Goal: Transaction & Acquisition: Purchase product/service

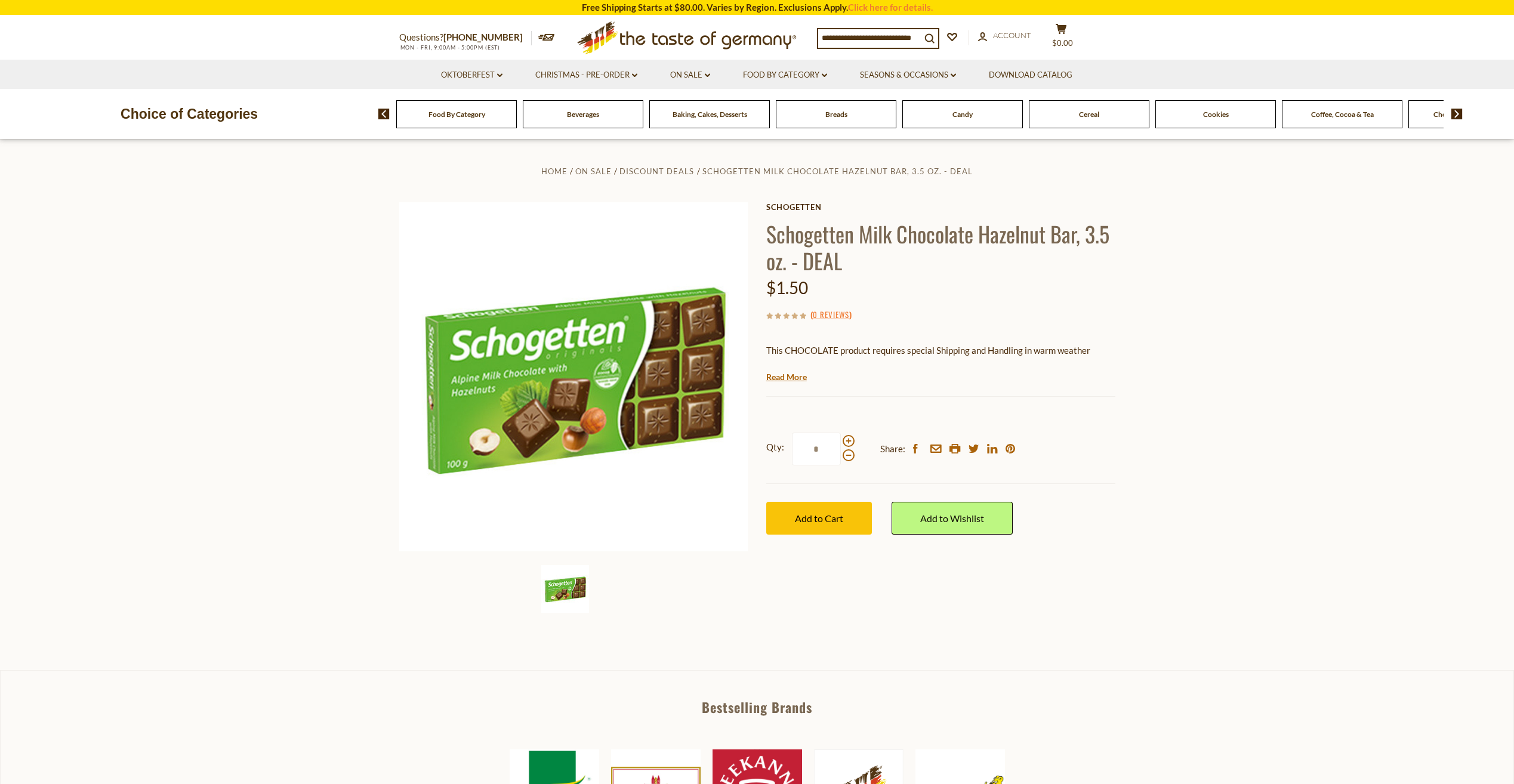
click at [517, 123] on div "Candy" at bounding box center [456, 114] width 121 height 28
click at [973, 115] on span "Candy" at bounding box center [963, 114] width 21 height 9
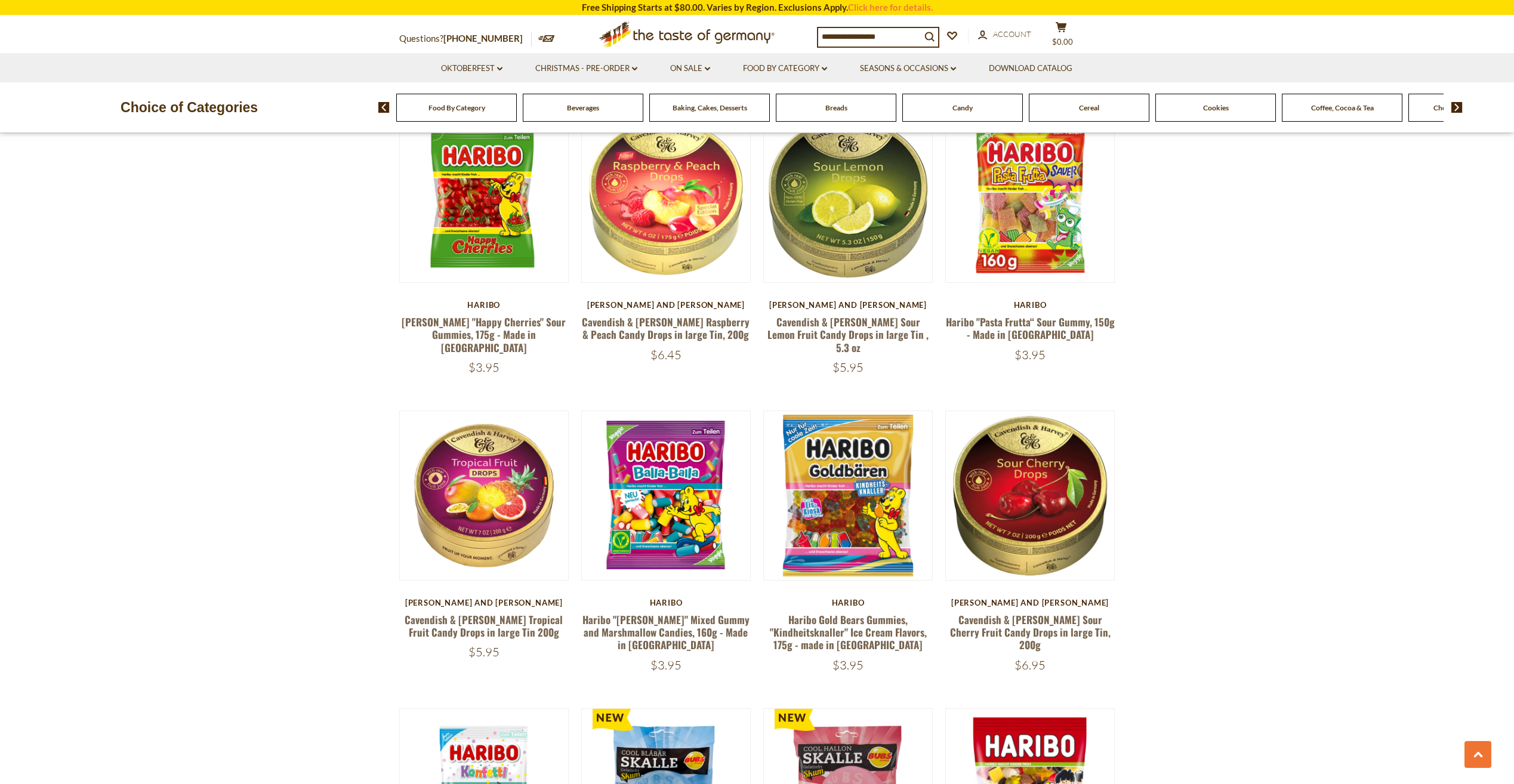
scroll to position [955, 0]
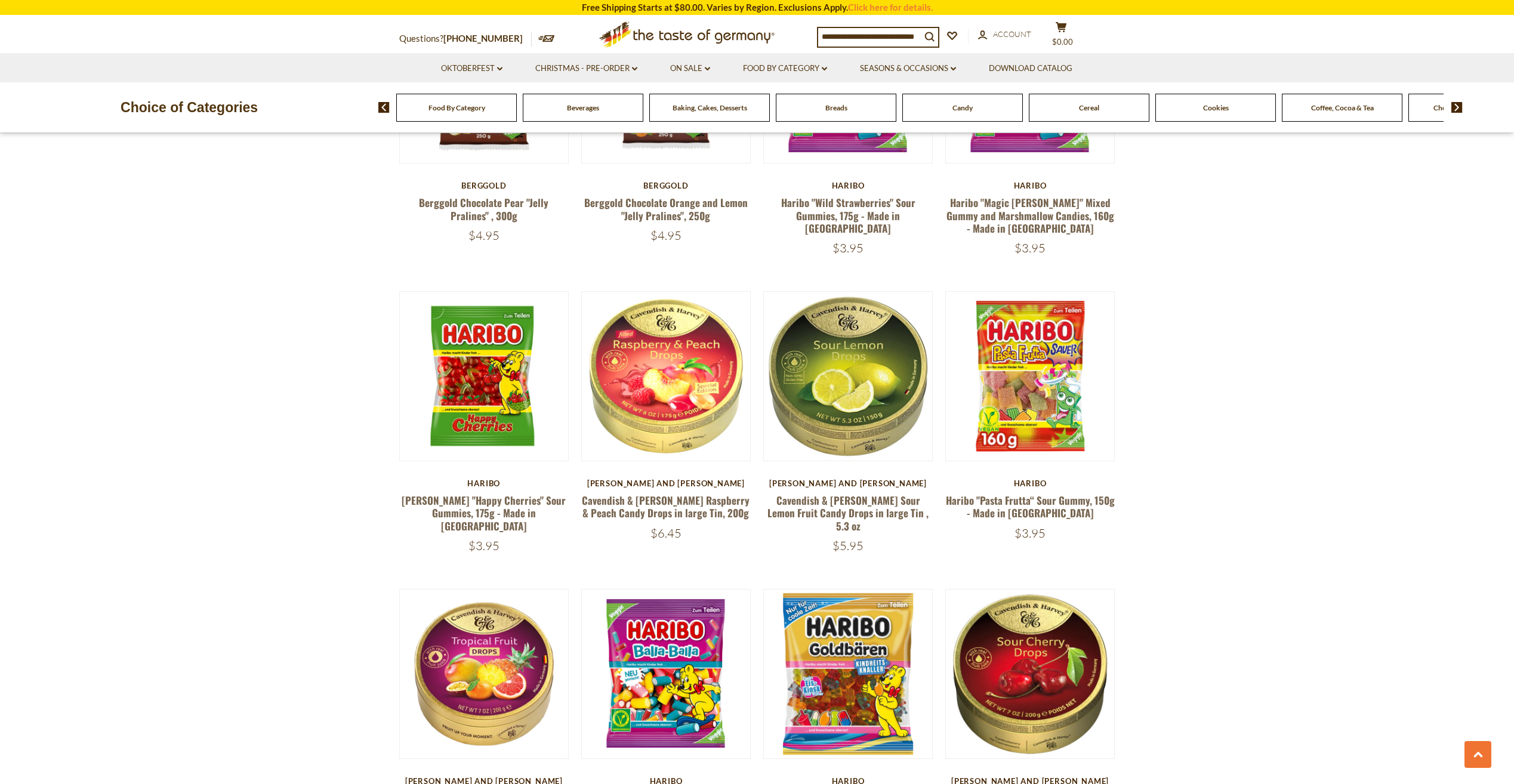
click at [1458, 108] on img at bounding box center [1457, 107] width 12 height 11
click at [359, 114] on div "Chocolate & Marzipan" at bounding box center [298, 108] width 121 height 28
click at [1311, 112] on span "Chocolate & Marzipan" at bounding box center [1311, 108] width 71 height 9
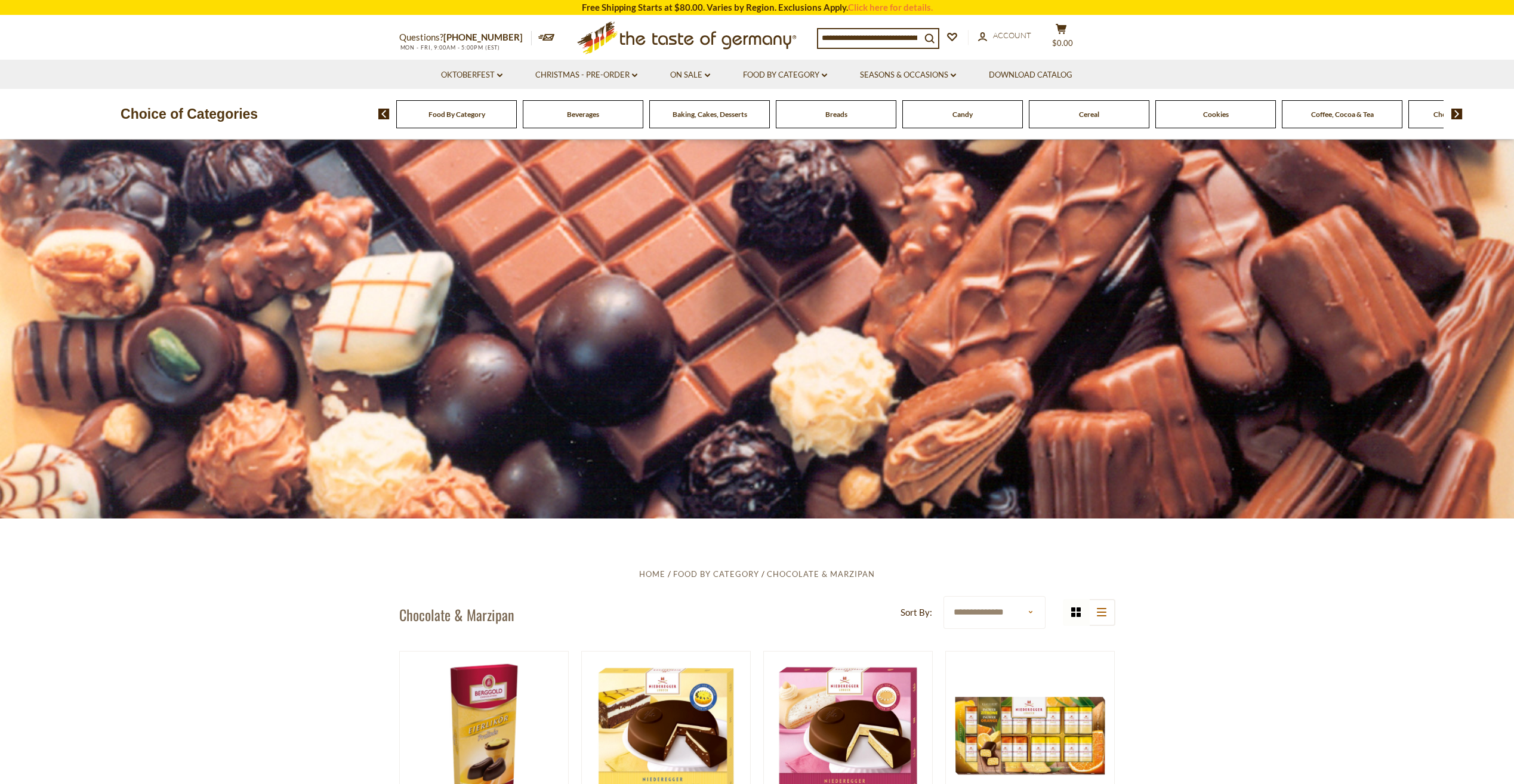
click at [1024, 617] on select "**********" at bounding box center [994, 612] width 102 height 33
select select "********"
click at [943, 596] on select "**********" at bounding box center [994, 612] width 102 height 33
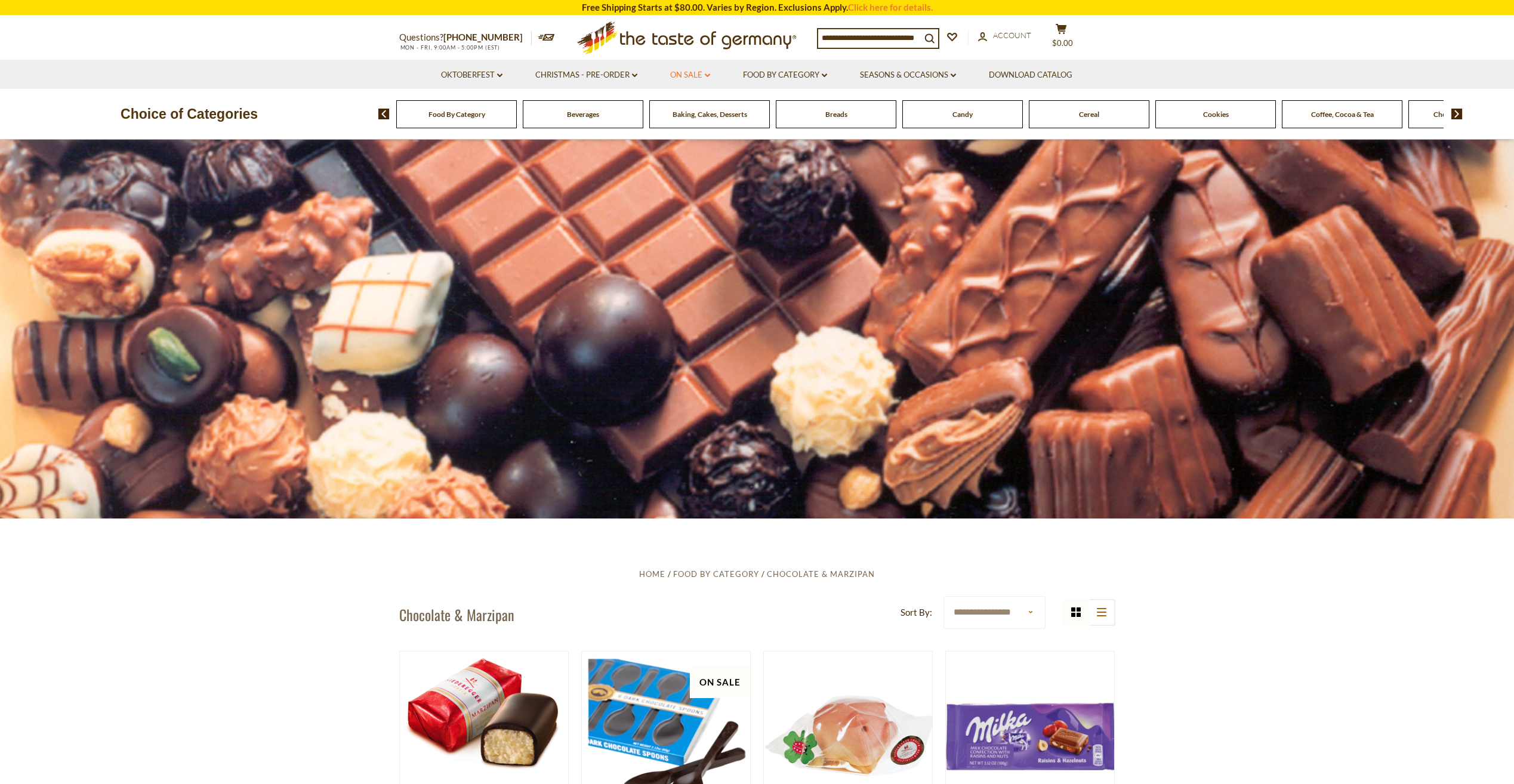
click at [699, 74] on link "On Sale dropdown_arrow" at bounding box center [690, 75] width 40 height 13
click at [707, 147] on link "Discount Deals" at bounding box center [693, 148] width 60 height 17
click at [729, 164] on link "All Discount Deals" at bounding box center [705, 164] width 73 height 11
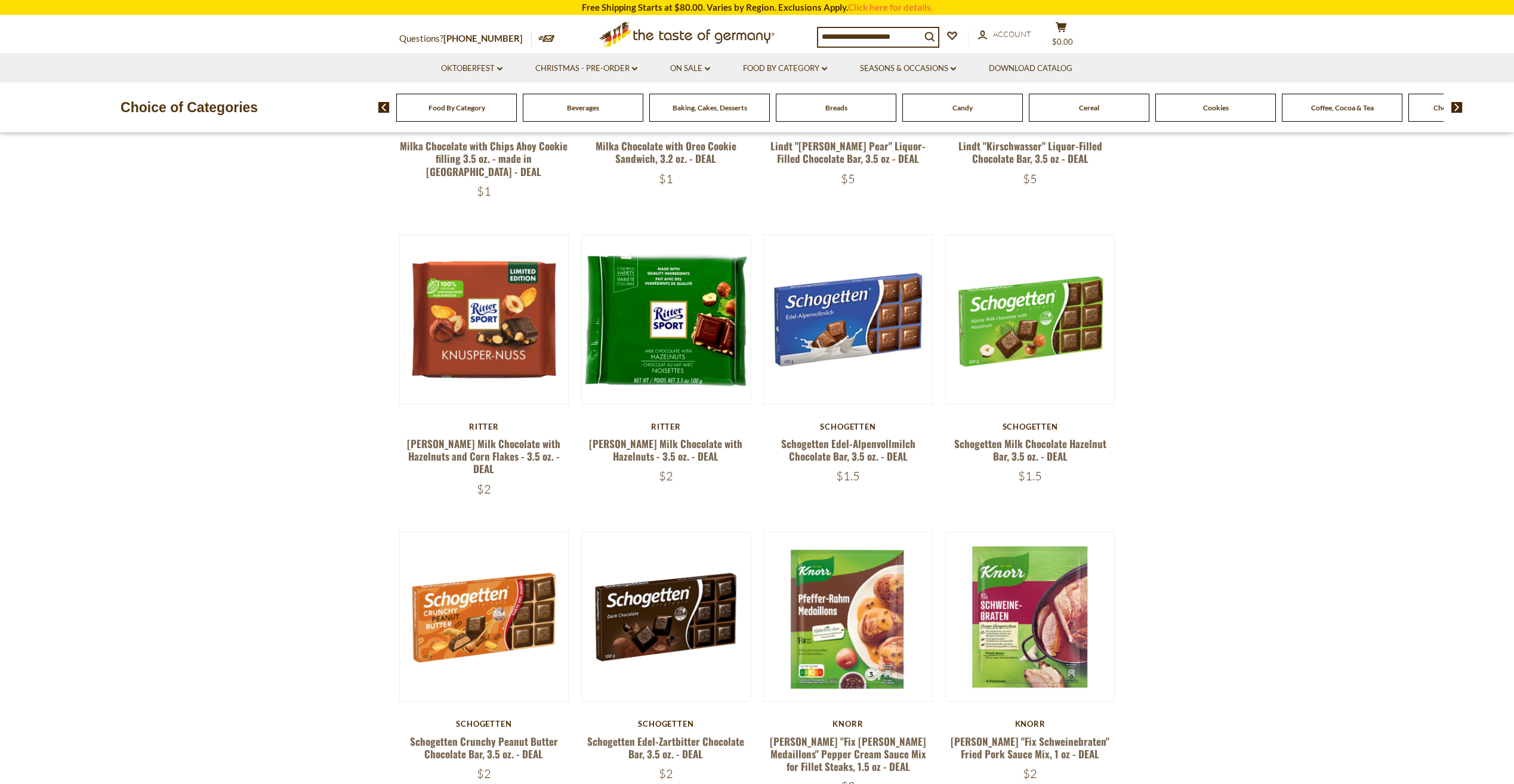
scroll to position [716, 0]
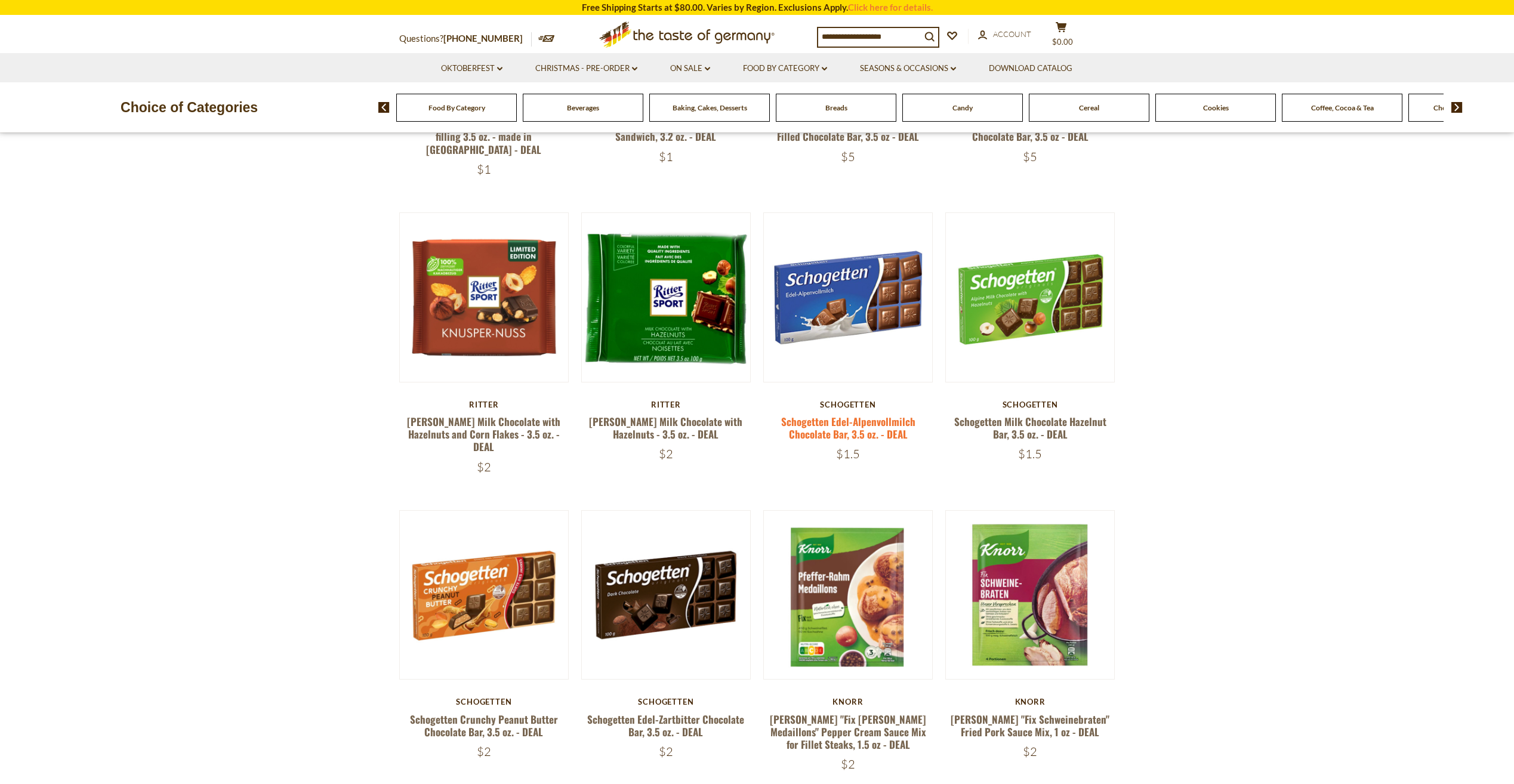
click at [873, 422] on link "Schogetten Edel-Alpenvollmilch Chocolate Bar, 3.5 oz. - DEAL" at bounding box center [848, 427] width 134 height 28
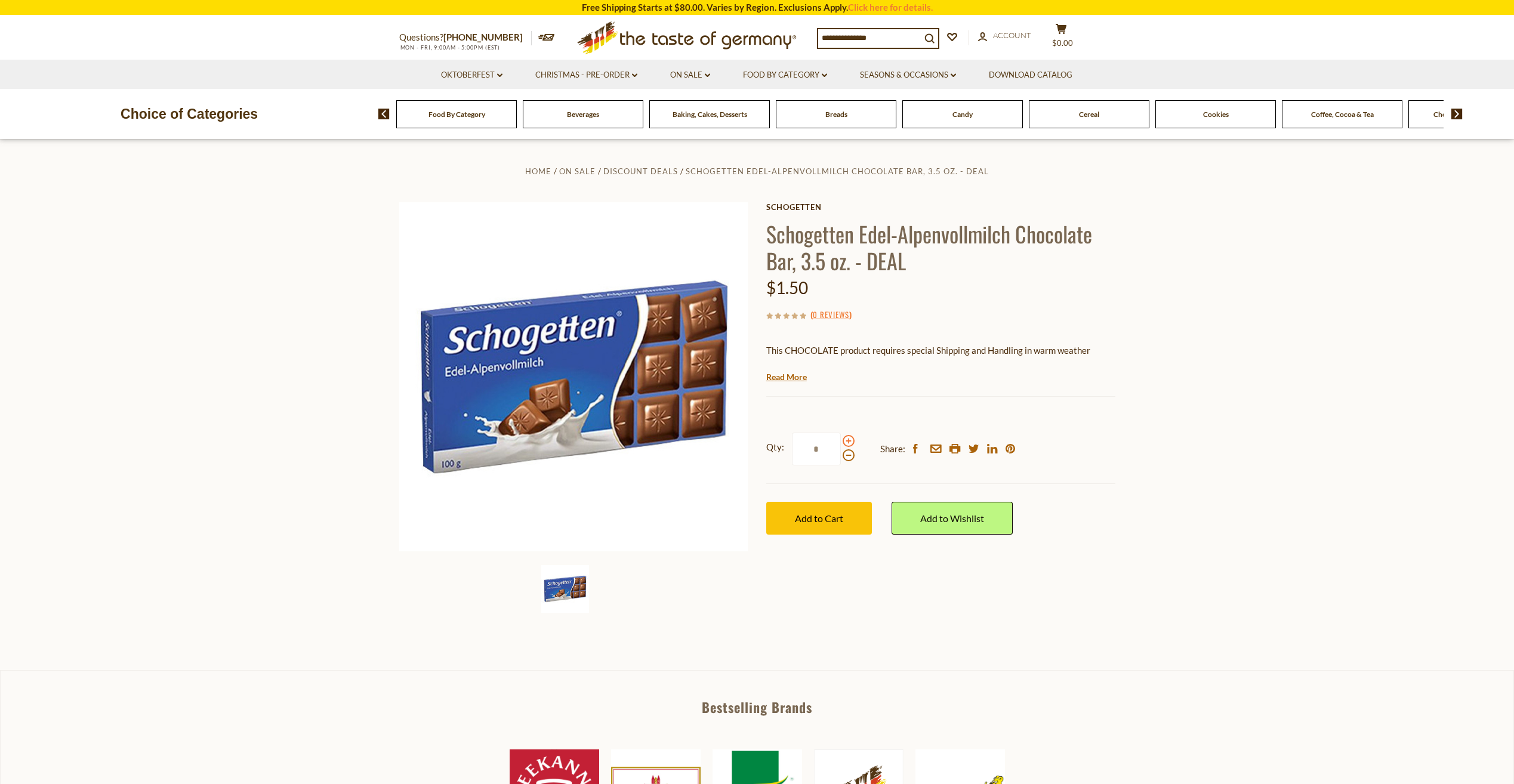
click at [848, 438] on span at bounding box center [848, 441] width 12 height 12
click at [841, 438] on input "*" at bounding box center [816, 448] width 49 height 33
click at [849, 439] on span at bounding box center [848, 441] width 12 height 12
click at [841, 439] on input "*" at bounding box center [816, 448] width 49 height 33
click at [849, 439] on span at bounding box center [848, 441] width 12 height 12
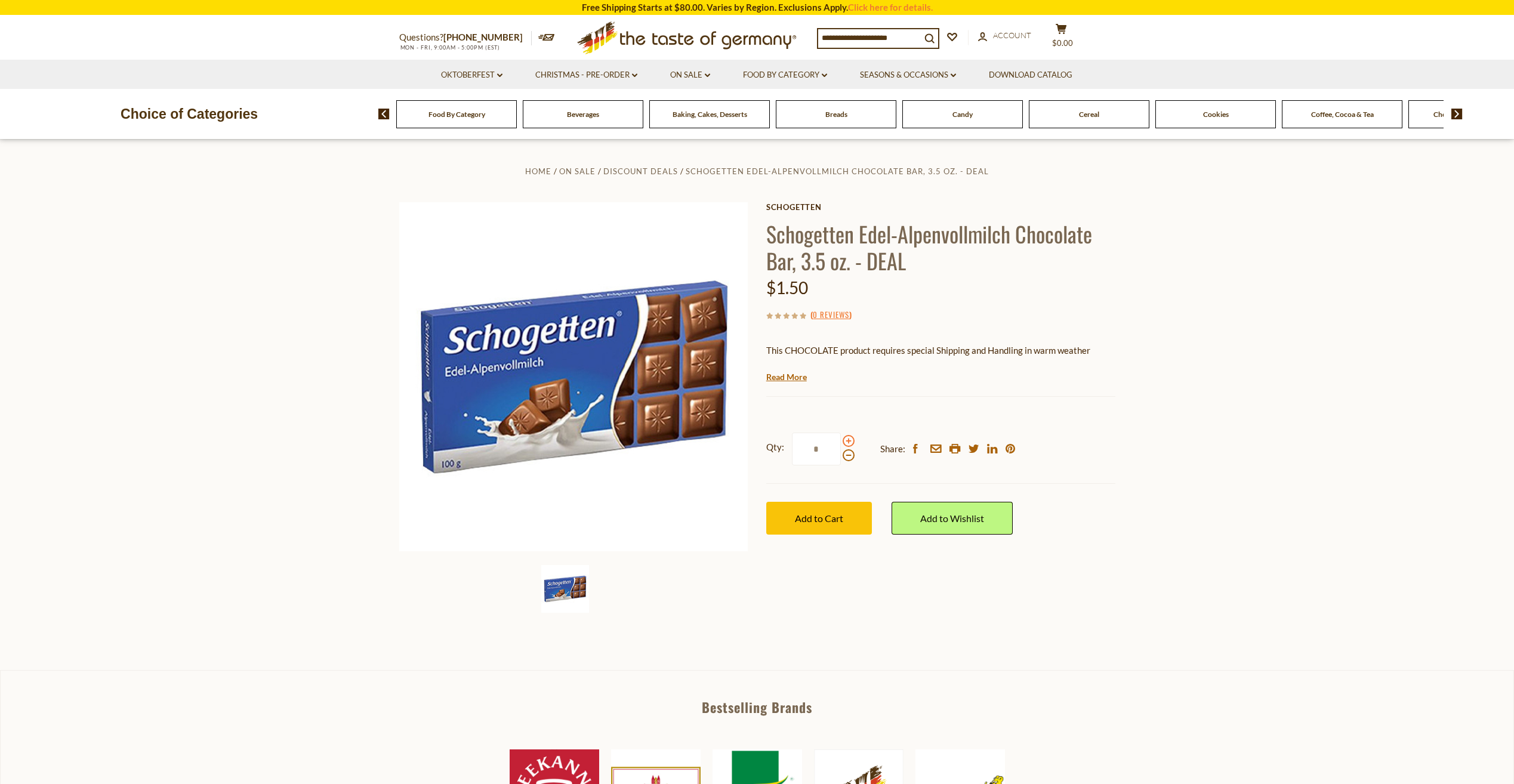
click at [841, 439] on input "*" at bounding box center [816, 448] width 49 height 33
click at [848, 458] on span at bounding box center [848, 455] width 12 height 12
click at [841, 458] on input "*" at bounding box center [816, 448] width 49 height 33
click at [849, 443] on span at bounding box center [848, 441] width 12 height 12
click at [841, 443] on input "*" at bounding box center [816, 448] width 49 height 33
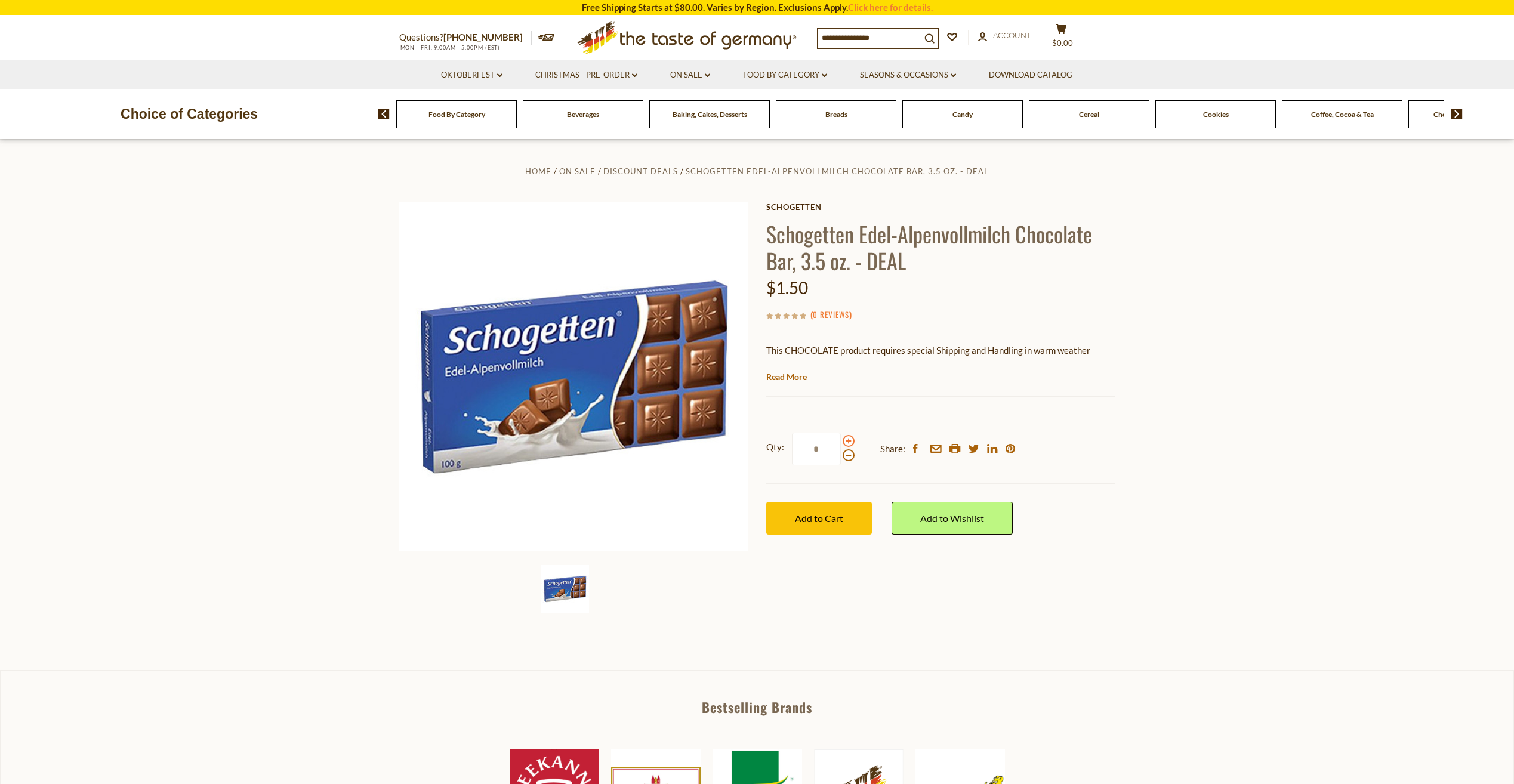
click at [849, 443] on span at bounding box center [848, 441] width 12 height 12
click at [841, 443] on input "*" at bounding box center [816, 448] width 49 height 33
click at [849, 443] on span at bounding box center [848, 441] width 12 height 12
click at [841, 443] on input "*" at bounding box center [816, 448] width 49 height 33
click at [848, 458] on span at bounding box center [848, 455] width 12 height 12
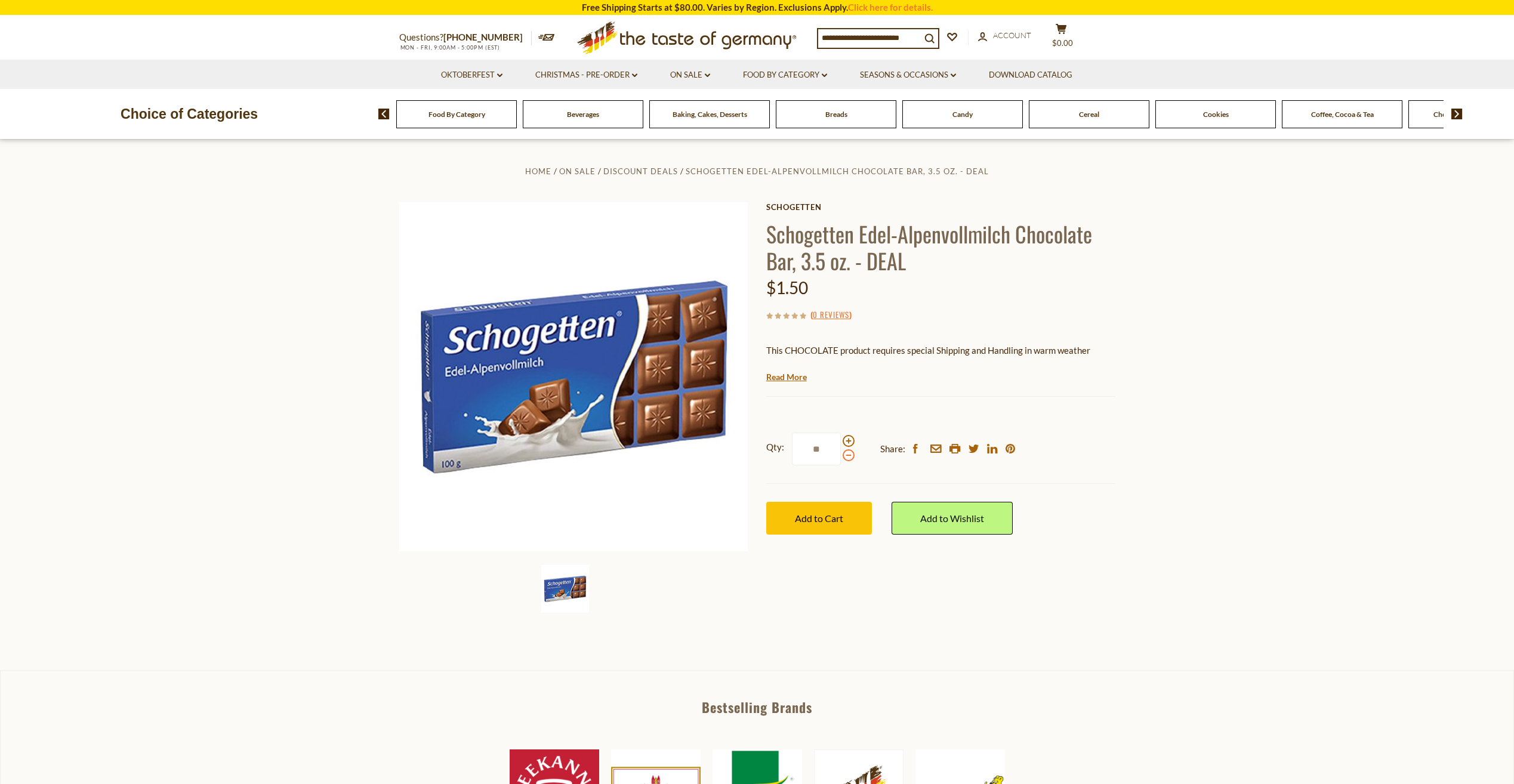
click at [841, 458] on input "**" at bounding box center [816, 448] width 49 height 33
drag, startPoint x: 822, startPoint y: 450, endPoint x: 811, endPoint y: 450, distance: 11.0
click at [811, 450] on input "*" at bounding box center [816, 448] width 49 height 33
click at [842, 471] on div "Qty: ** Share: facebook email printer twitter linkedin pinterest" at bounding box center [941, 449] width 349 height 69
click at [816, 516] on span "Add to Cart" at bounding box center [819, 518] width 48 height 12
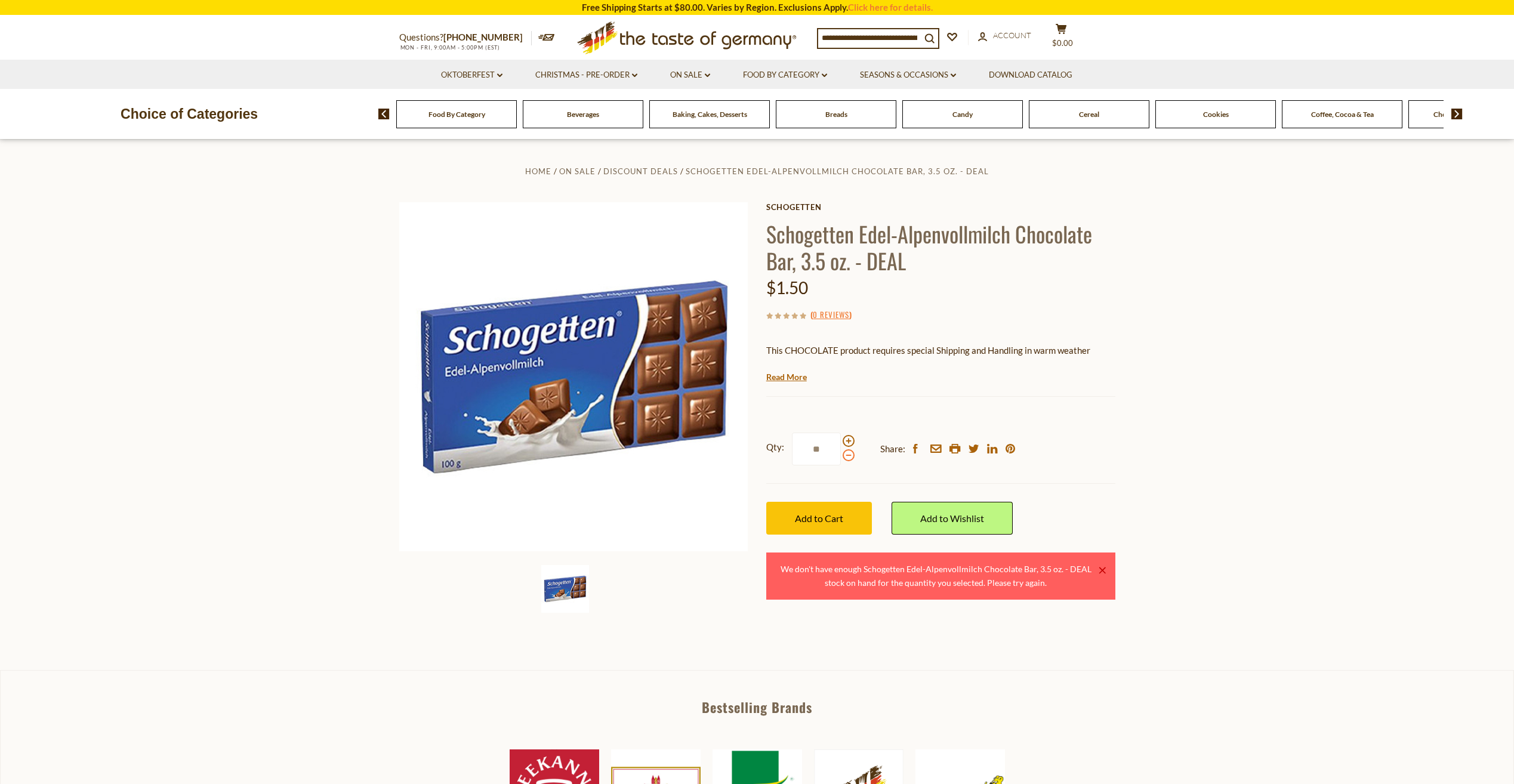
click at [849, 457] on span at bounding box center [848, 455] width 12 height 12
click at [841, 457] on input "**" at bounding box center [816, 448] width 49 height 33
click at [841, 518] on span "Add to Cart" at bounding box center [819, 518] width 48 height 12
click at [850, 460] on span at bounding box center [848, 455] width 12 height 12
click at [841, 460] on input "*" at bounding box center [816, 448] width 49 height 33
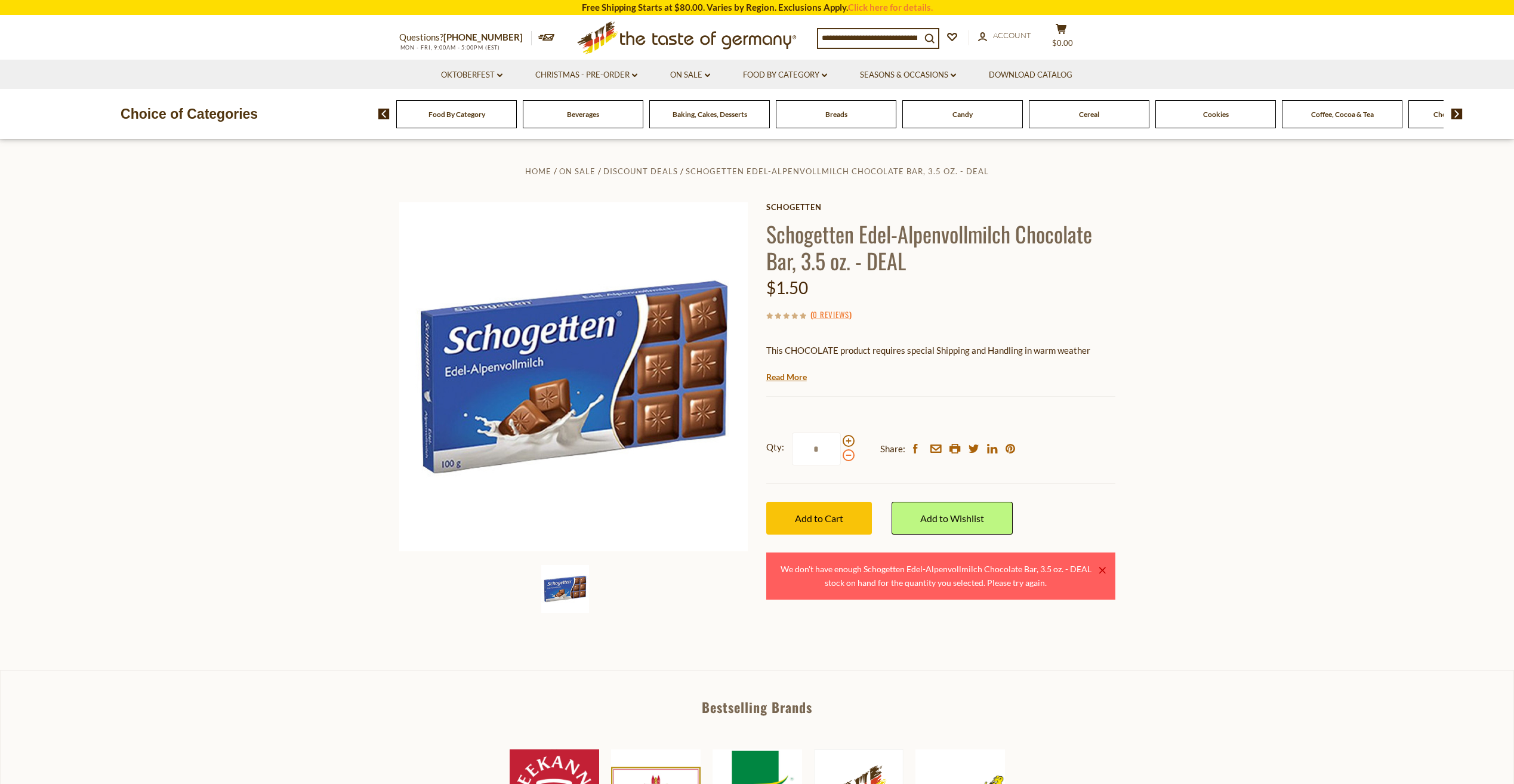
click at [850, 458] on span at bounding box center [848, 455] width 12 height 12
click at [841, 458] on input "*" at bounding box center [816, 448] width 49 height 33
click at [848, 439] on span at bounding box center [848, 441] width 12 height 12
click at [841, 439] on input "*" at bounding box center [816, 448] width 49 height 33
click at [839, 521] on span "Add to Cart" at bounding box center [819, 518] width 48 height 12
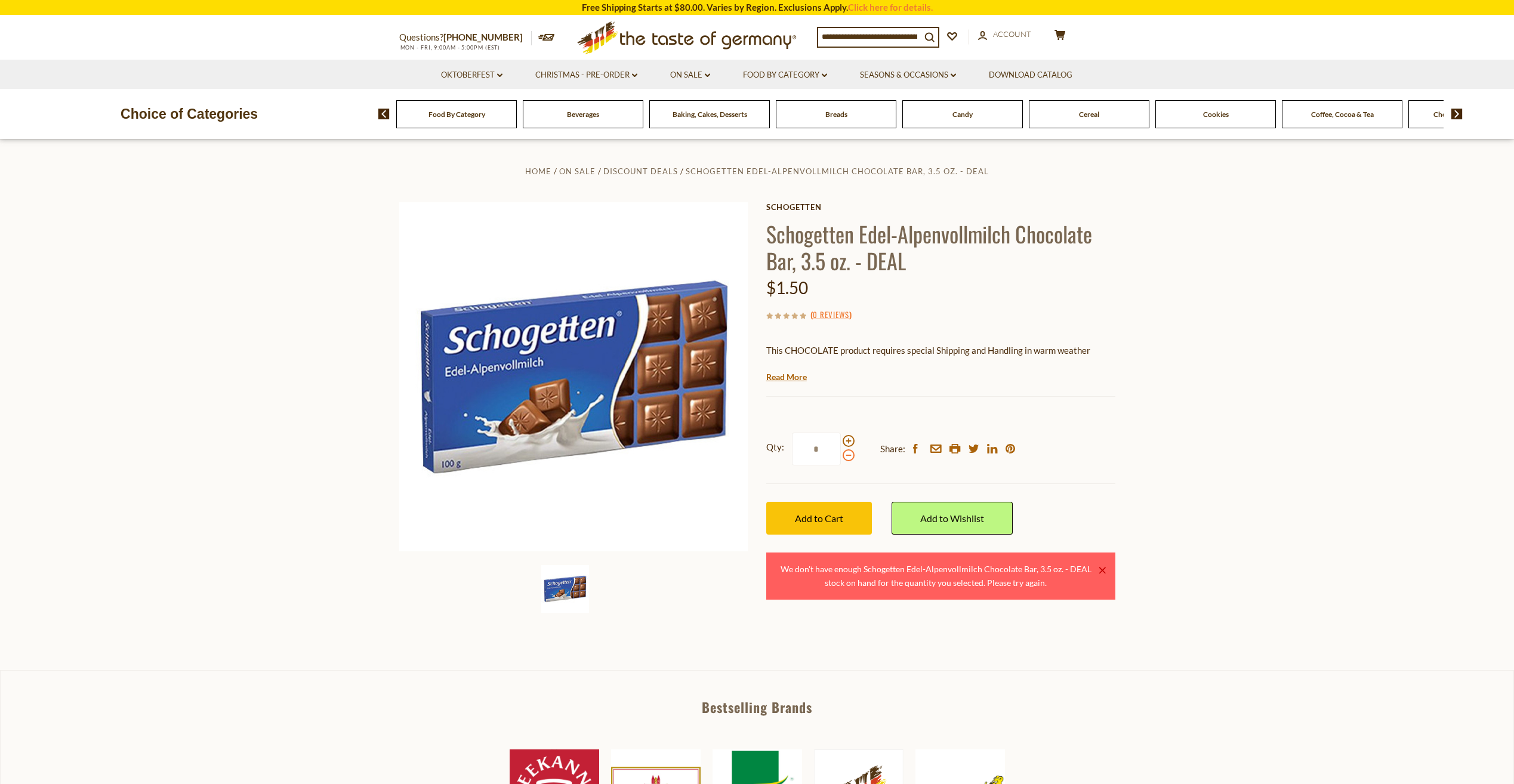
click at [853, 448] on div at bounding box center [848, 448] width 12 height 26
click at [841, 448] on input "*" at bounding box center [816, 448] width 49 height 33
click at [850, 454] on span at bounding box center [848, 455] width 12 height 12
click at [841, 454] on input "*" at bounding box center [816, 448] width 49 height 33
click at [836, 511] on button "Add to Cart" at bounding box center [819, 518] width 106 height 33
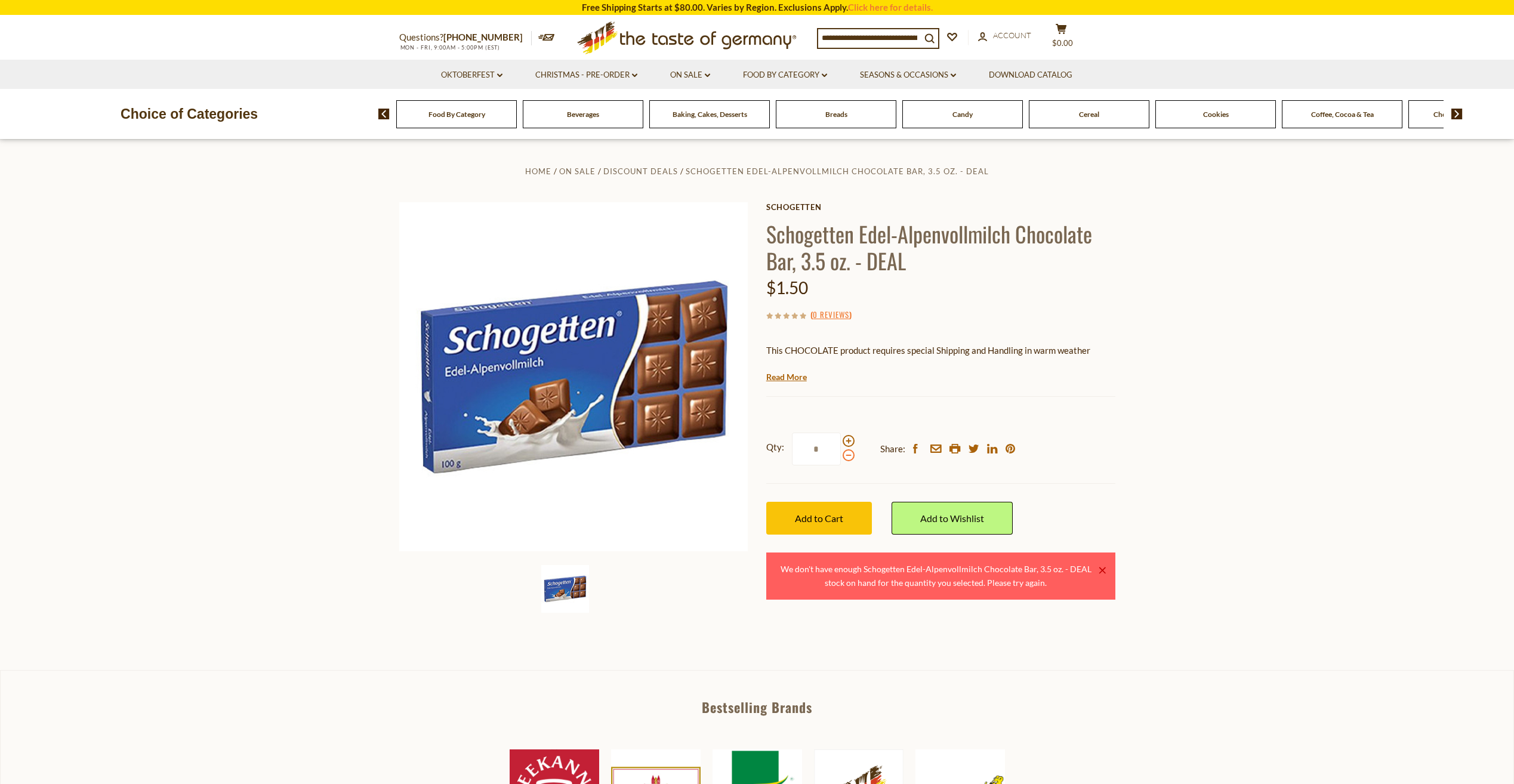
click at [848, 456] on span at bounding box center [848, 455] width 12 height 12
click at [841, 456] on input "*" at bounding box center [816, 448] width 49 height 33
type input "*"
click at [843, 523] on button "Add to Cart" at bounding box center [819, 518] width 106 height 33
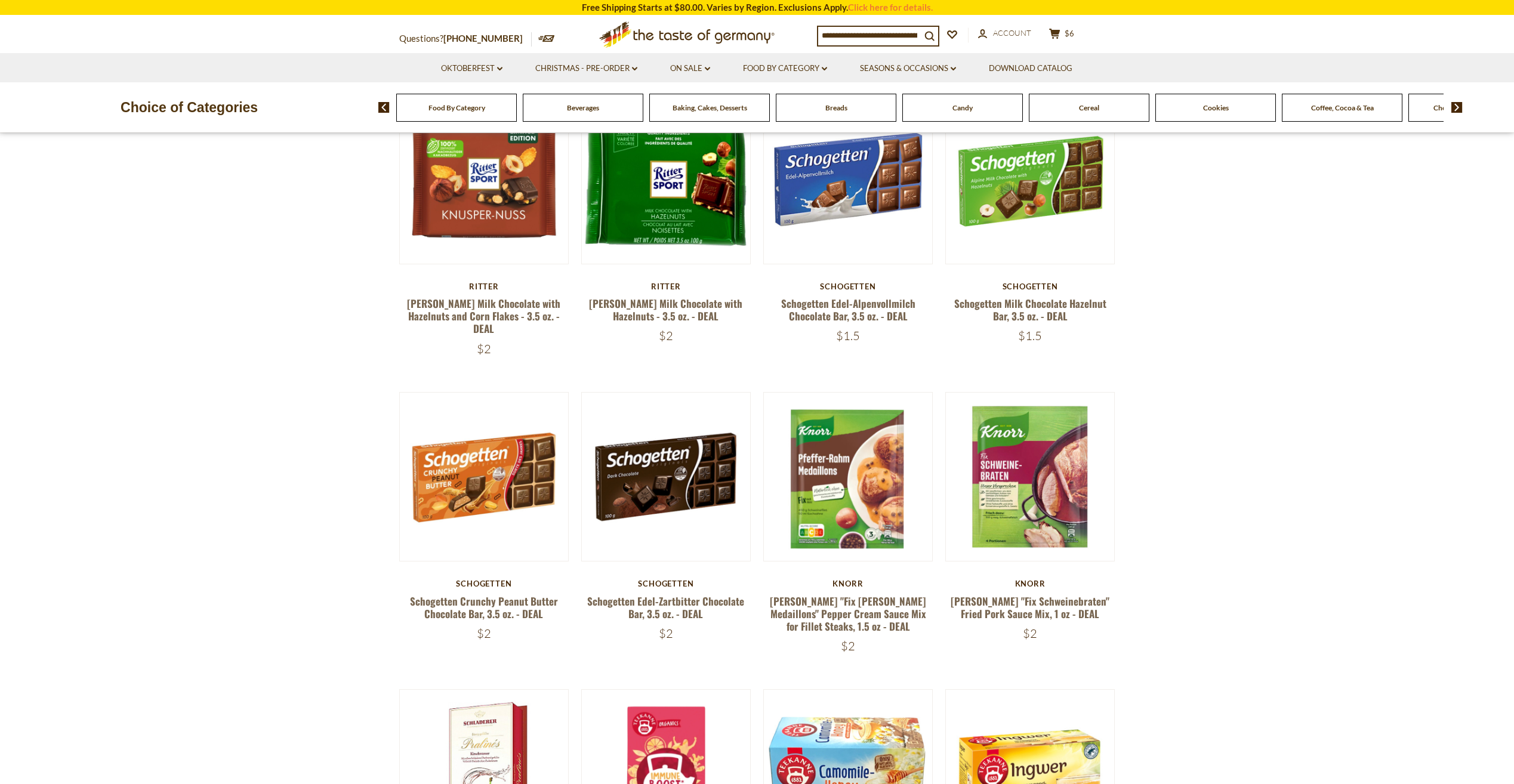
scroll to position [835, 0]
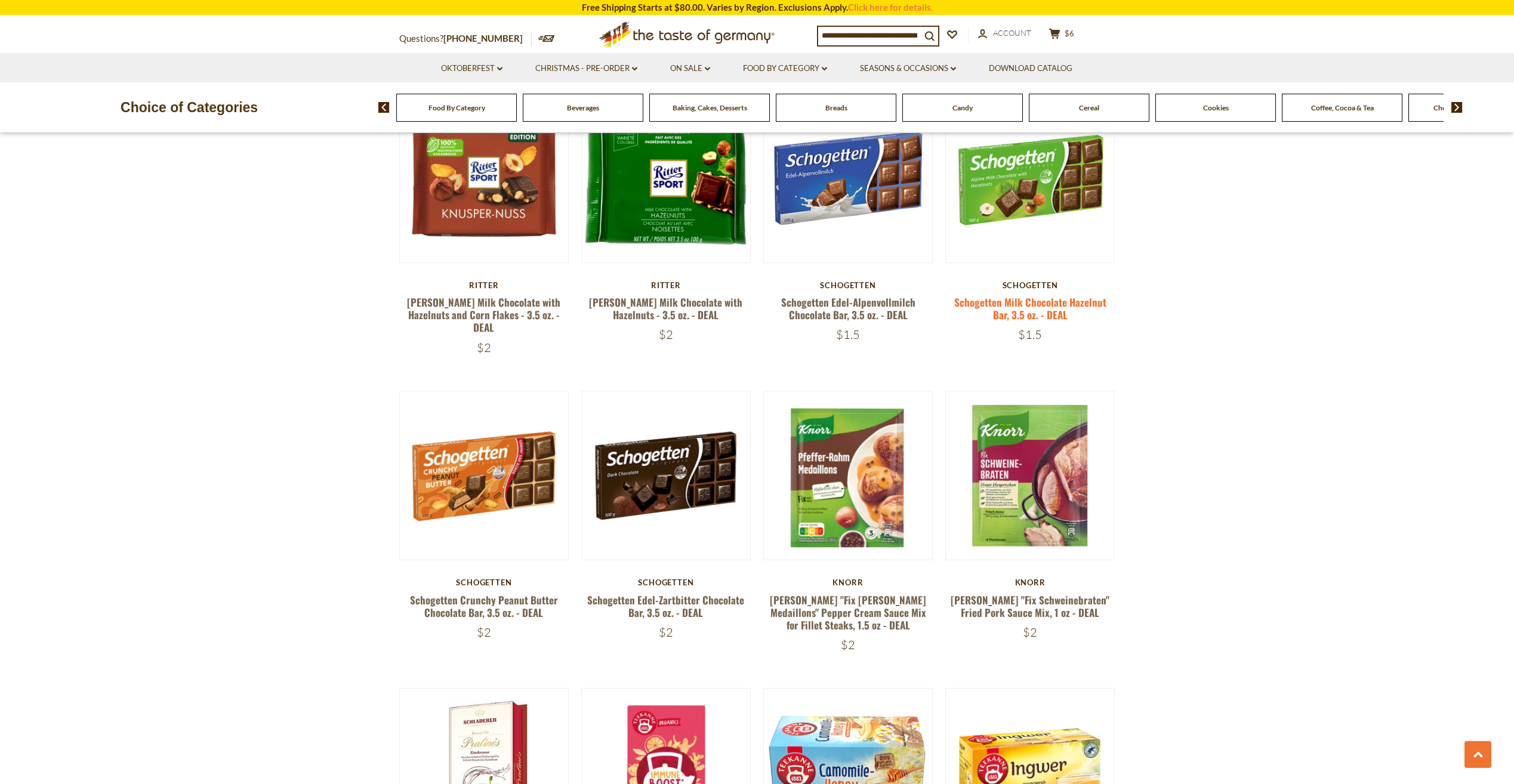
click at [1030, 294] on link "Schogetten Milk Chocolate Hazelnut Bar, 3.5 oz. - DEAL" at bounding box center [1030, 308] width 152 height 28
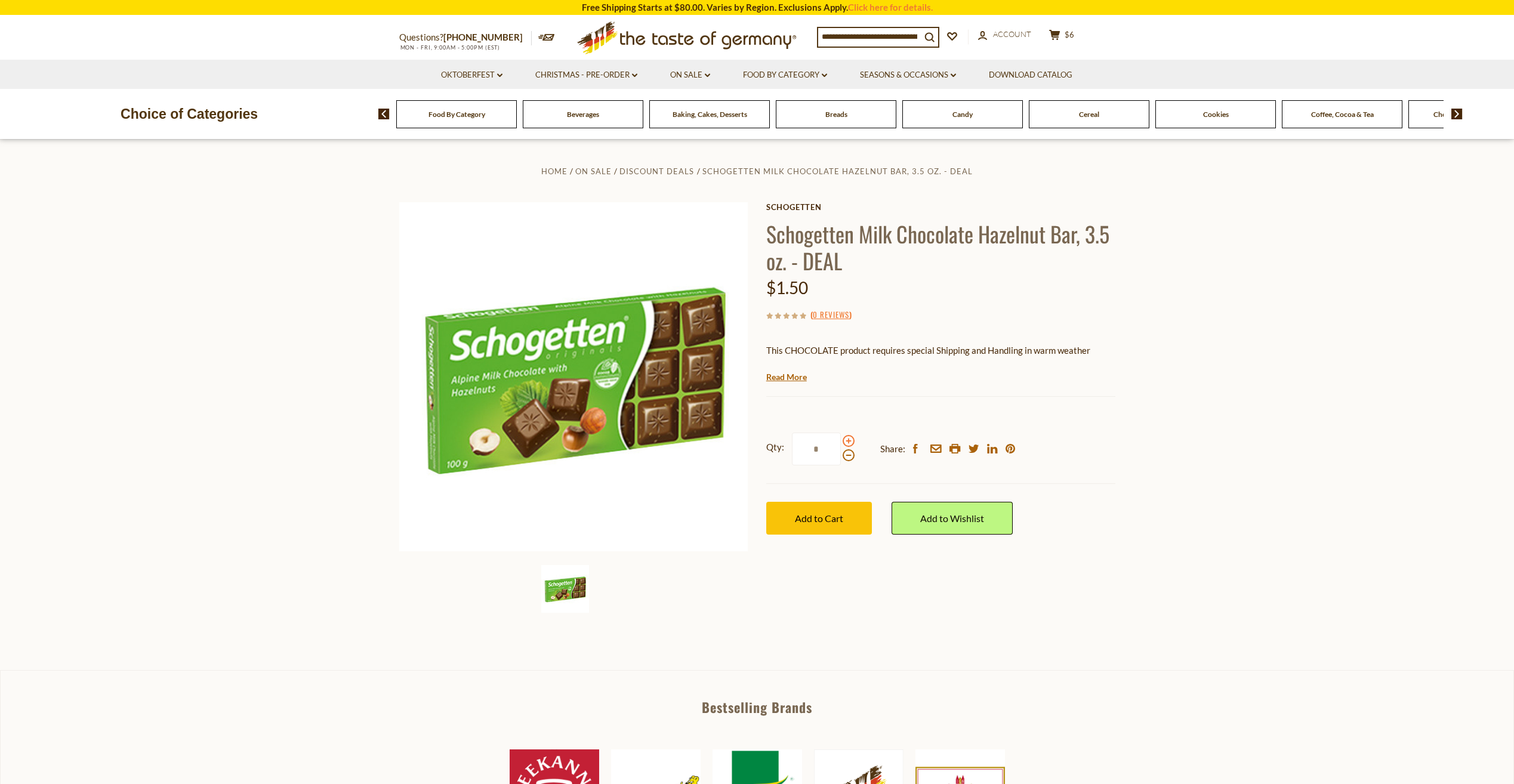
click at [847, 438] on span at bounding box center [848, 441] width 12 height 12
click at [841, 438] on input "*" at bounding box center [816, 448] width 49 height 33
click at [847, 438] on span at bounding box center [848, 441] width 12 height 12
click at [841, 438] on input "*" at bounding box center [816, 448] width 49 height 33
click at [838, 515] on span "Add to Cart" at bounding box center [819, 518] width 48 height 12
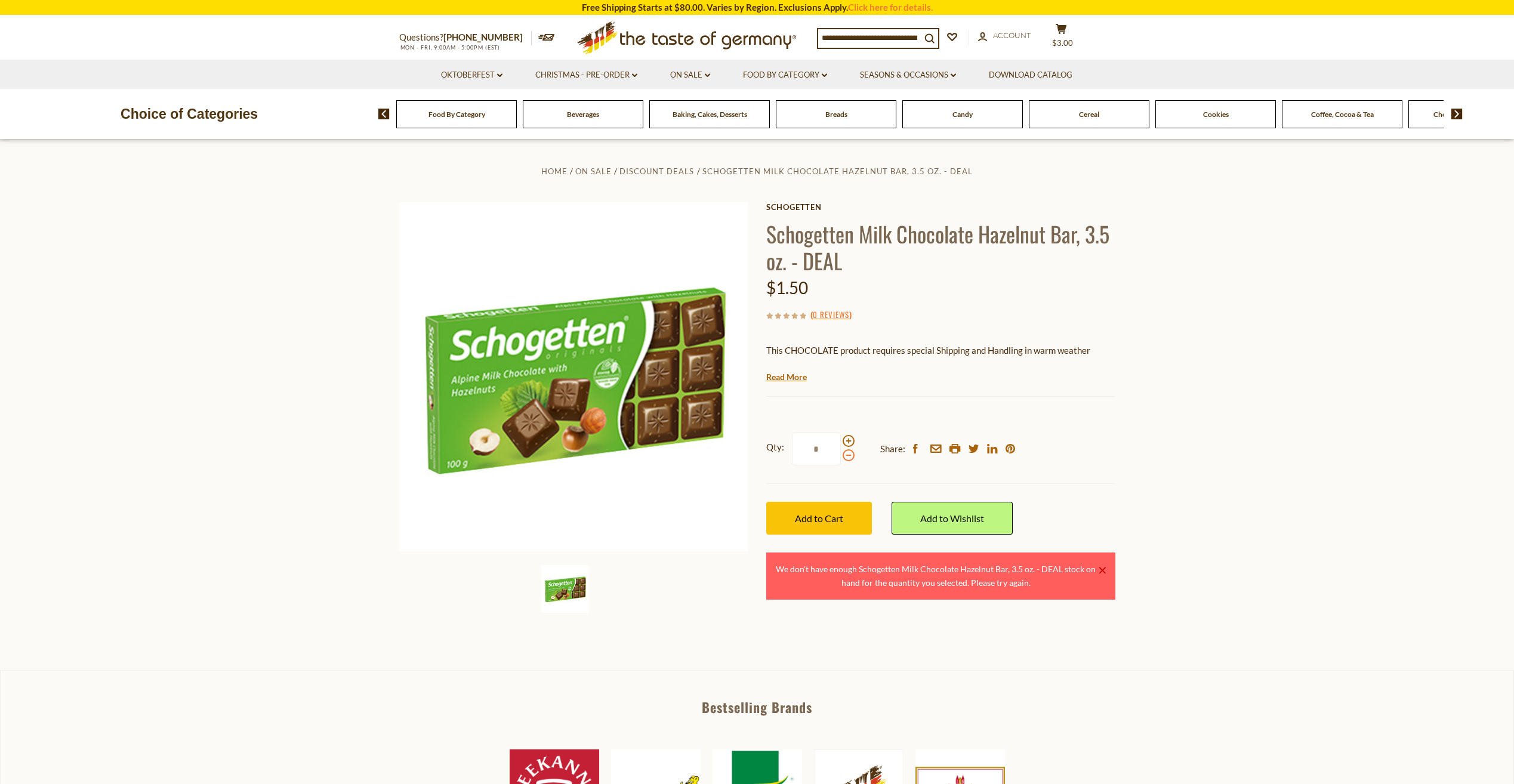
click at [850, 455] on span at bounding box center [848, 455] width 12 height 12
click at [841, 455] on input "*" at bounding box center [816, 448] width 49 height 33
type input "*"
click at [843, 515] on button "Add to Cart" at bounding box center [819, 518] width 106 height 33
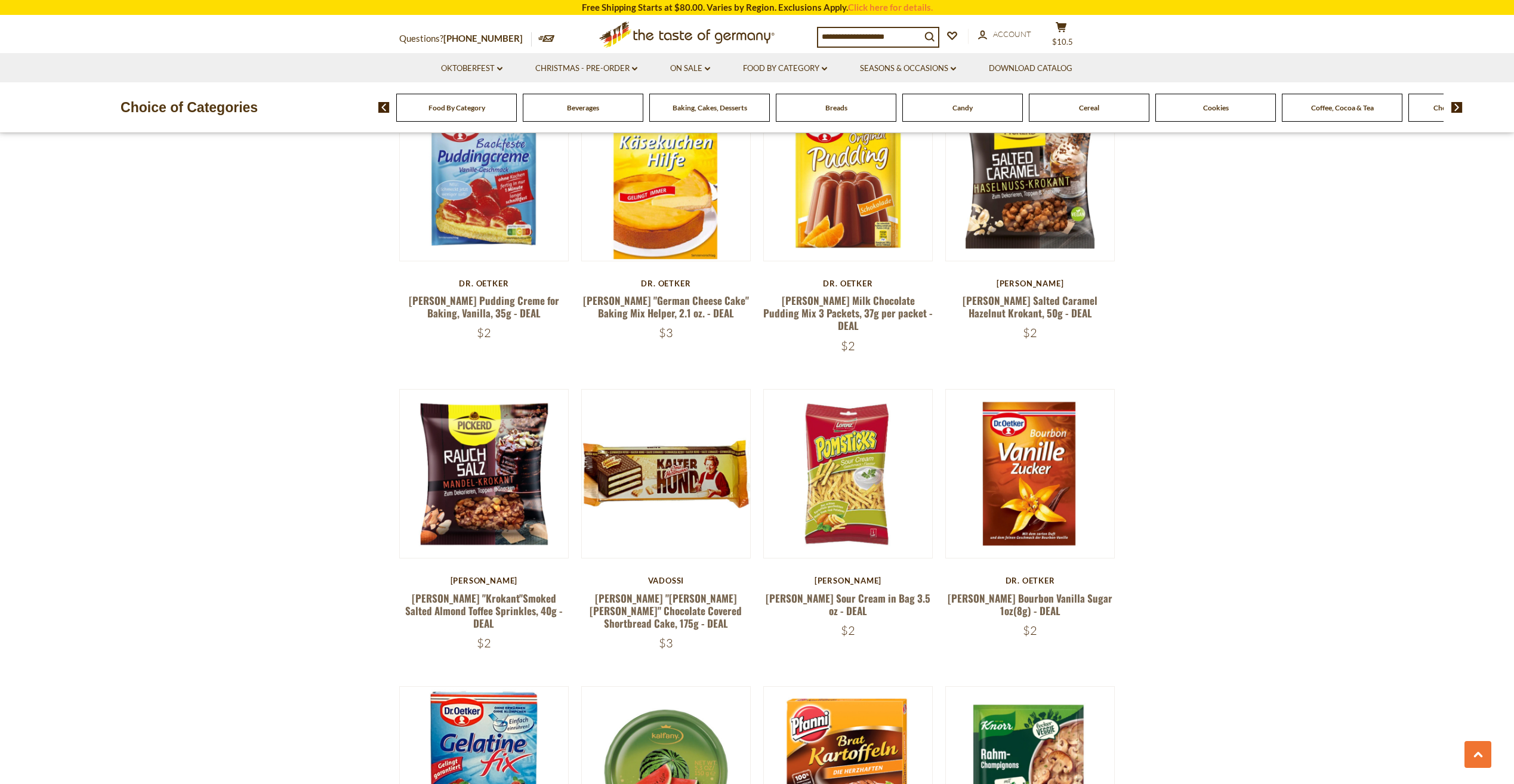
scroll to position [2028, 0]
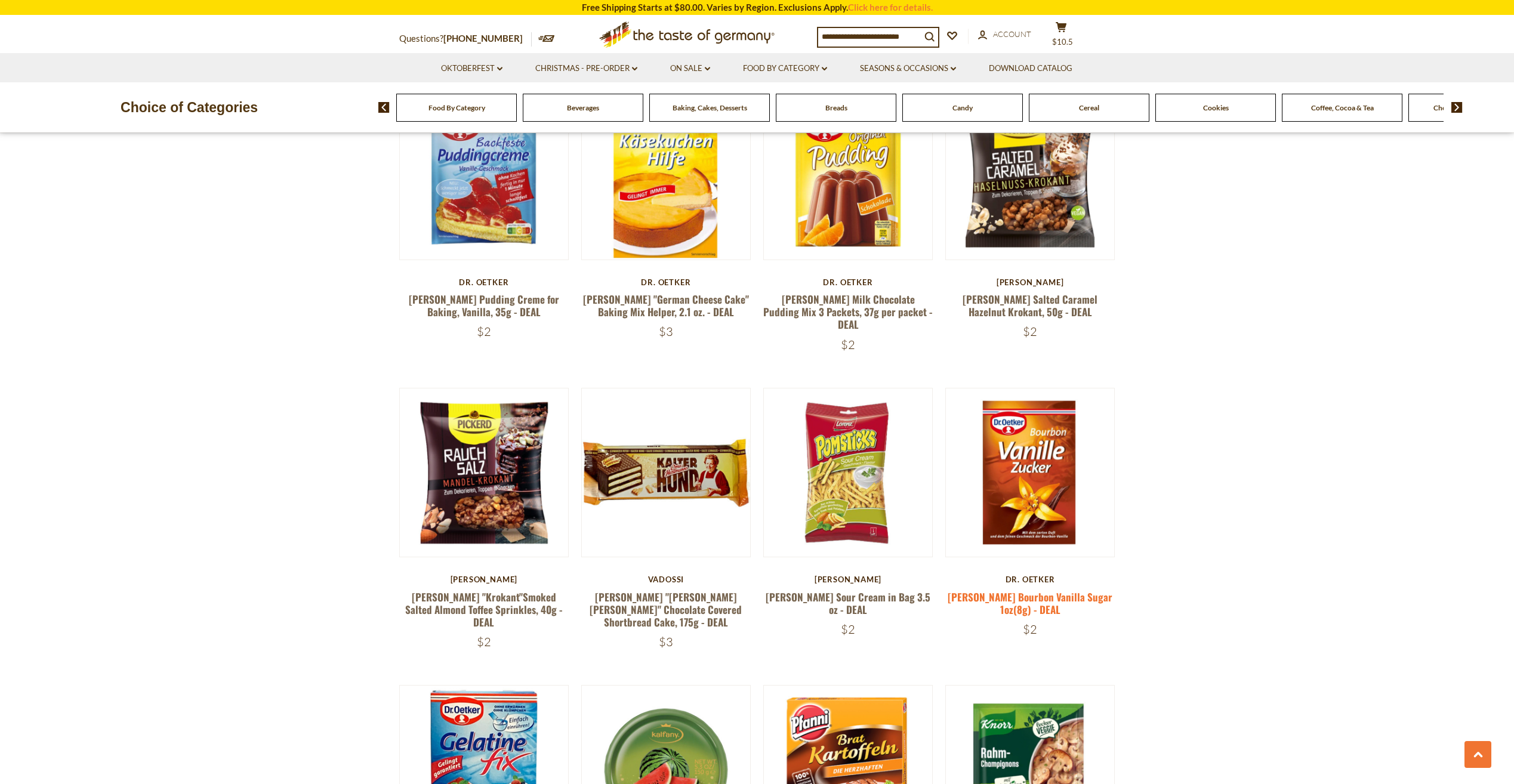
click at [1033, 590] on link "[PERSON_NAME] Bourbon Vanilla Sugar 1oz(8g) - DEAL" at bounding box center [1030, 603] width 165 height 28
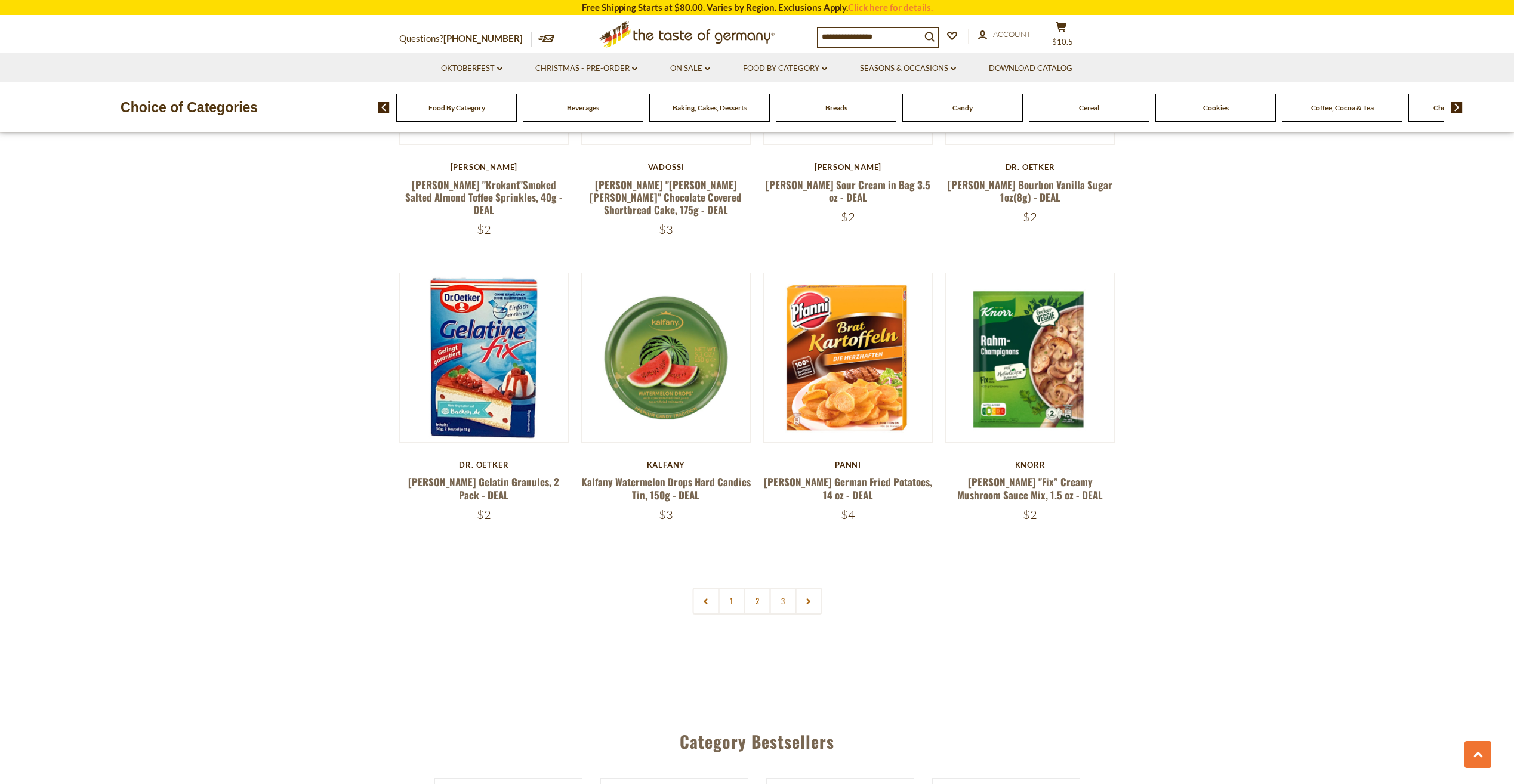
scroll to position [2446, 0]
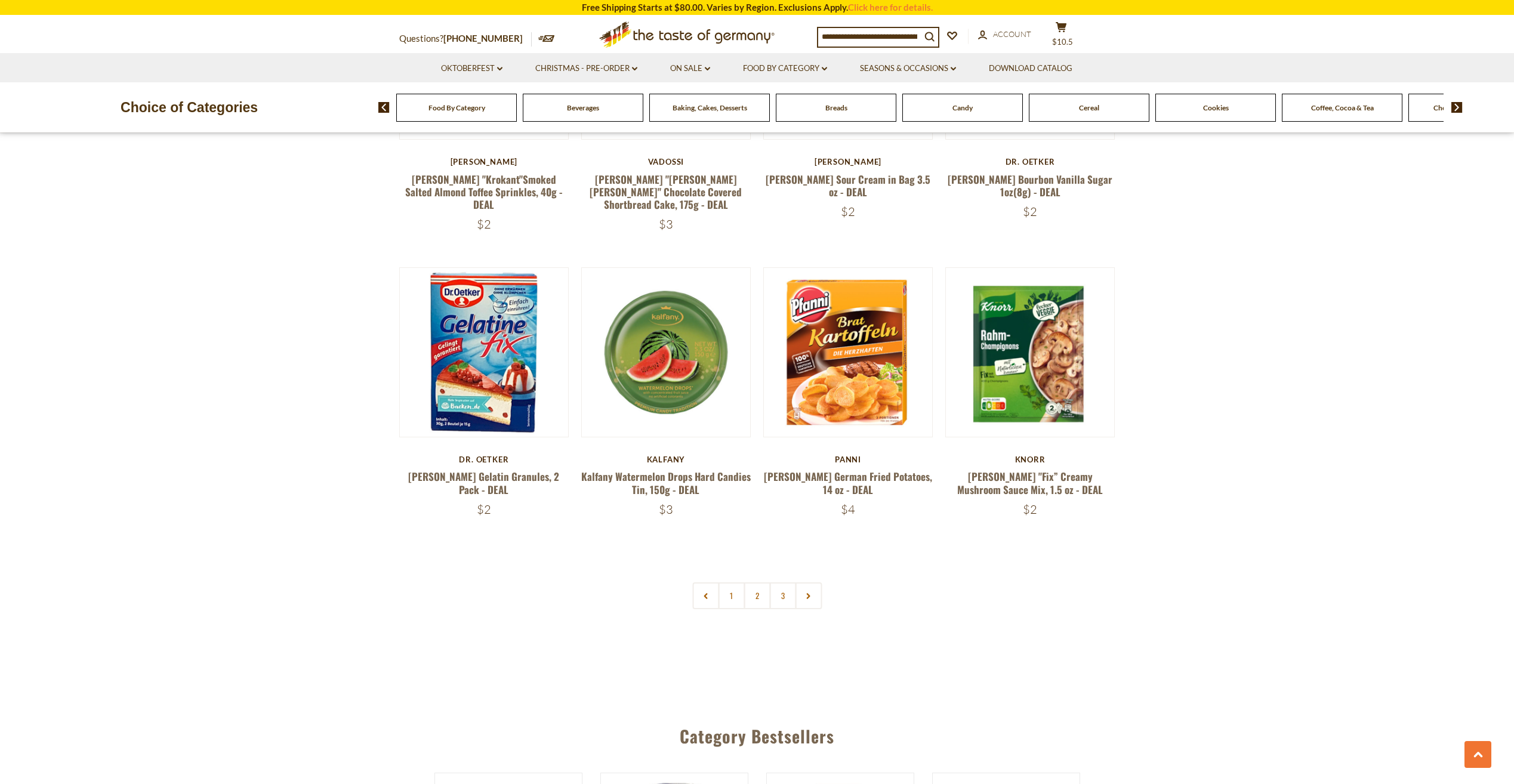
click at [755, 583] on link "2" at bounding box center [757, 596] width 27 height 27
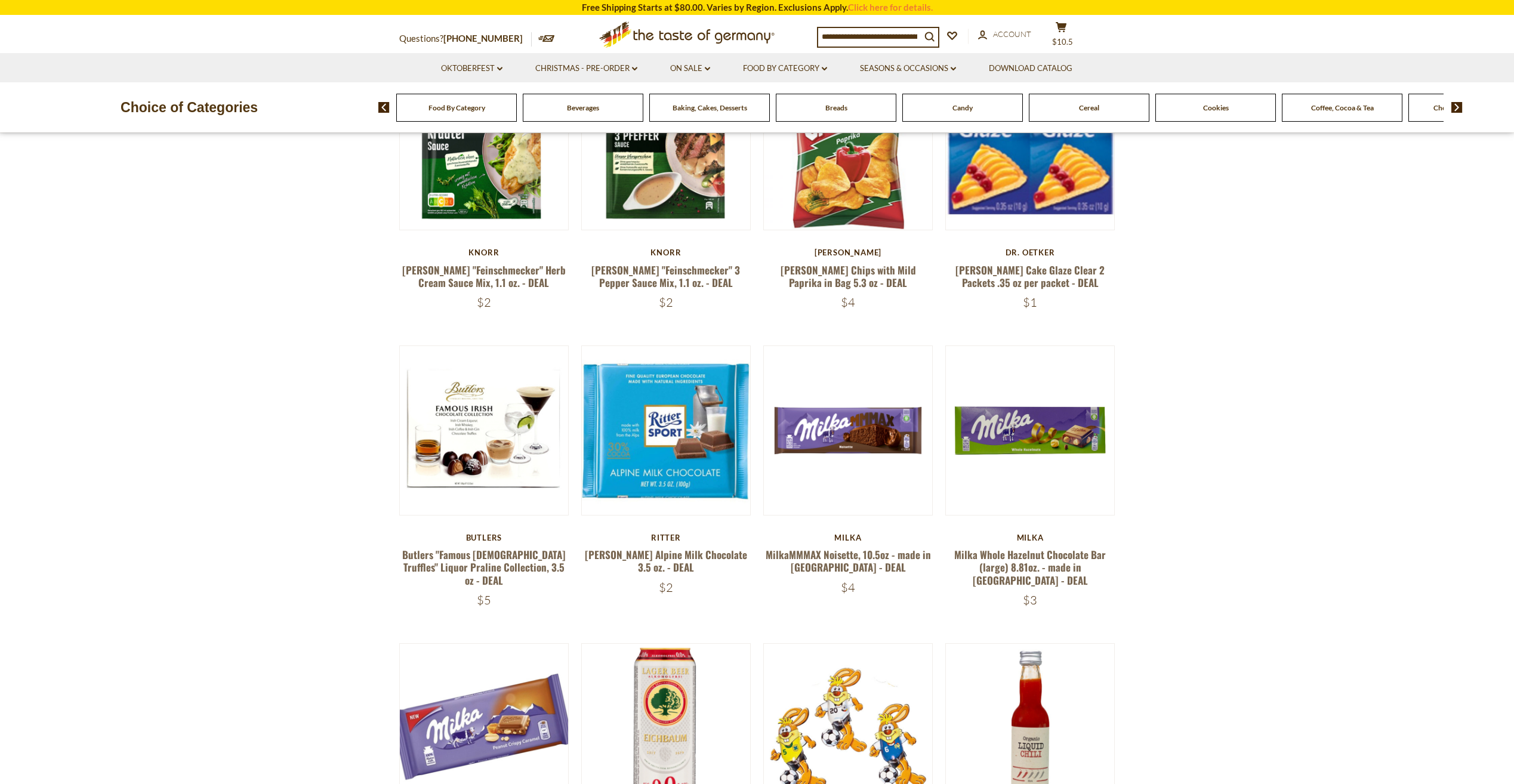
scroll to position [217, 0]
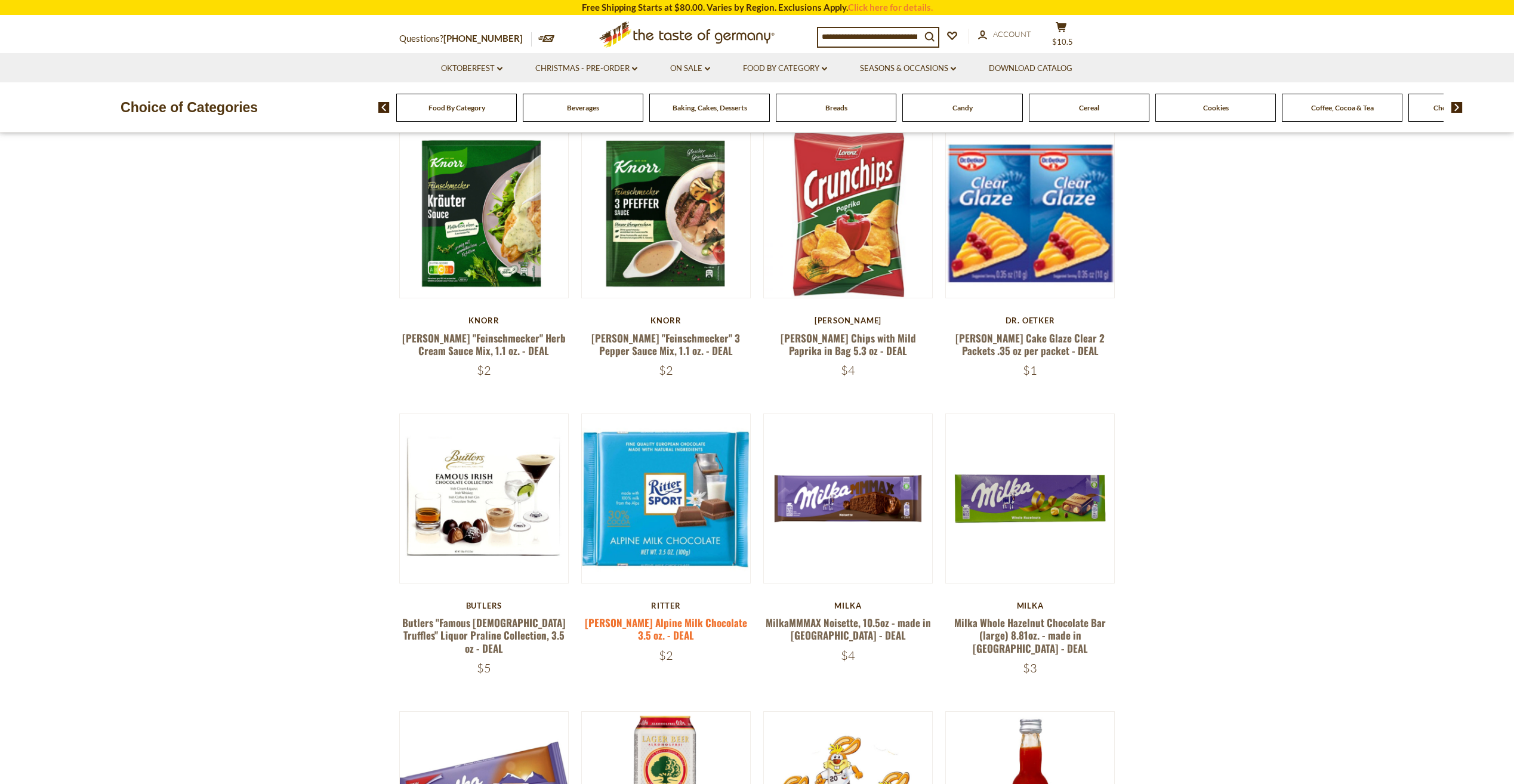
click at [660, 622] on link "[PERSON_NAME] Alpine Milk Chocolate 3.5 oz. - DEAL" at bounding box center [666, 629] width 162 height 28
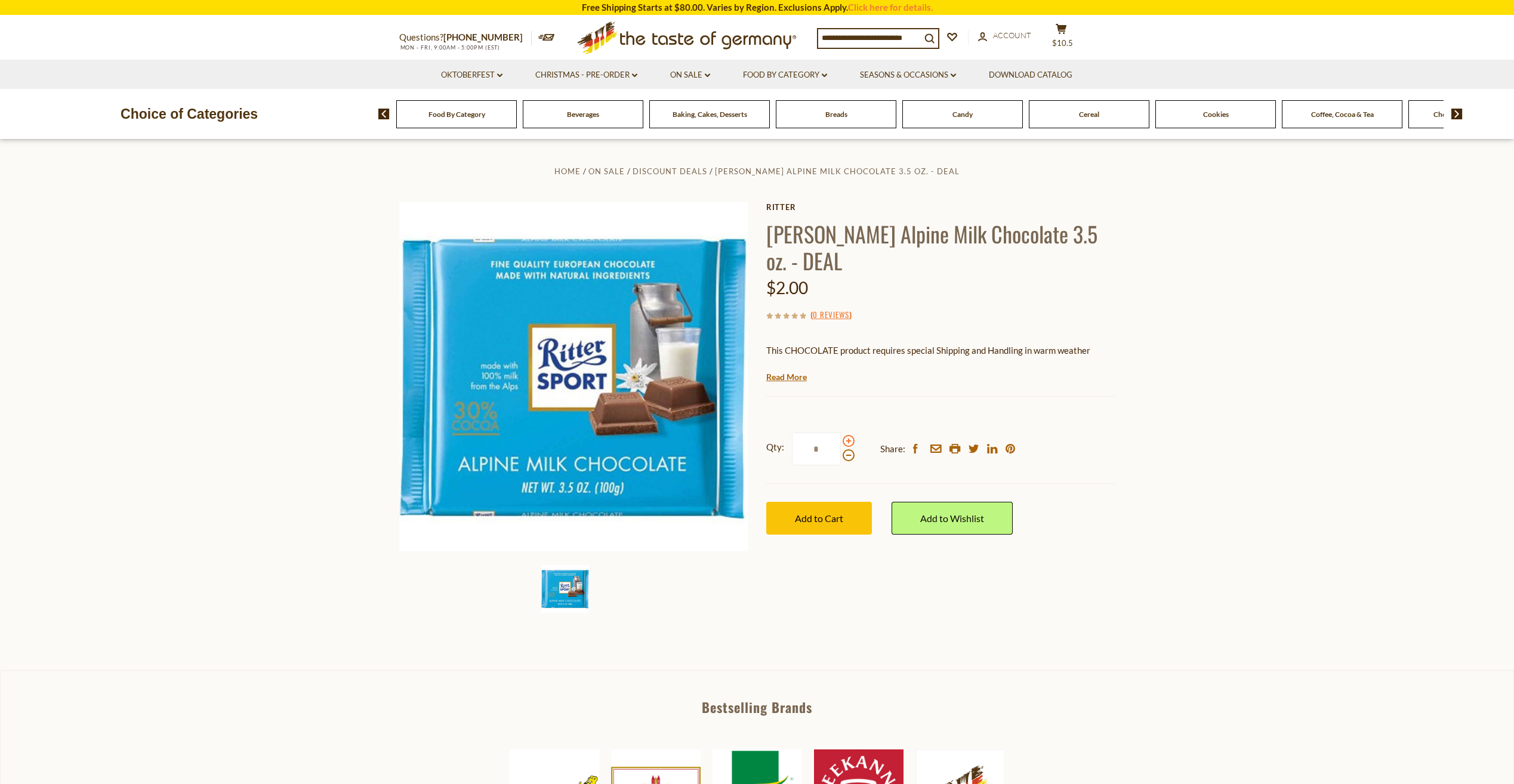
click at [851, 435] on span at bounding box center [848, 441] width 12 height 12
click at [841, 432] on input "*" at bounding box center [816, 448] width 49 height 33
click at [851, 435] on span at bounding box center [848, 441] width 12 height 12
click at [841, 432] on input "*" at bounding box center [816, 448] width 49 height 33
click at [851, 435] on span at bounding box center [848, 441] width 12 height 12
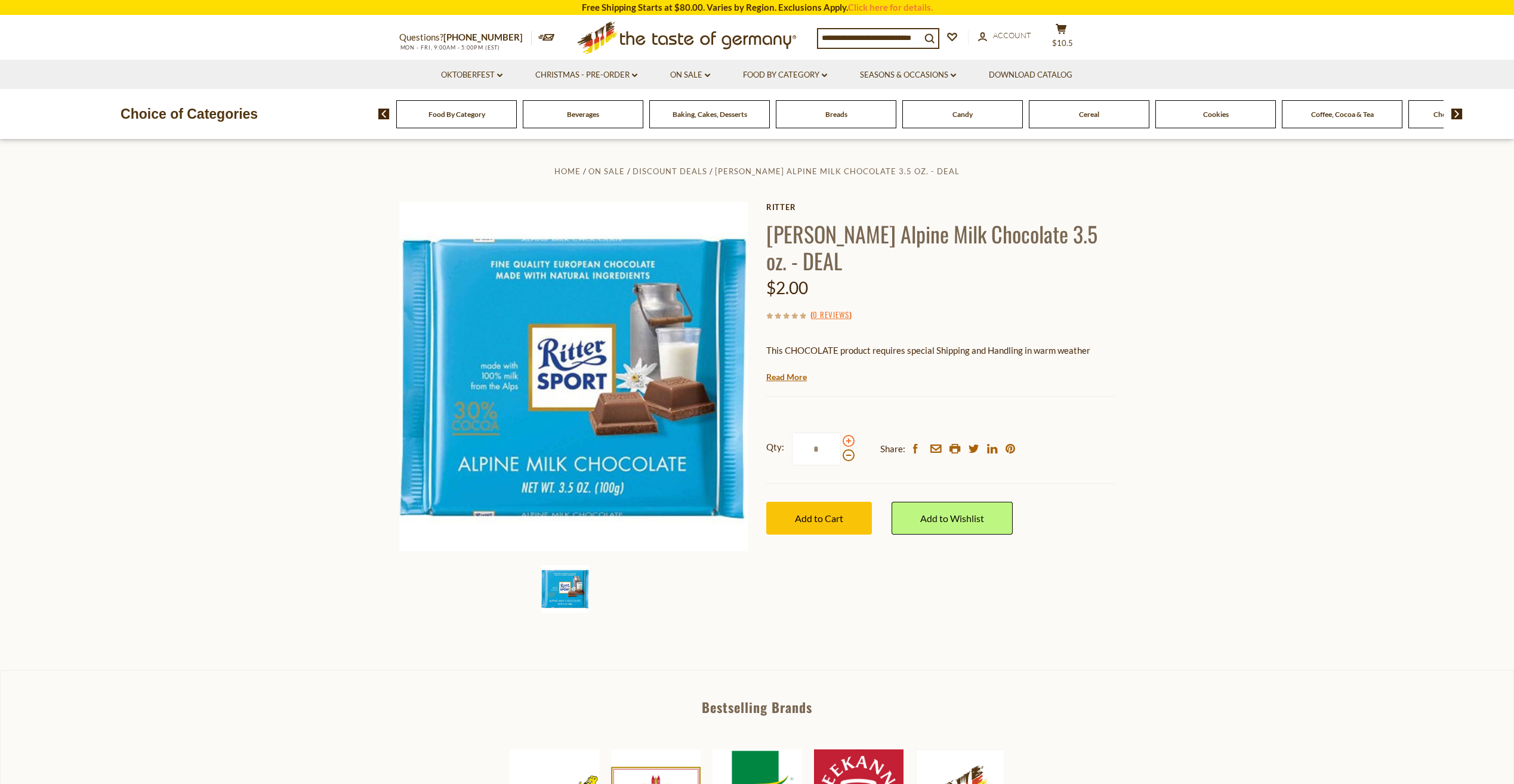
click at [841, 432] on input "*" at bounding box center [816, 448] width 49 height 33
click at [851, 435] on span at bounding box center [848, 441] width 12 height 12
click at [841, 432] on input "*" at bounding box center [816, 448] width 49 height 33
click at [851, 435] on span at bounding box center [848, 441] width 12 height 12
click at [841, 432] on input "*" at bounding box center [816, 448] width 49 height 33
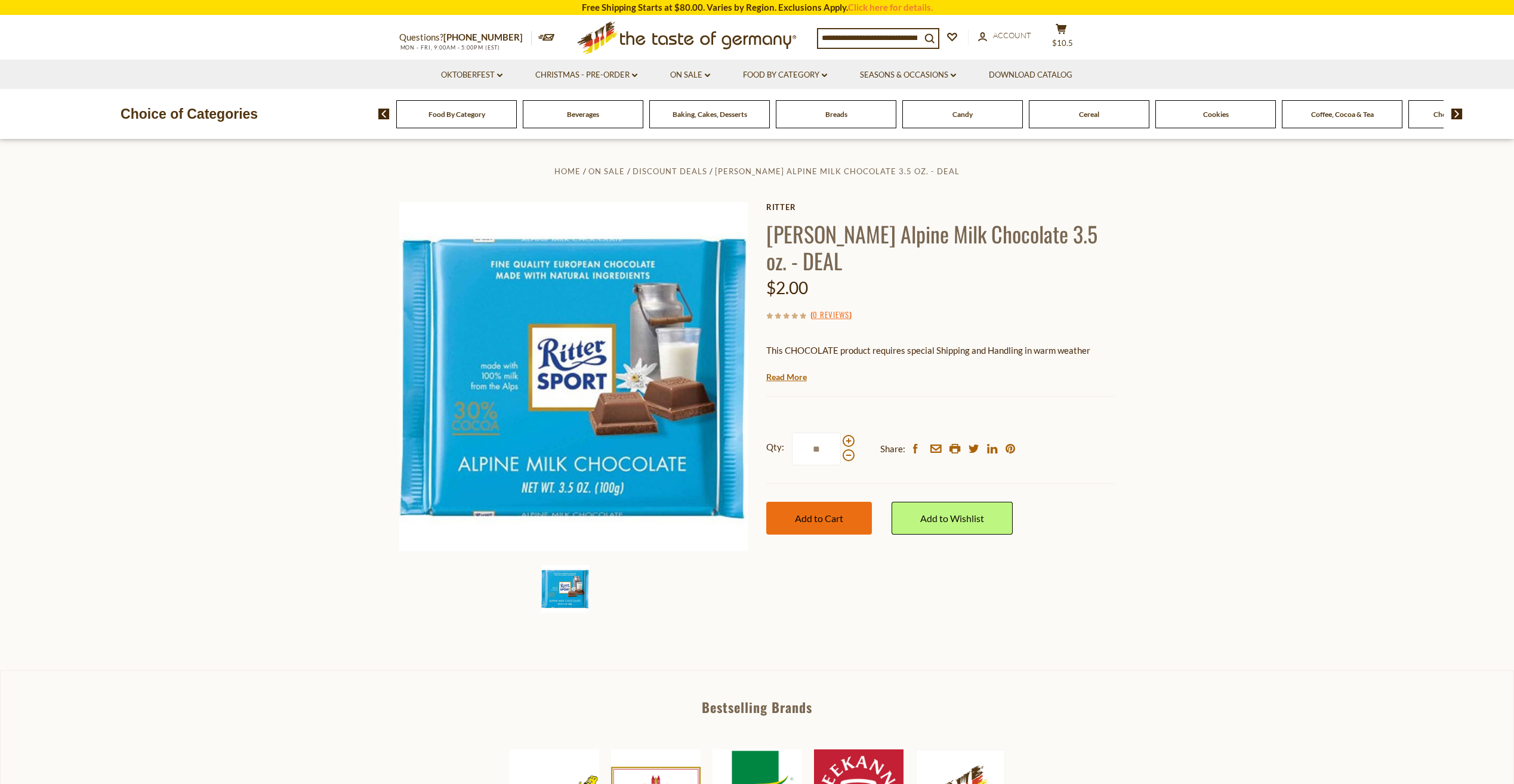
click at [840, 513] on span "Add to Cart" at bounding box center [819, 518] width 48 height 12
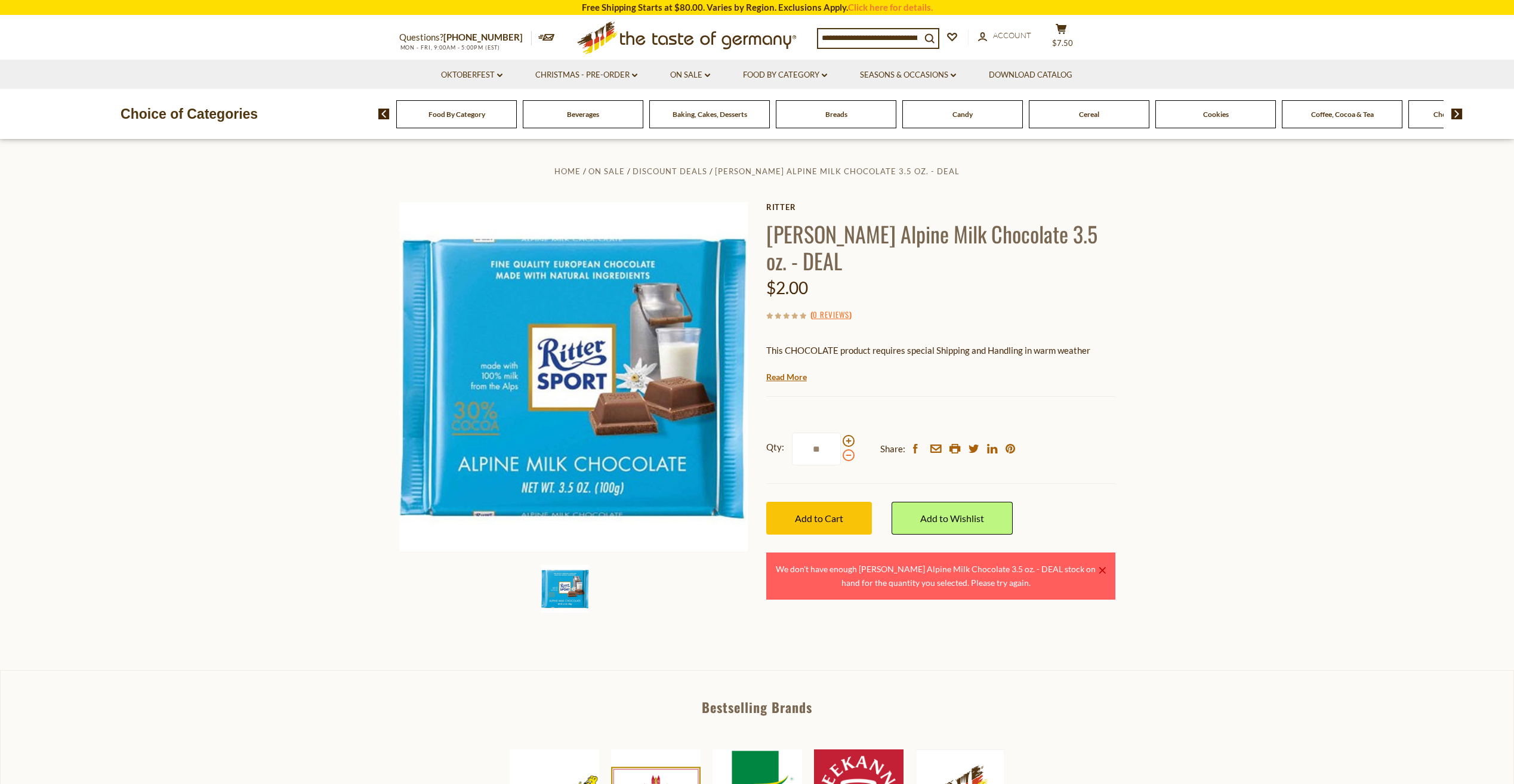
click at [850, 449] on span at bounding box center [848, 455] width 12 height 12
click at [841, 432] on input "**" at bounding box center [816, 448] width 49 height 33
click at [838, 513] on span "Add to Cart" at bounding box center [819, 518] width 48 height 12
click at [847, 449] on span at bounding box center [848, 455] width 12 height 12
click at [841, 432] on input "*" at bounding box center [816, 448] width 49 height 33
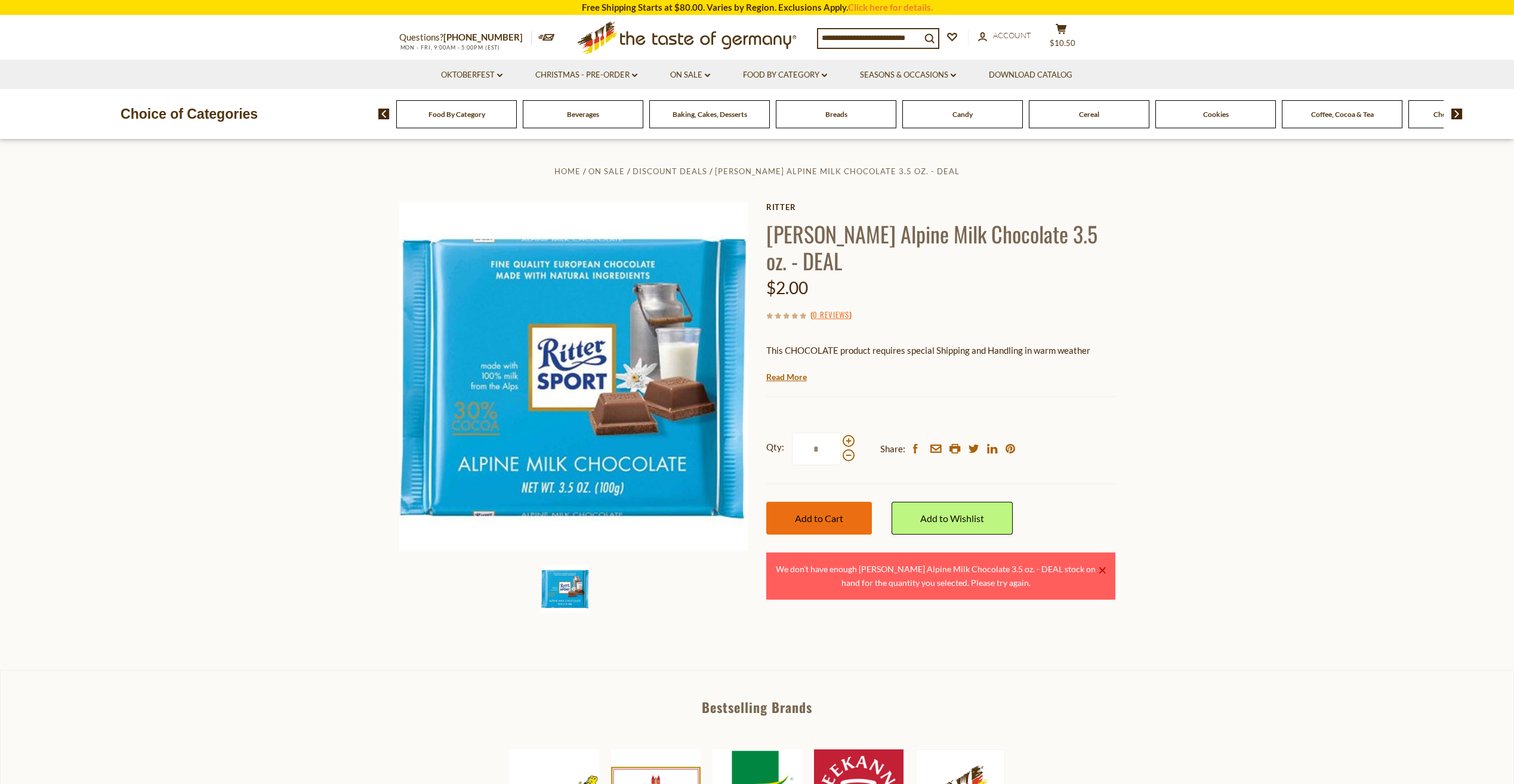
click at [836, 502] on button "Add to Cart" at bounding box center [819, 518] width 106 height 33
click at [848, 449] on span at bounding box center [848, 455] width 12 height 12
click at [841, 432] on input "*" at bounding box center [816, 448] width 49 height 33
type input "*"
click at [832, 513] on span "Add to Cart" at bounding box center [819, 518] width 48 height 12
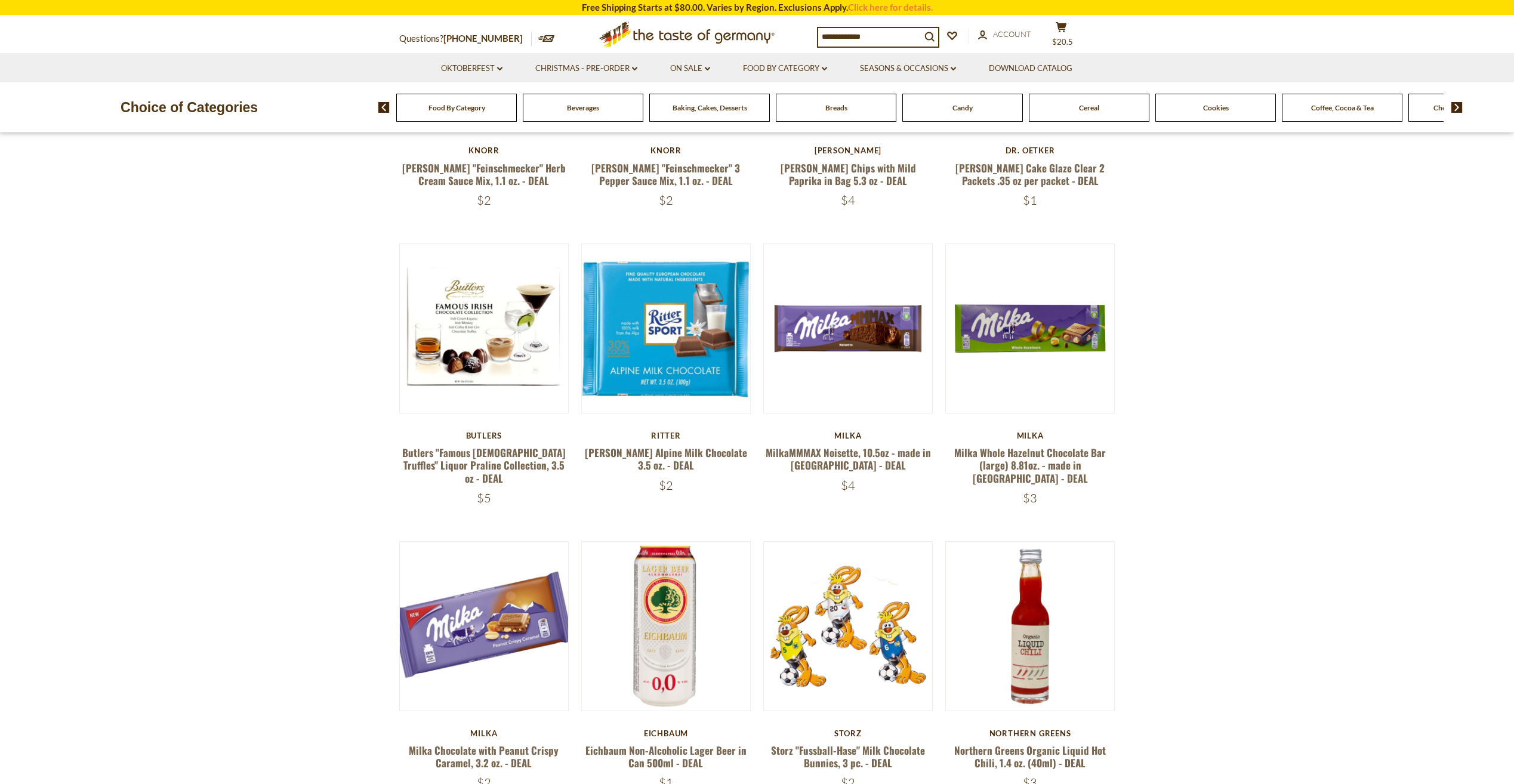
scroll to position [456, 0]
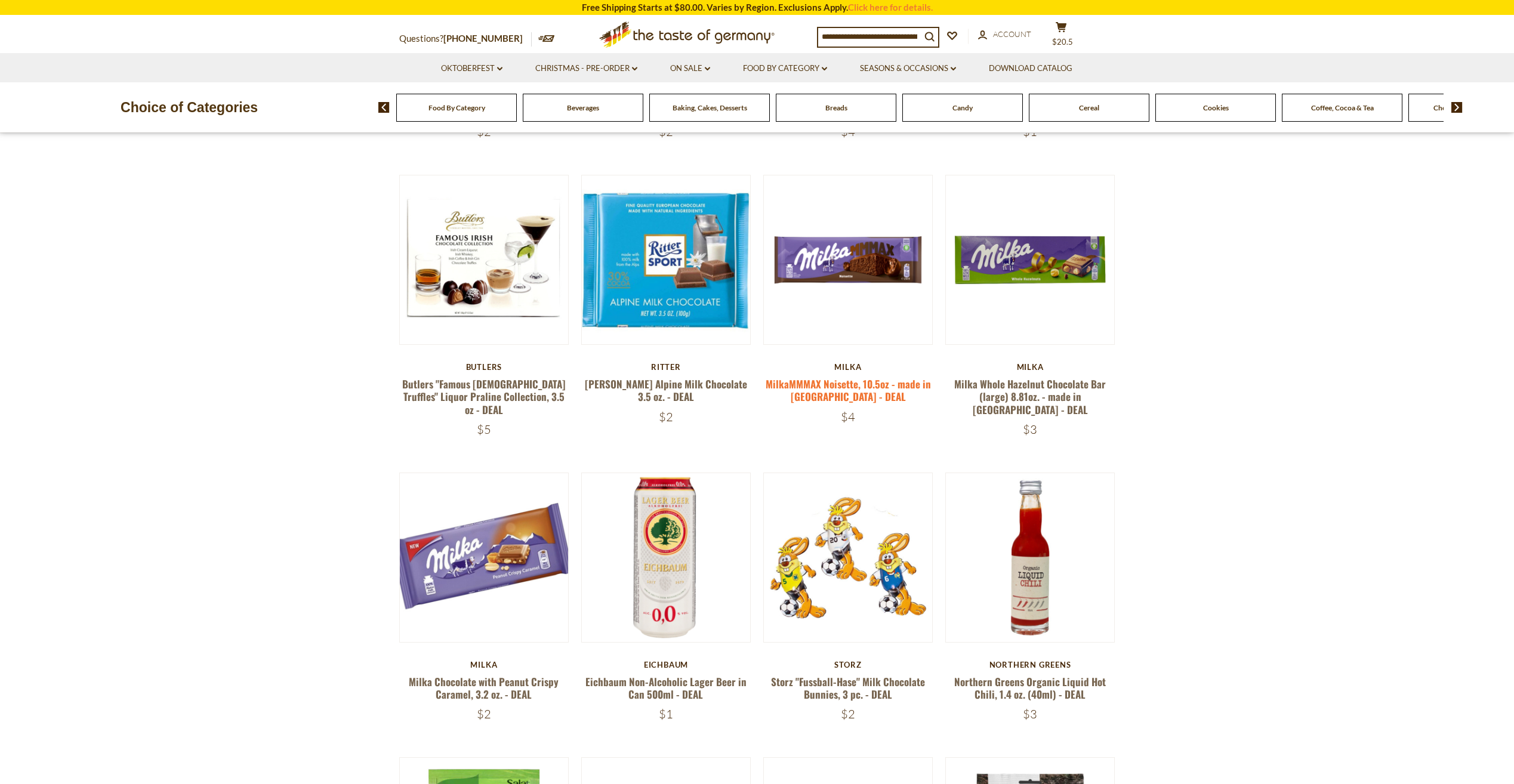
click at [841, 387] on link "MilkaMMMAX Noisette, 10.5oz - made in [GEOGRAPHIC_DATA] - DEAL" at bounding box center [848, 390] width 166 height 28
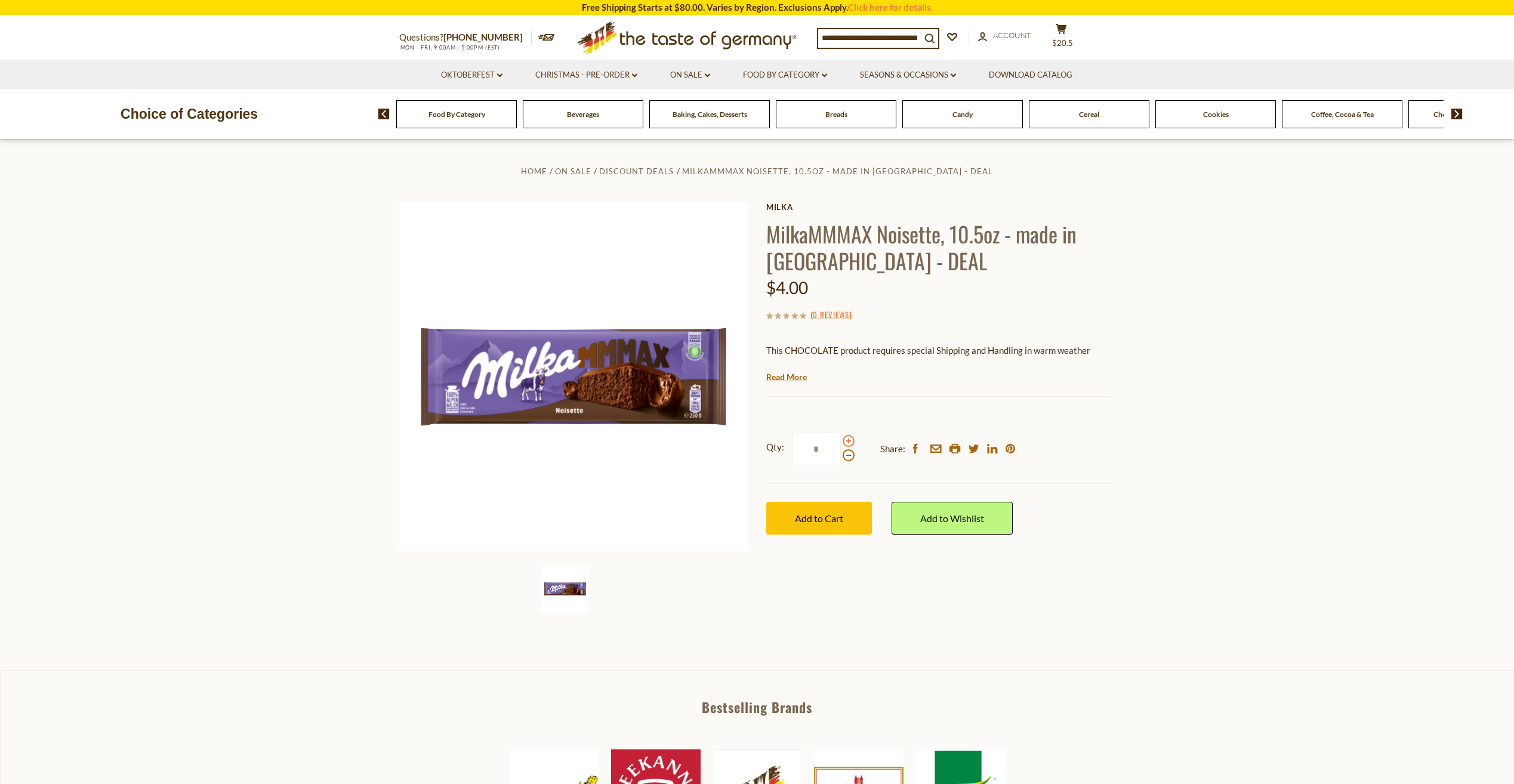
click at [850, 441] on span at bounding box center [848, 441] width 12 height 12
click at [841, 441] on input "*" at bounding box center [816, 448] width 49 height 33
click at [850, 441] on span at bounding box center [848, 441] width 12 height 12
click at [841, 441] on input "*" at bounding box center [816, 448] width 49 height 33
click at [850, 441] on span at bounding box center [848, 441] width 12 height 12
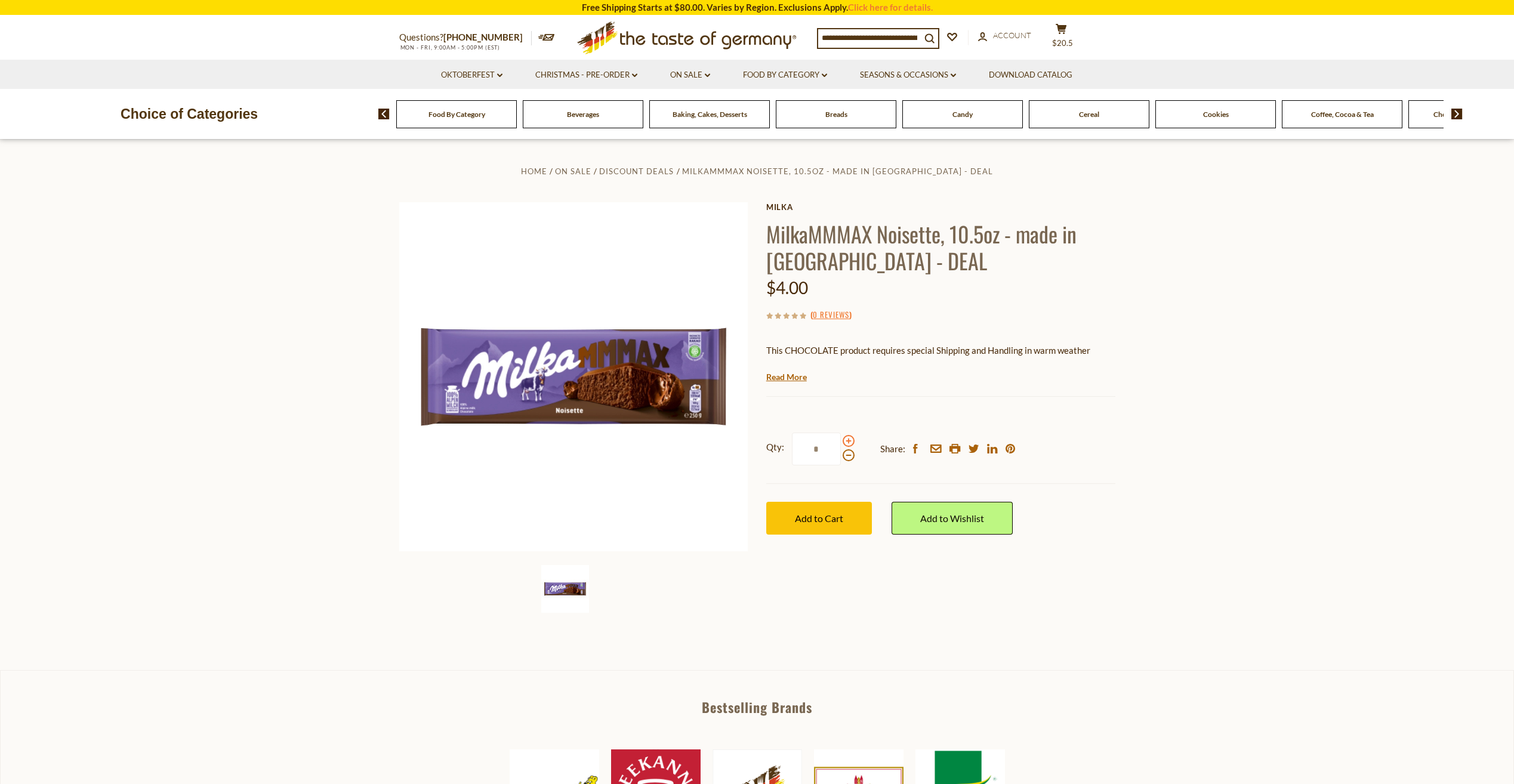
click at [841, 441] on input "*" at bounding box center [816, 448] width 49 height 33
click at [850, 443] on span at bounding box center [848, 441] width 12 height 12
click at [841, 443] on input "*" at bounding box center [816, 448] width 49 height 33
click at [850, 443] on span at bounding box center [848, 441] width 12 height 12
click at [841, 443] on input "*" at bounding box center [816, 448] width 49 height 33
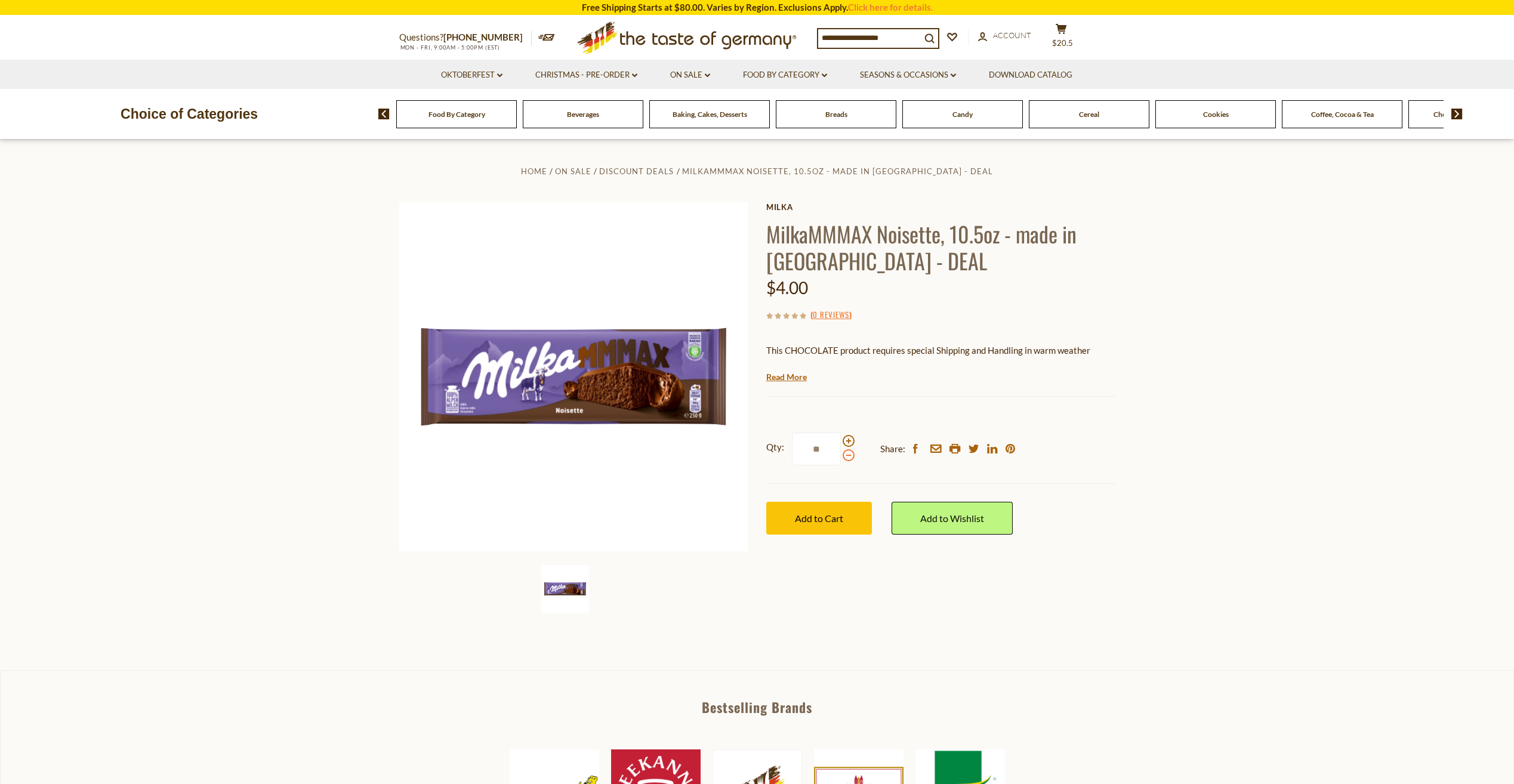
click at [848, 456] on span at bounding box center [848, 455] width 12 height 12
click at [841, 456] on input "**" at bounding box center [816, 448] width 49 height 33
click at [844, 525] on button "Add to Cart" at bounding box center [819, 518] width 106 height 33
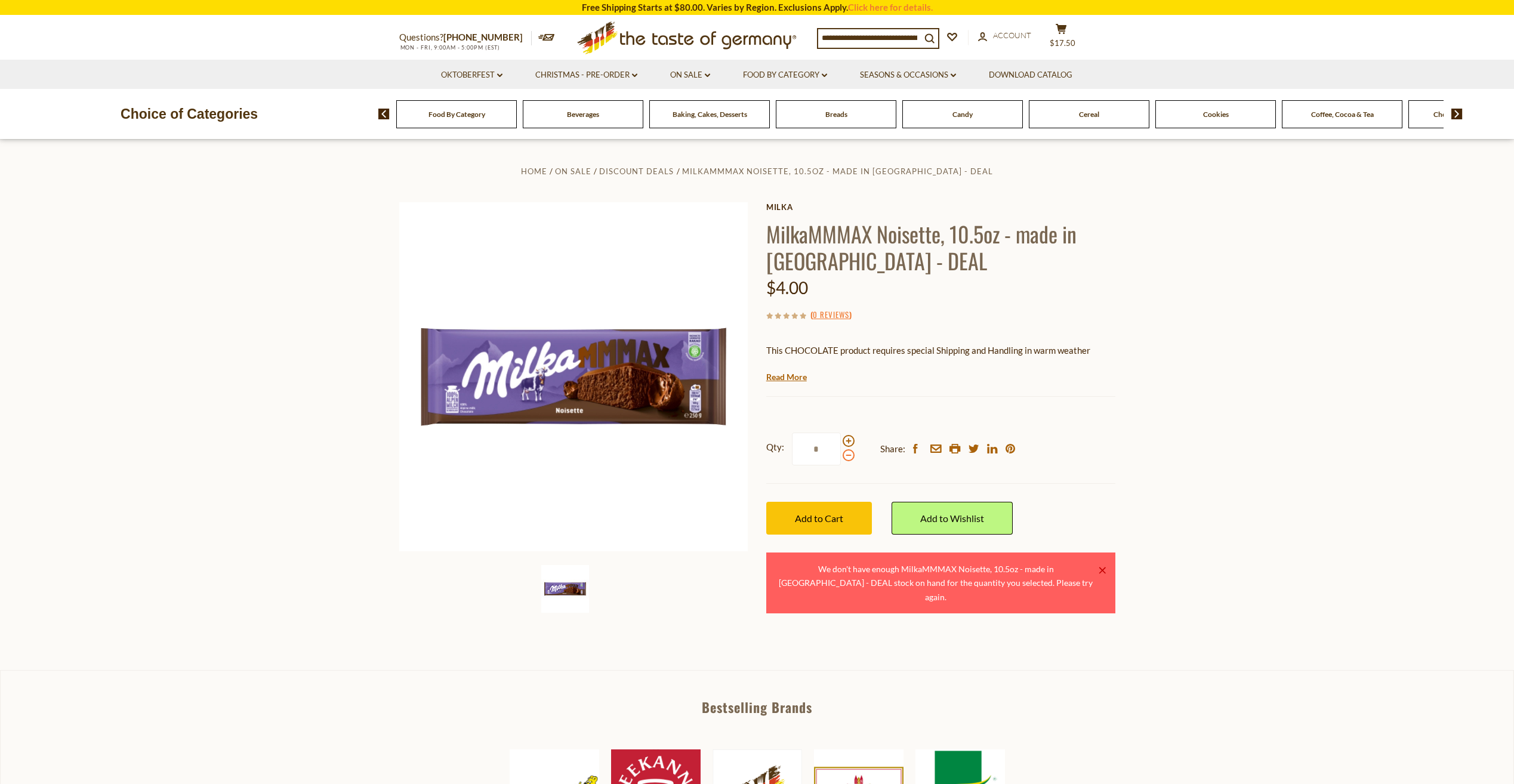
click at [849, 458] on span at bounding box center [848, 455] width 12 height 12
click at [841, 458] on input "*" at bounding box center [816, 448] width 49 height 33
click at [835, 531] on button "Add to Cart" at bounding box center [819, 518] width 106 height 33
click at [849, 459] on span at bounding box center [848, 455] width 12 height 12
click at [841, 459] on input "*" at bounding box center [816, 448] width 49 height 33
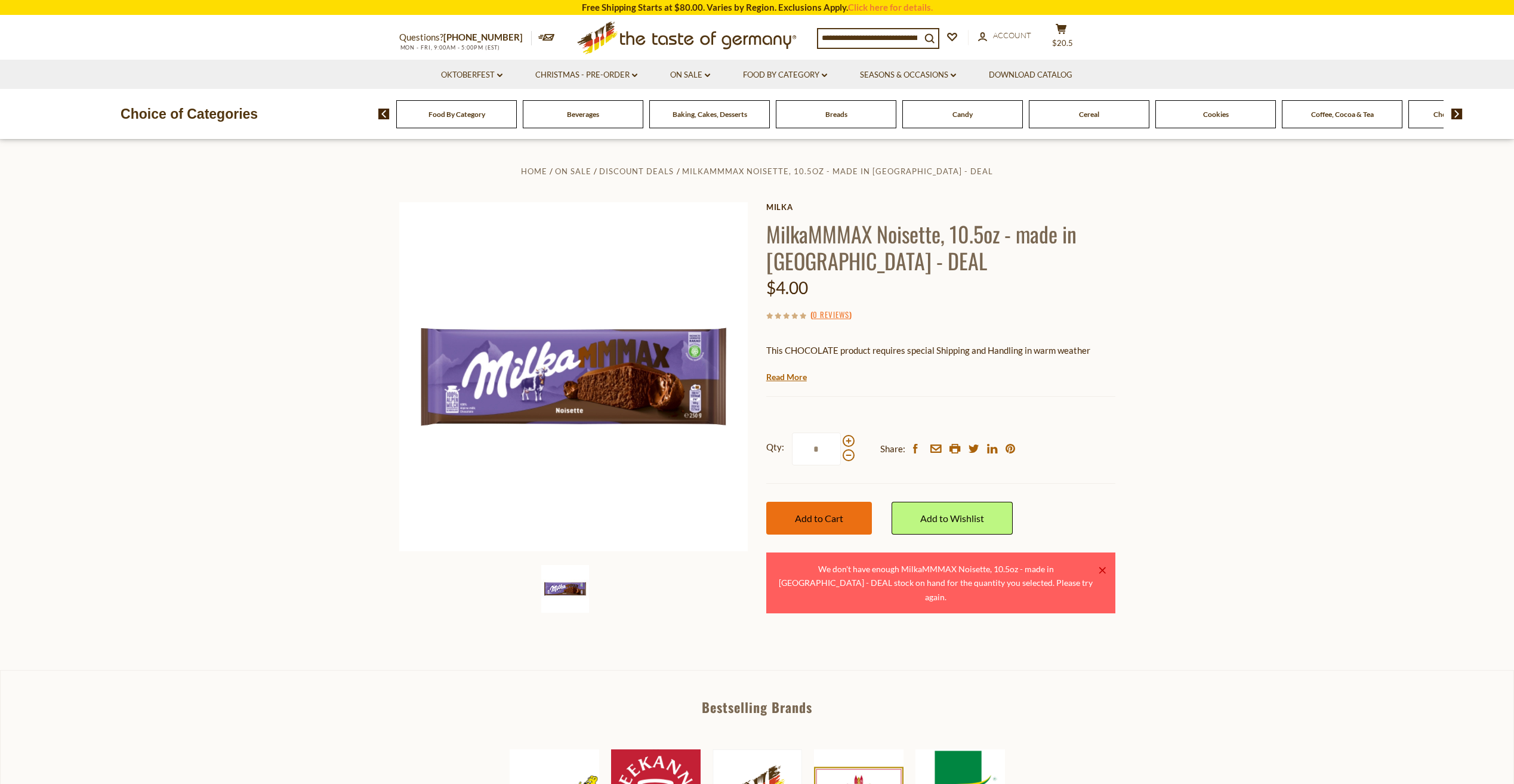
click at [838, 515] on span "Add to Cart" at bounding box center [819, 518] width 48 height 12
click at [848, 460] on span at bounding box center [848, 455] width 12 height 12
click at [841, 460] on input "*" at bounding box center [816, 448] width 49 height 33
click at [834, 521] on span "Add to Cart" at bounding box center [819, 518] width 48 height 12
click at [848, 459] on span at bounding box center [848, 455] width 12 height 12
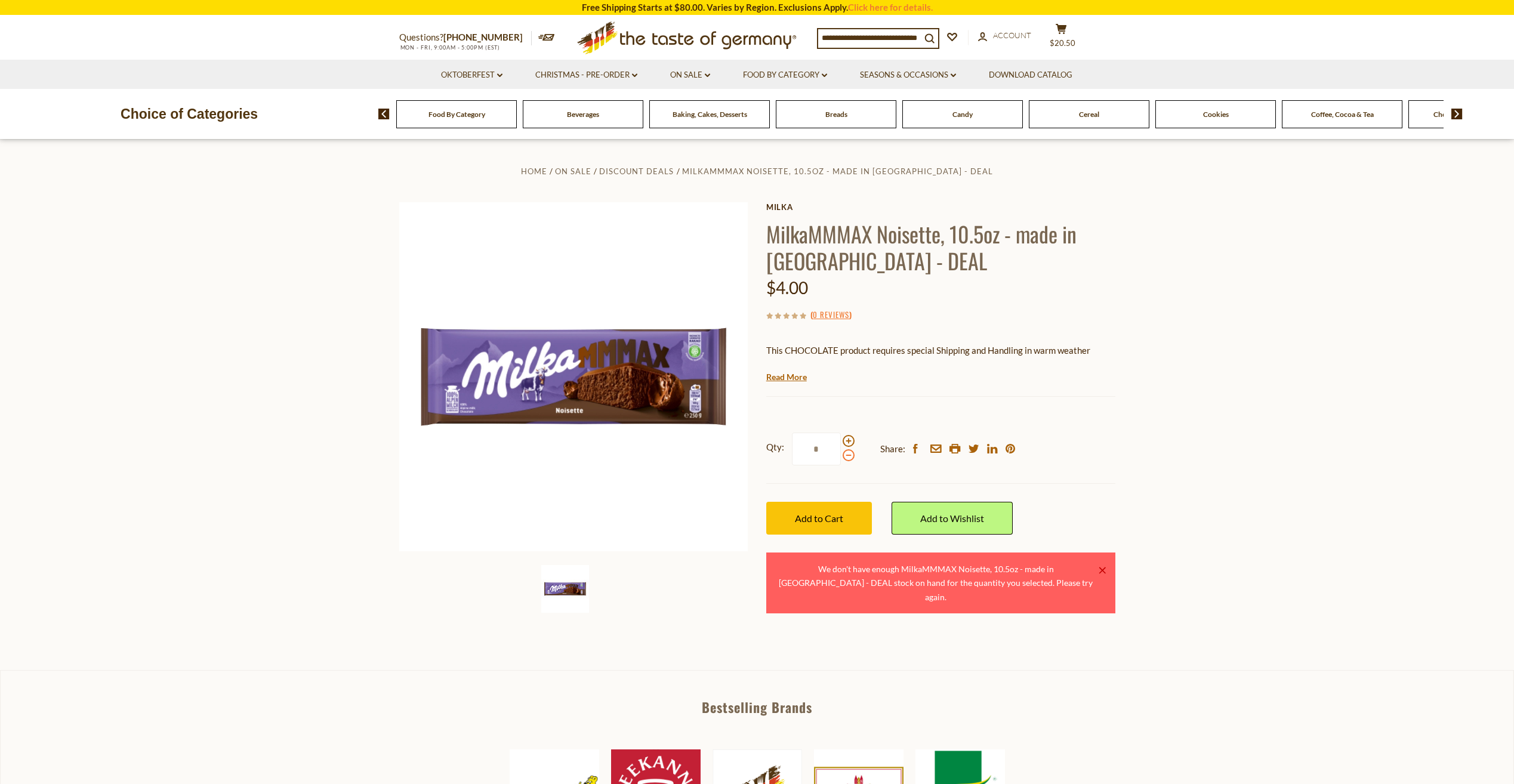
click at [841, 459] on input "*" at bounding box center [816, 448] width 49 height 33
type input "*"
drag, startPoint x: 834, startPoint y: 516, endPoint x: 837, endPoint y: 523, distance: 7.6
click at [834, 517] on span "Add to Cart" at bounding box center [819, 518] width 48 height 12
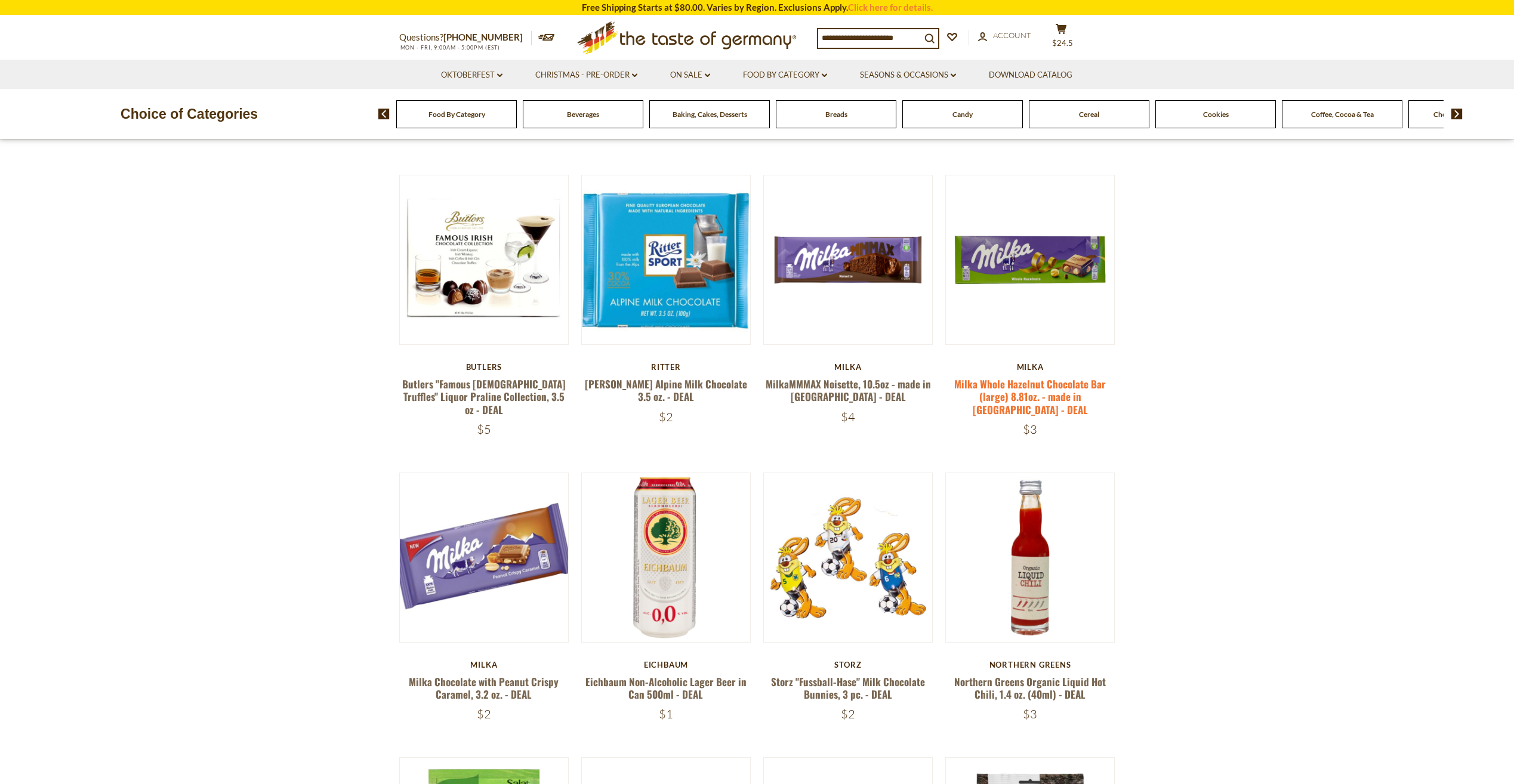
click at [1028, 391] on link "Milka Whole Hazelnut Chocolate Bar (large) 8.81oz. - made in [GEOGRAPHIC_DATA] …" at bounding box center [1030, 396] width 151 height 40
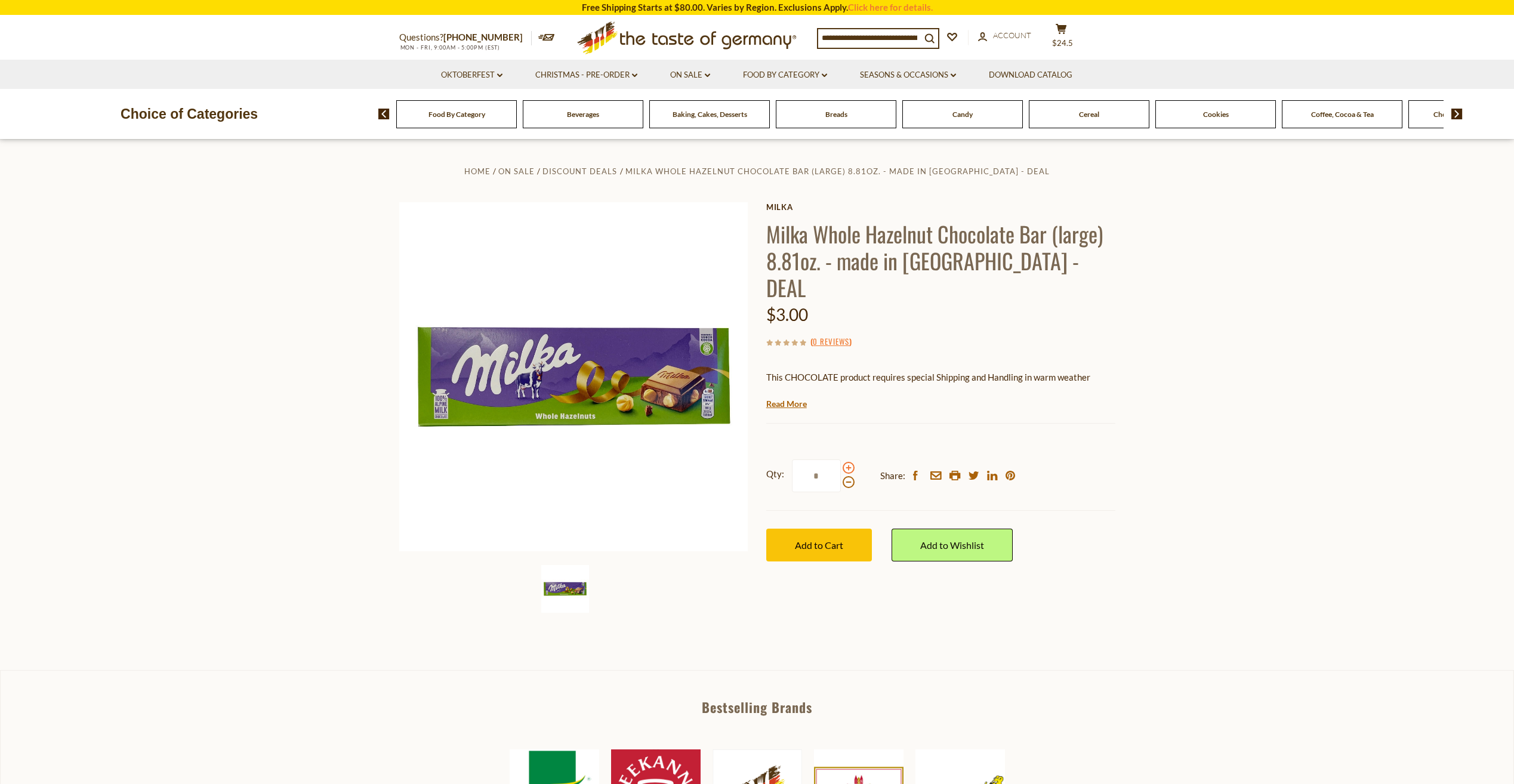
click at [850, 462] on span at bounding box center [848, 468] width 12 height 12
click at [841, 459] on input "*" at bounding box center [816, 475] width 49 height 33
click at [850, 462] on span at bounding box center [848, 468] width 12 height 12
click at [841, 459] on input "*" at bounding box center [816, 475] width 49 height 33
click at [850, 462] on span at bounding box center [848, 468] width 12 height 12
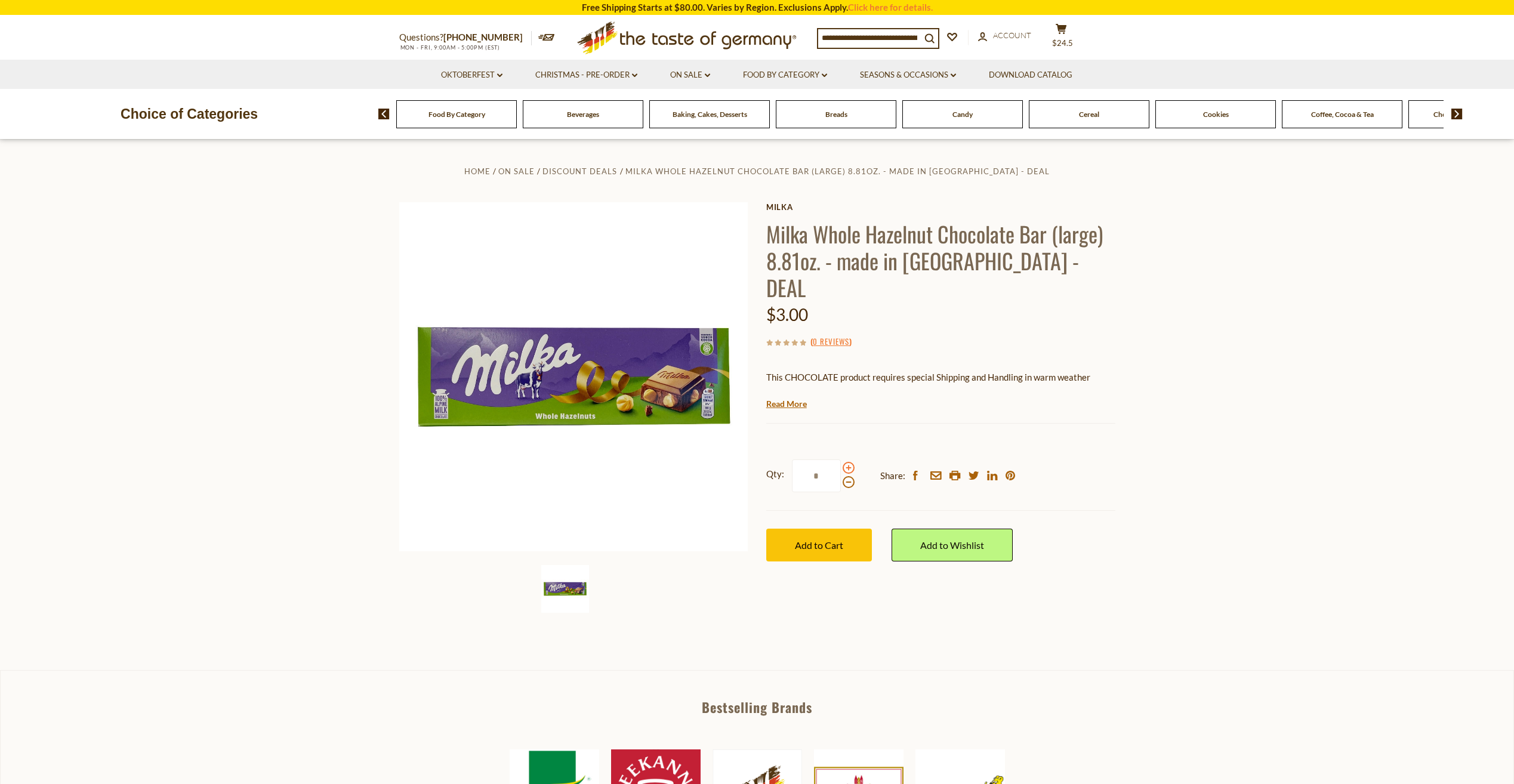
click at [841, 459] on input "*" at bounding box center [816, 475] width 49 height 33
click at [848, 476] on span at bounding box center [848, 482] width 12 height 12
click at [841, 460] on input "*" at bounding box center [816, 475] width 49 height 33
click at [849, 476] on span at bounding box center [848, 482] width 12 height 12
click at [841, 459] on input "*" at bounding box center [816, 475] width 49 height 33
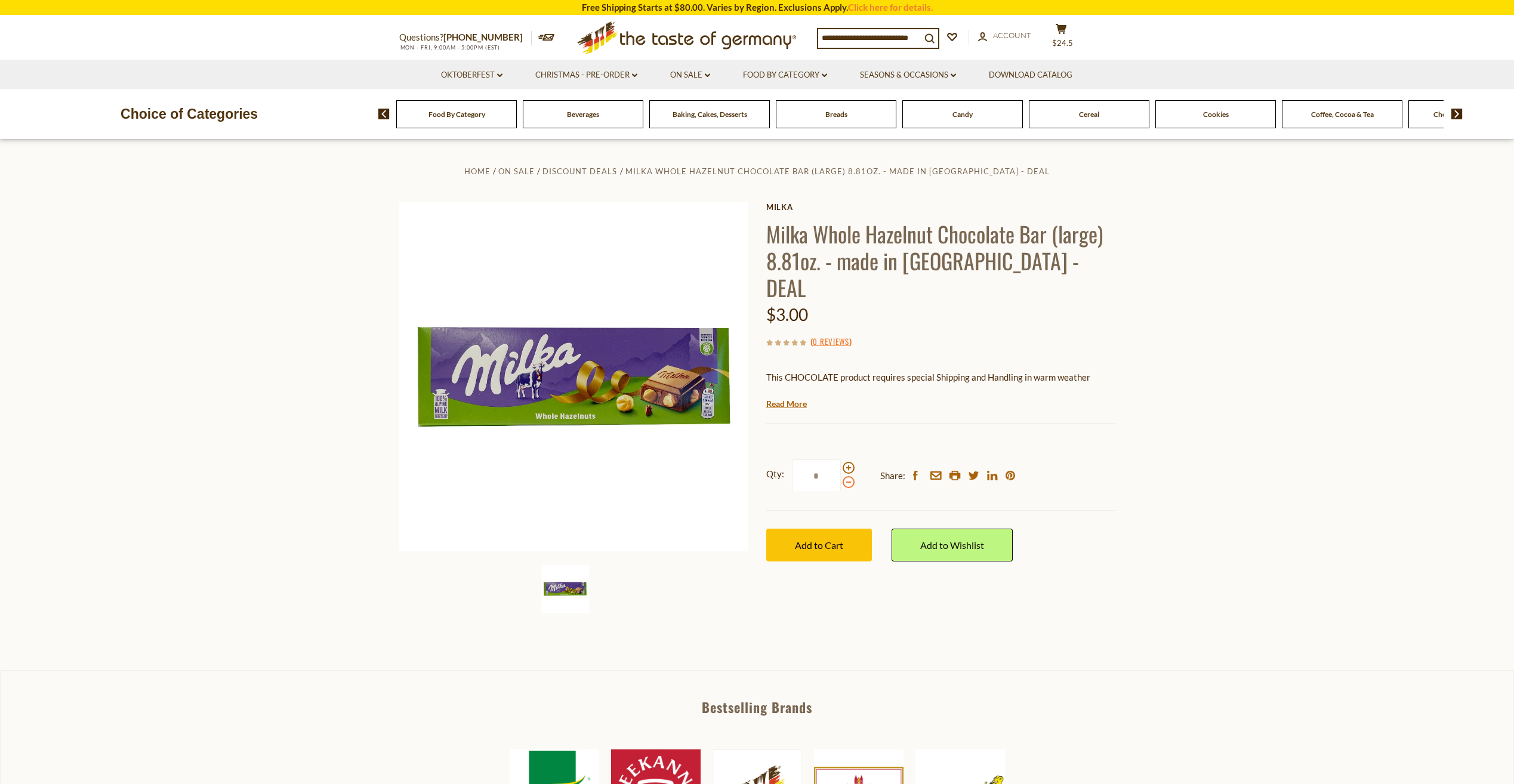
click at [849, 476] on span at bounding box center [848, 482] width 12 height 12
click at [841, 459] on input "*" at bounding box center [816, 475] width 49 height 33
type input "*"
click at [829, 540] on span "Add to Cart" at bounding box center [819, 545] width 48 height 12
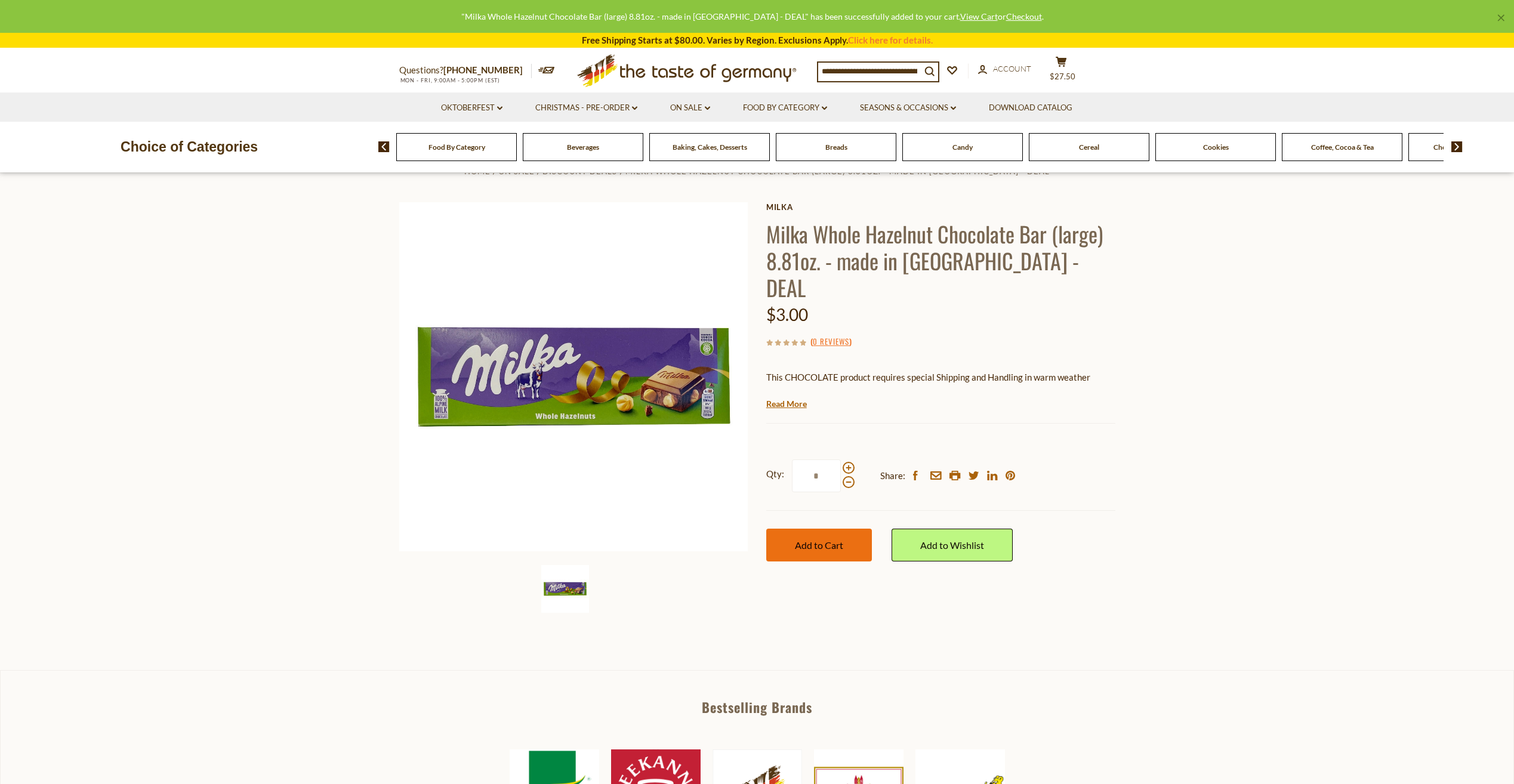
click at [829, 540] on span "Add to Cart" at bounding box center [819, 545] width 48 height 12
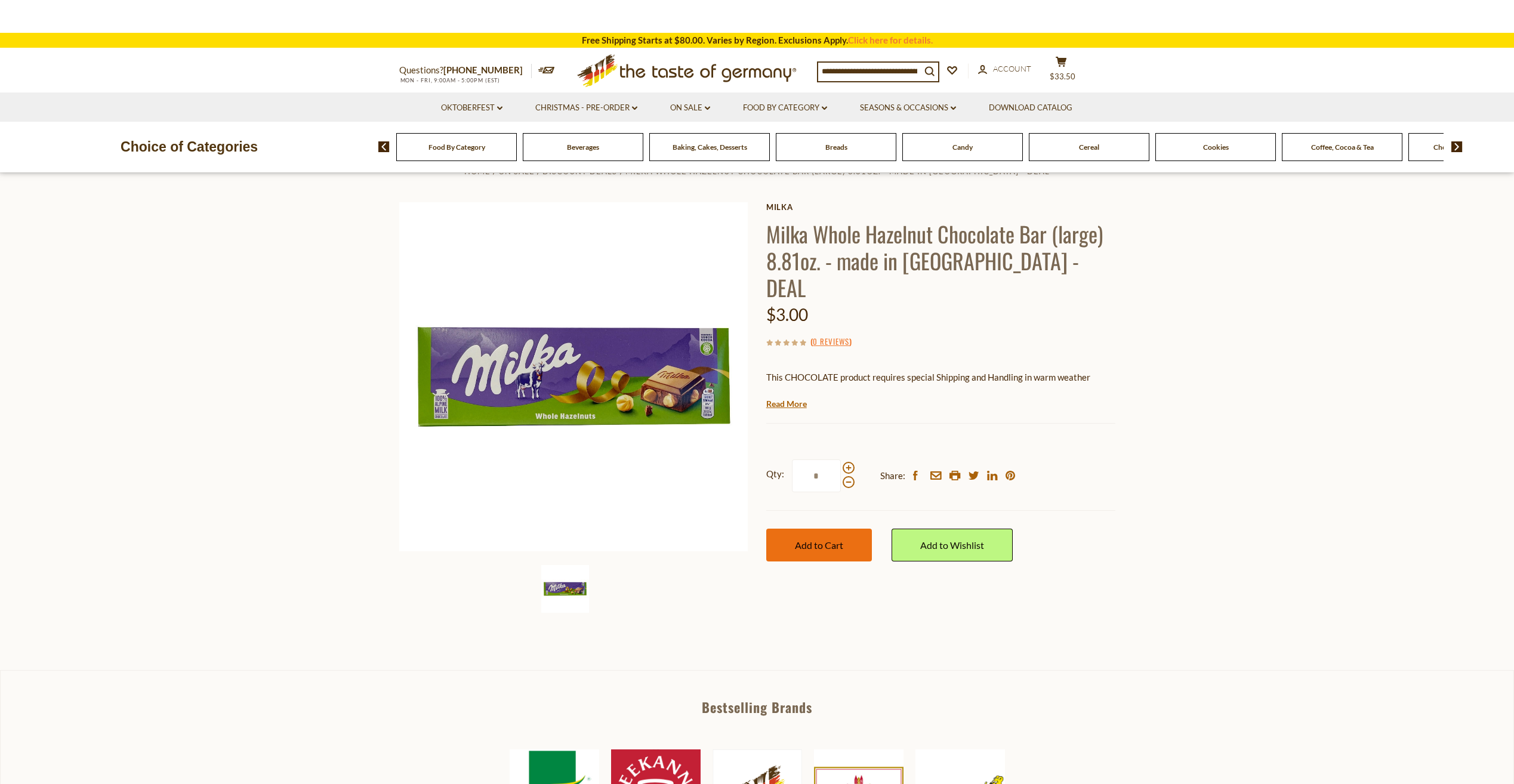
click at [829, 540] on span "Add to Cart" at bounding box center [819, 545] width 48 height 12
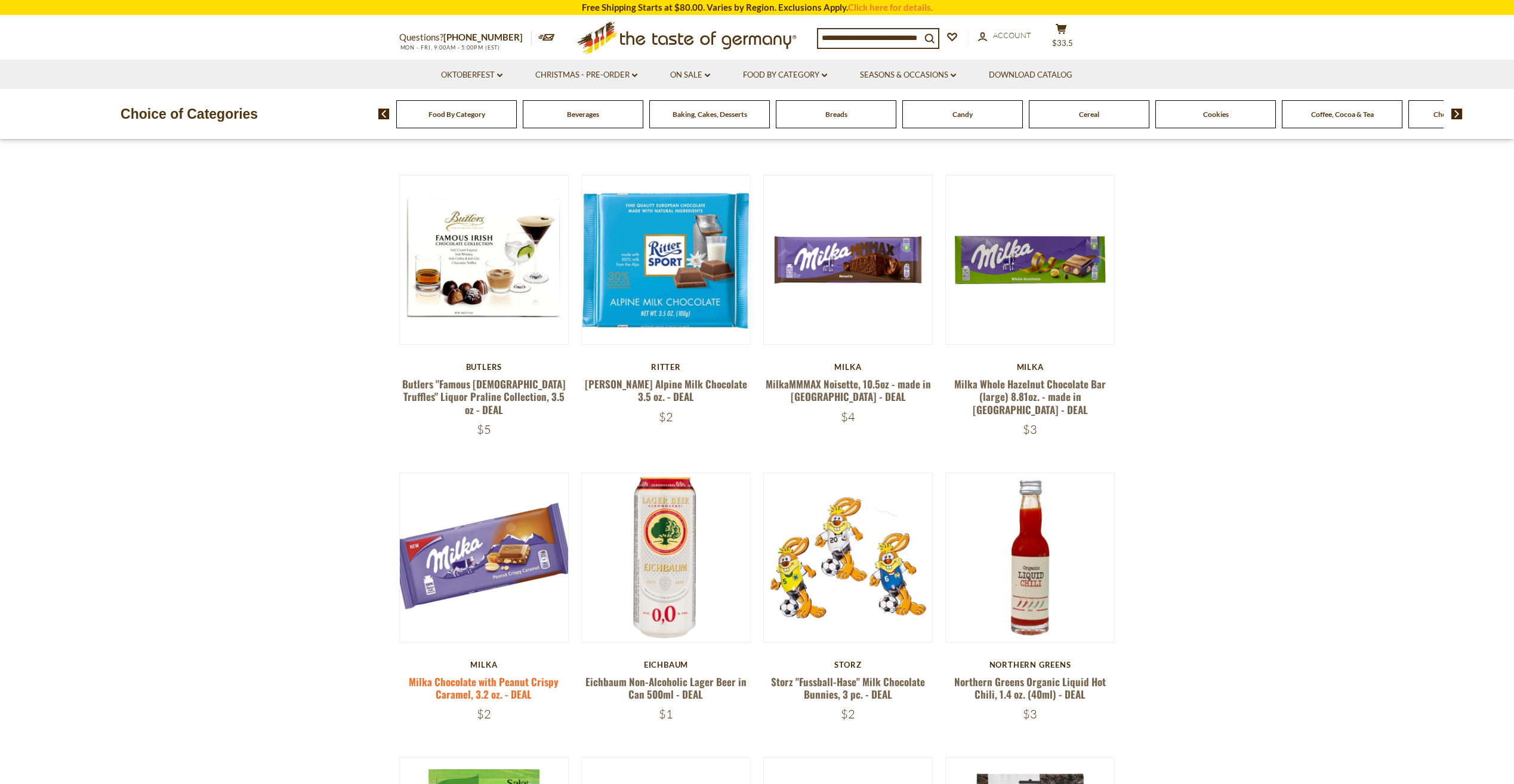
click at [499, 674] on link "Milka Chocolate with Peanut Crispy Caramel, 3.2 oz. - DEAL" at bounding box center [483, 688] width 150 height 28
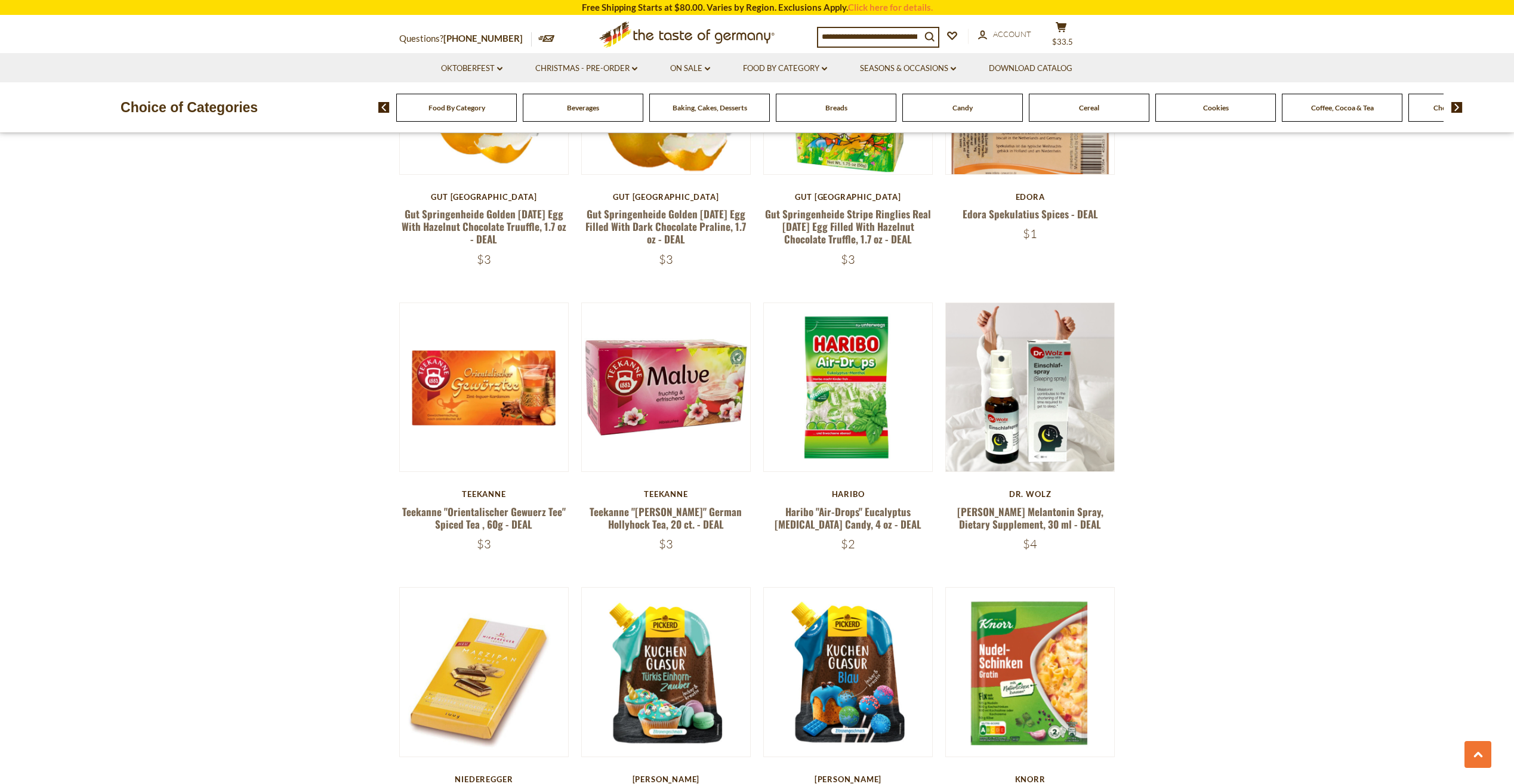
scroll to position [1888, 0]
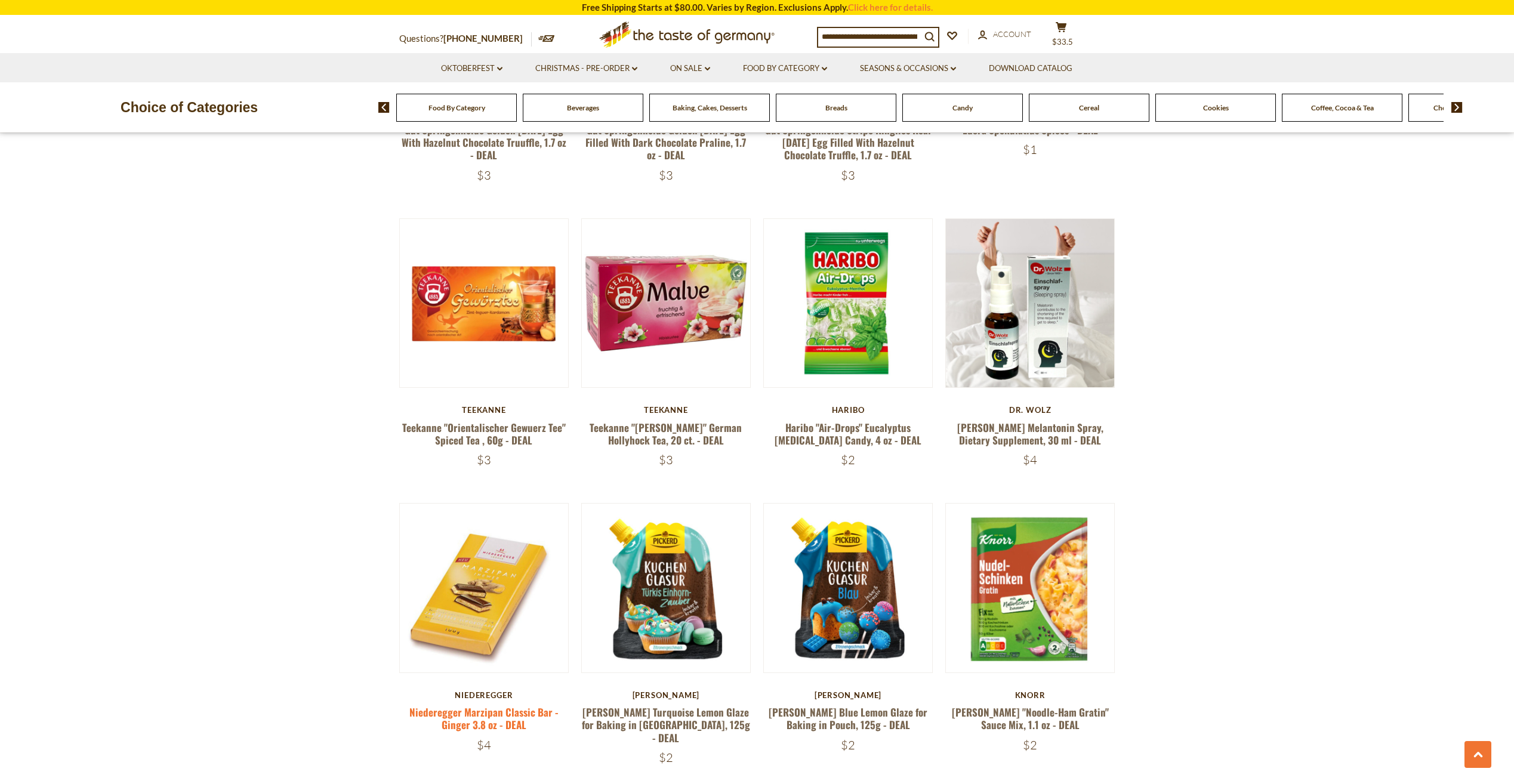
click at [476, 704] on link "Niederegger Marzipan Classic Bar - Ginger 3.8 oz - DEAL" at bounding box center [484, 718] width 149 height 28
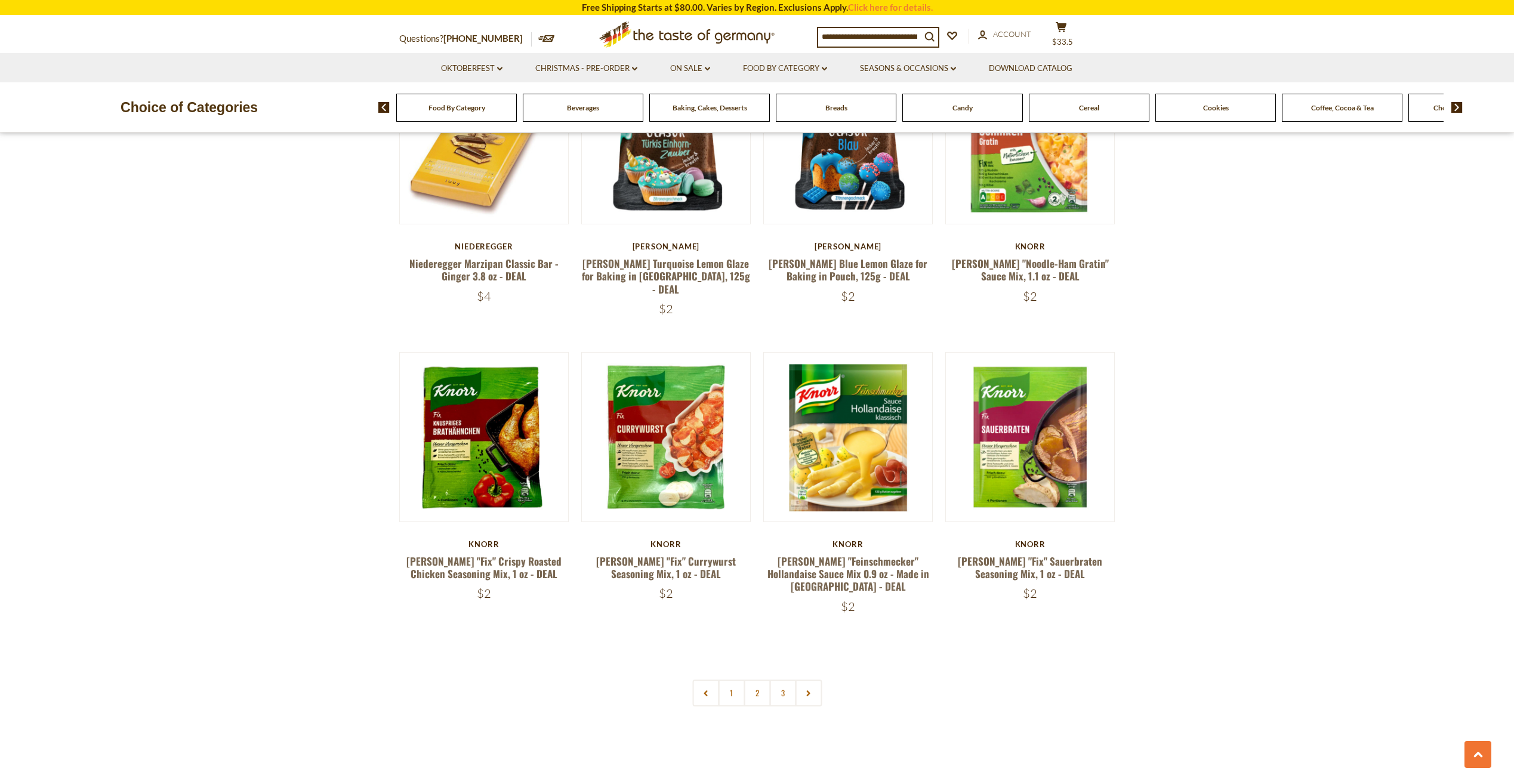
scroll to position [2365, 0]
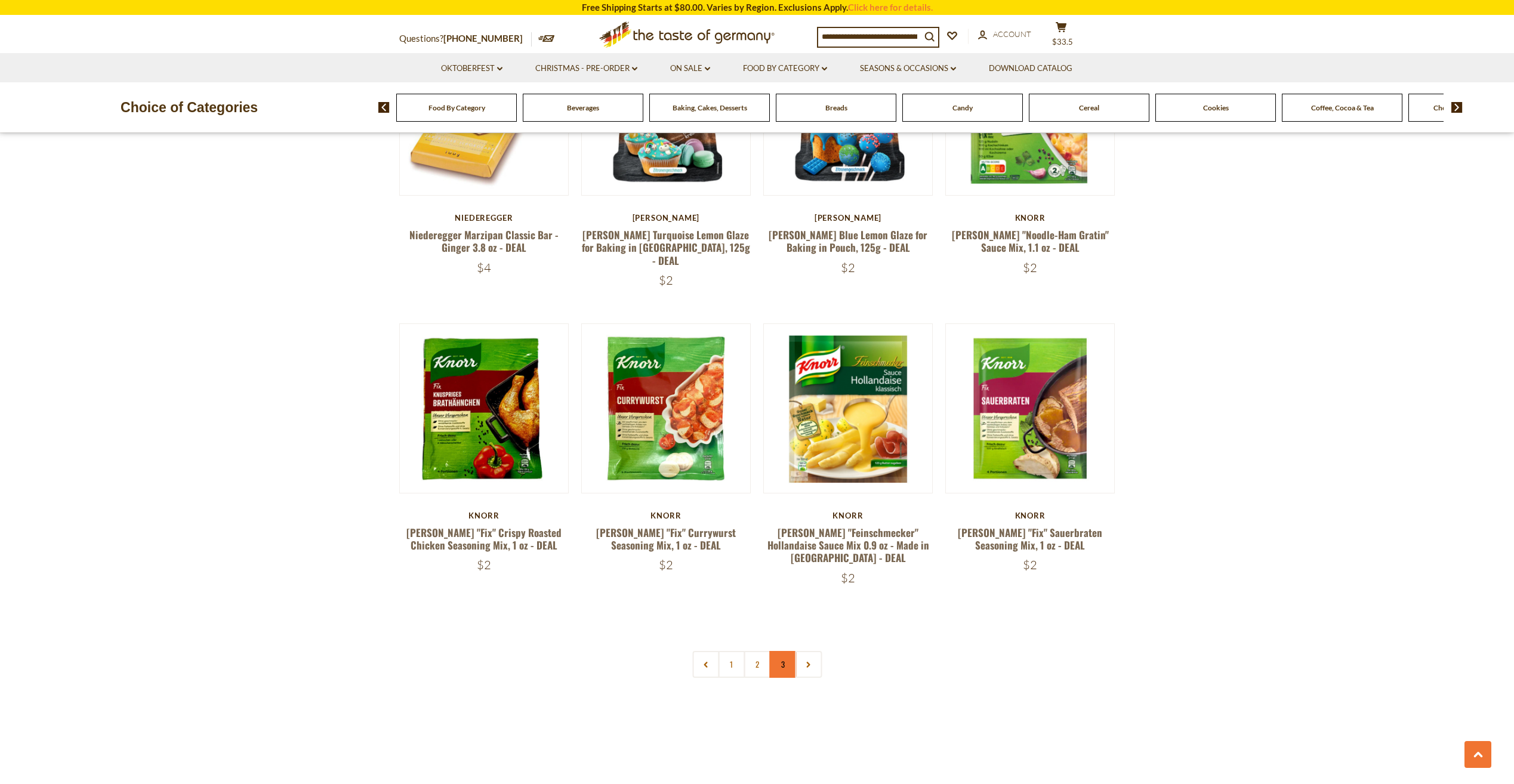
click at [780, 651] on link "3" at bounding box center [783, 664] width 27 height 27
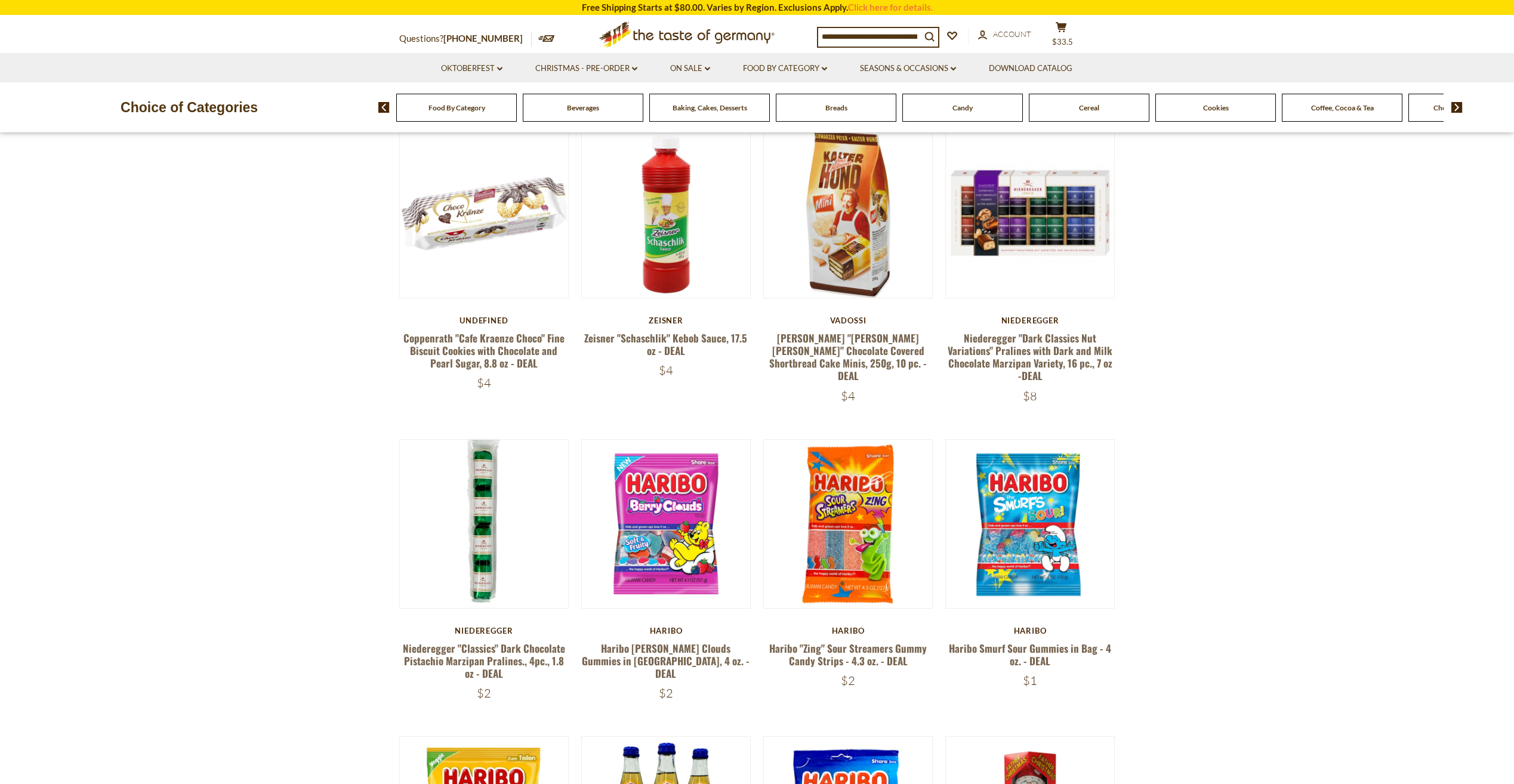
scroll to position [98, 0]
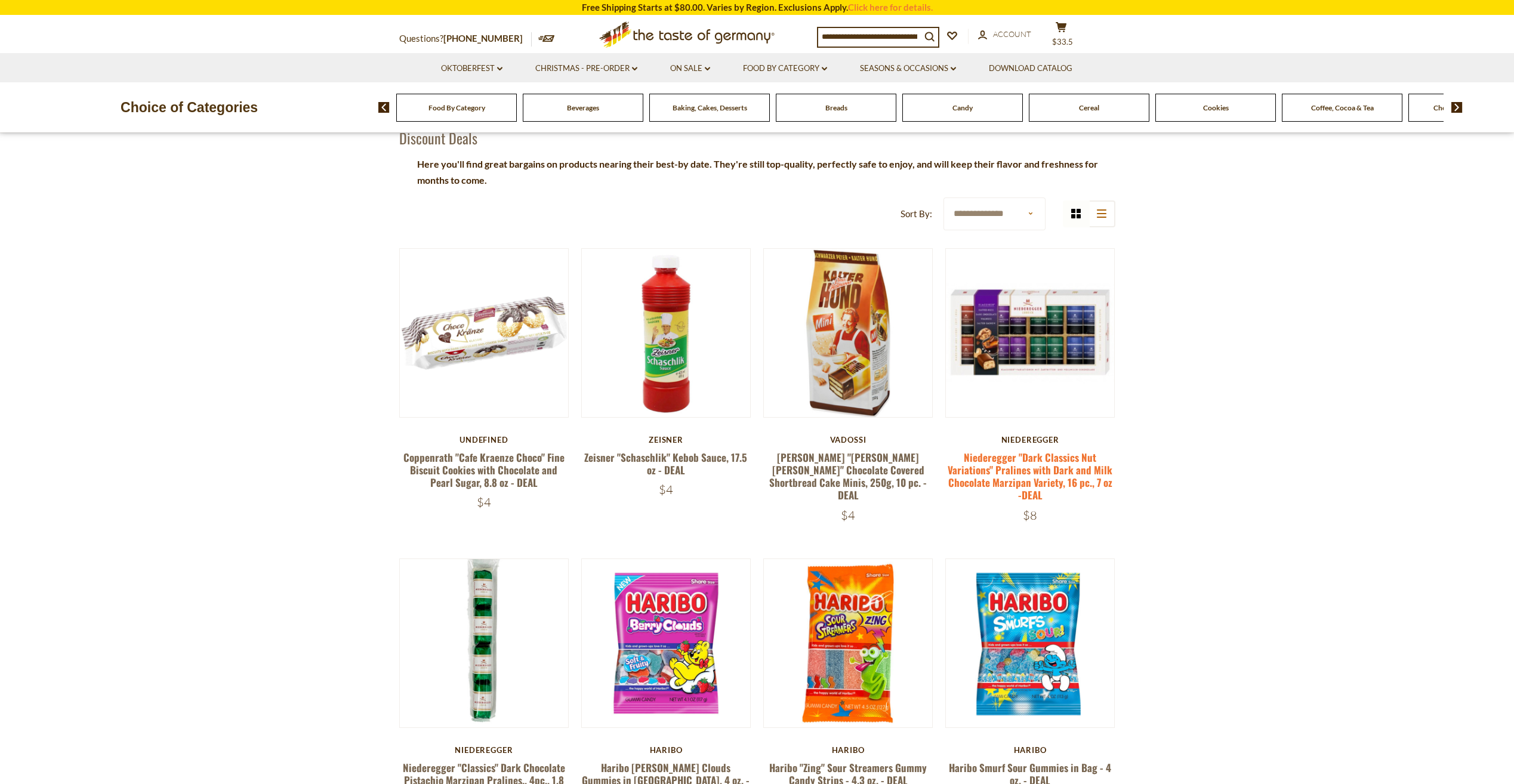
click at [1047, 478] on link "Niederegger "Dark Classics Nut Variations" Pralines with Dark and Milk Chocolat…" at bounding box center [1030, 476] width 165 height 53
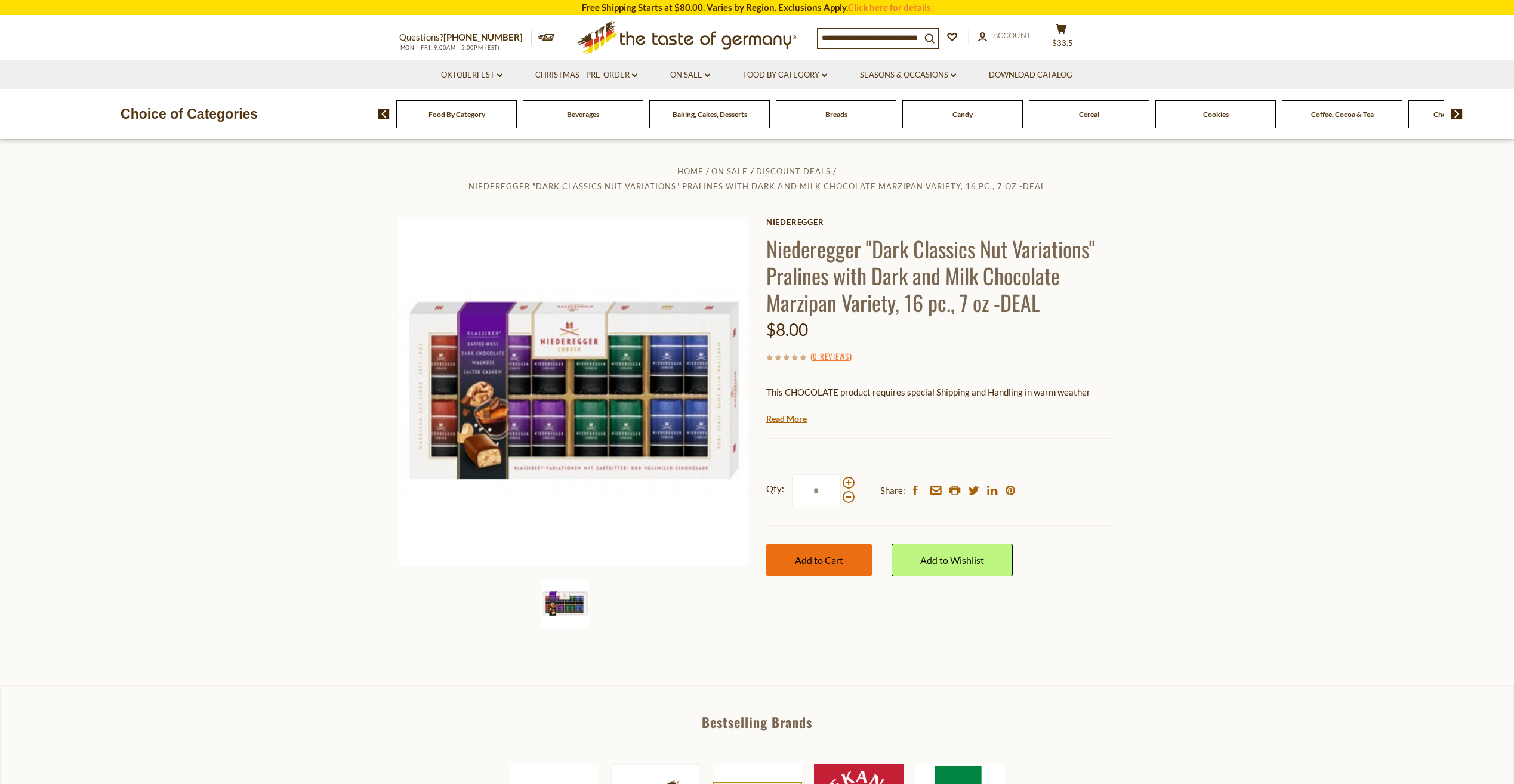
click at [826, 569] on button "Add to Cart" at bounding box center [819, 559] width 106 height 33
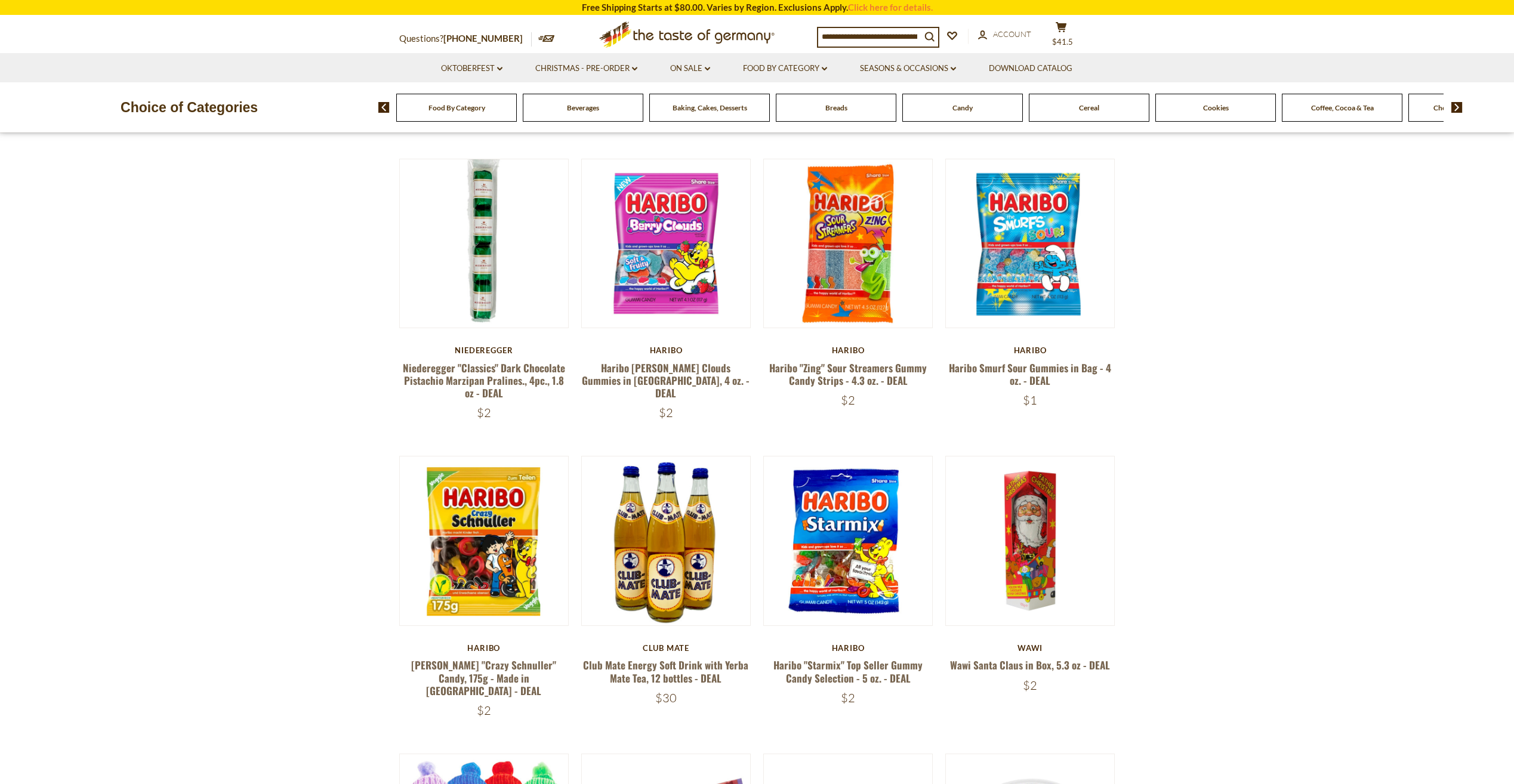
scroll to position [575, 0]
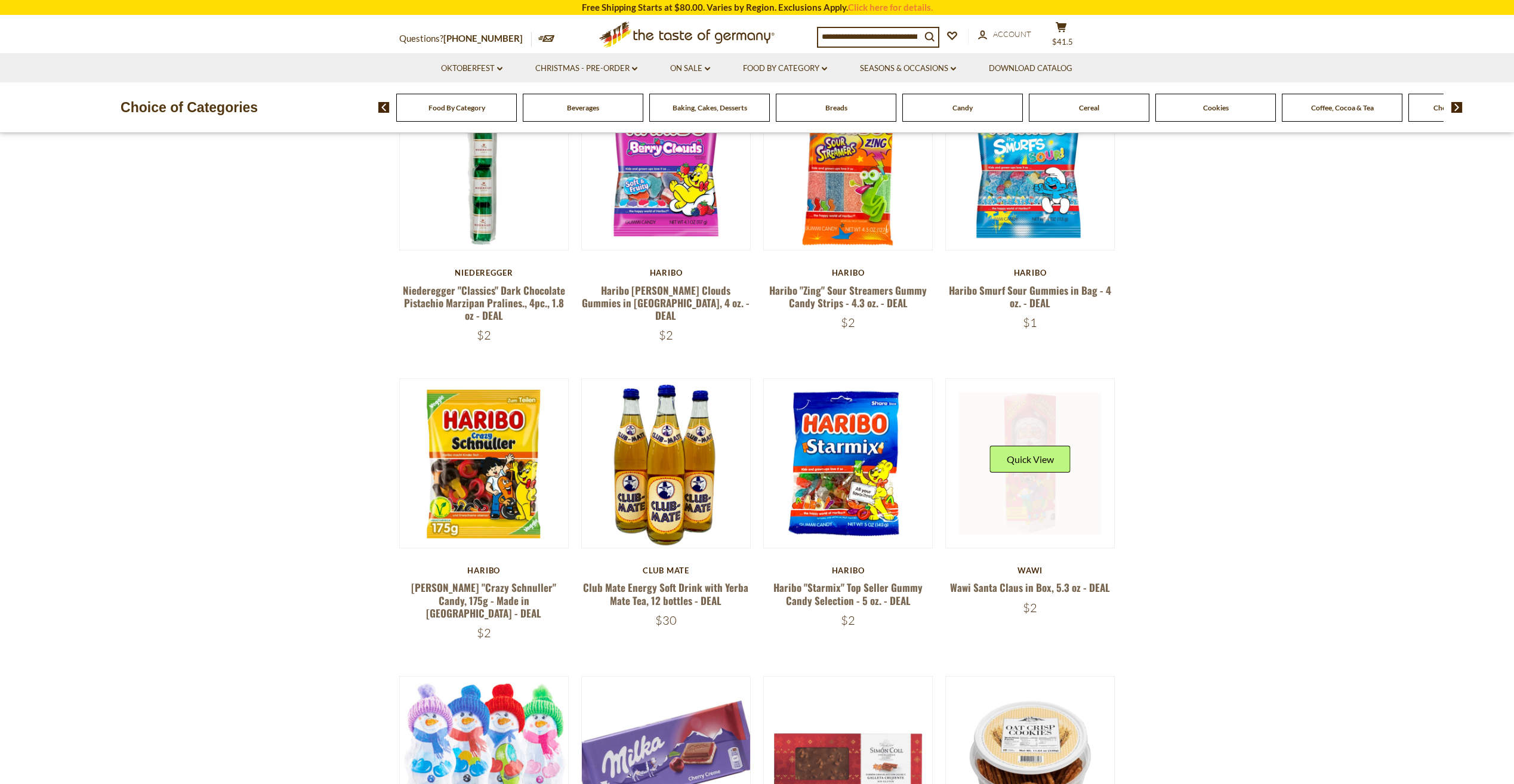
click at [1066, 513] on link at bounding box center [1029, 463] width 142 height 142
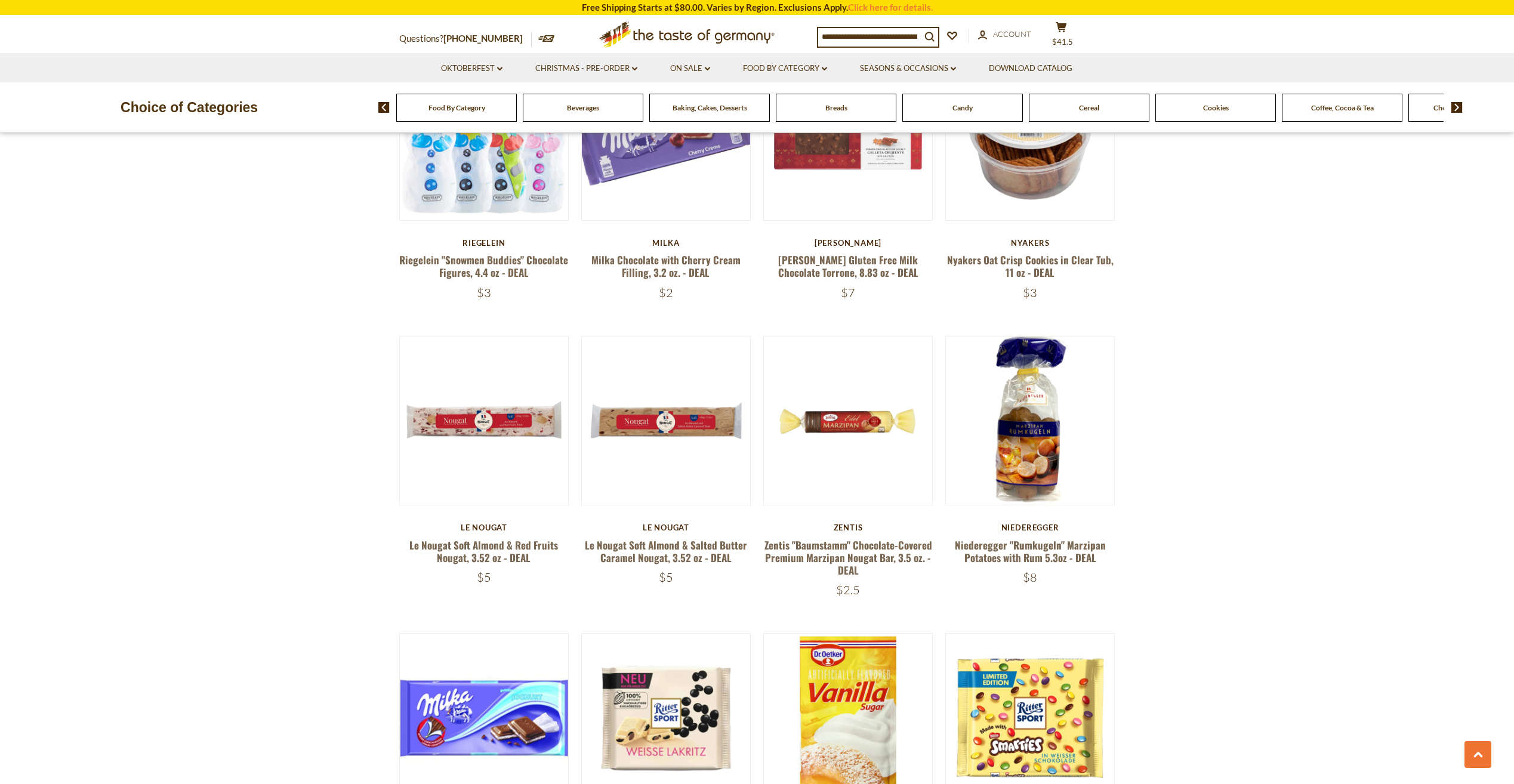
scroll to position [1112, 0]
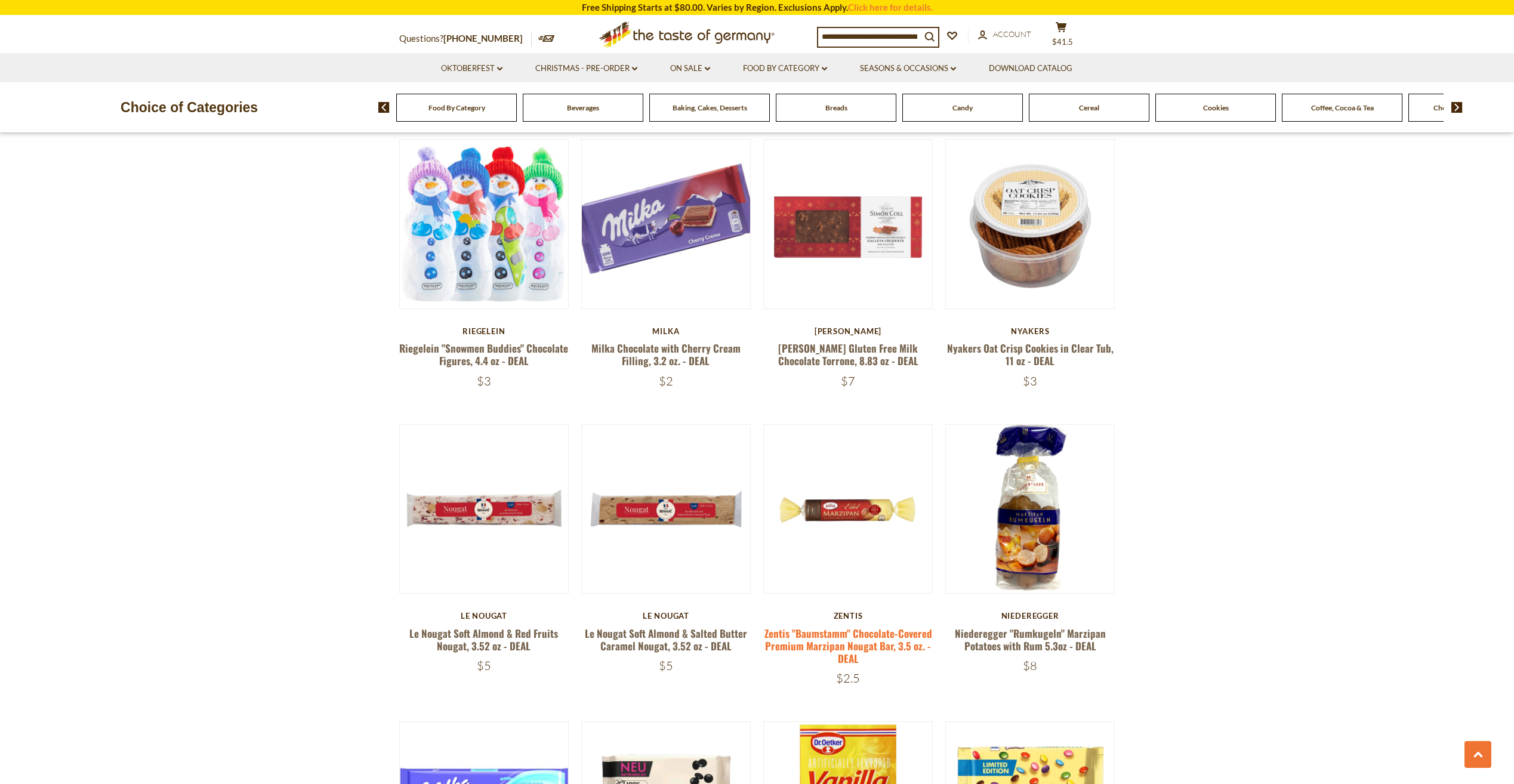
click at [857, 629] on link "Zentis "Baumstamm" Chocolate-Covered Premium Marzipan Nougat Bar, 3.5 oz. - DEAL" at bounding box center [848, 645] width 168 height 40
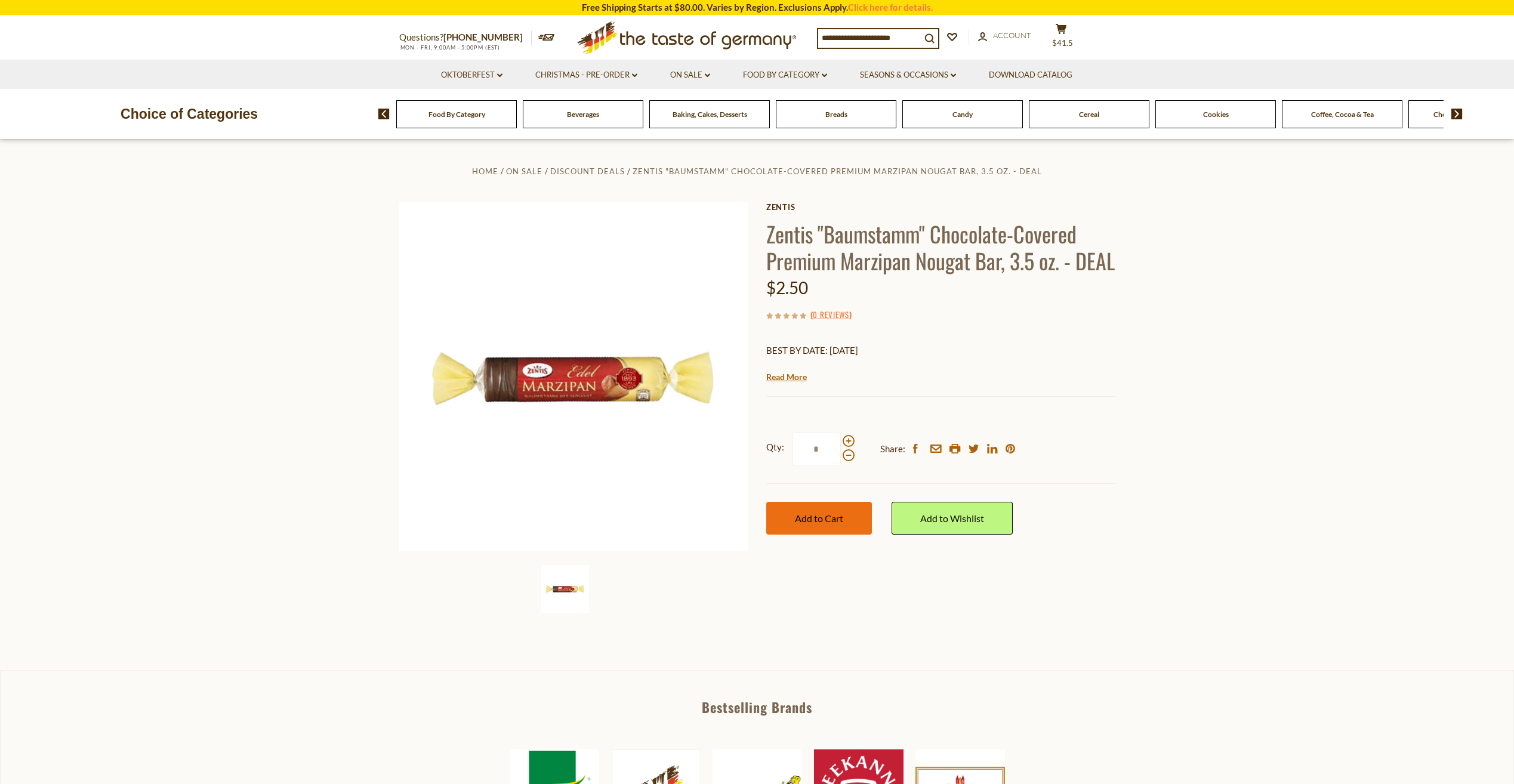
click at [827, 524] on span "Add to Cart" at bounding box center [819, 518] width 48 height 12
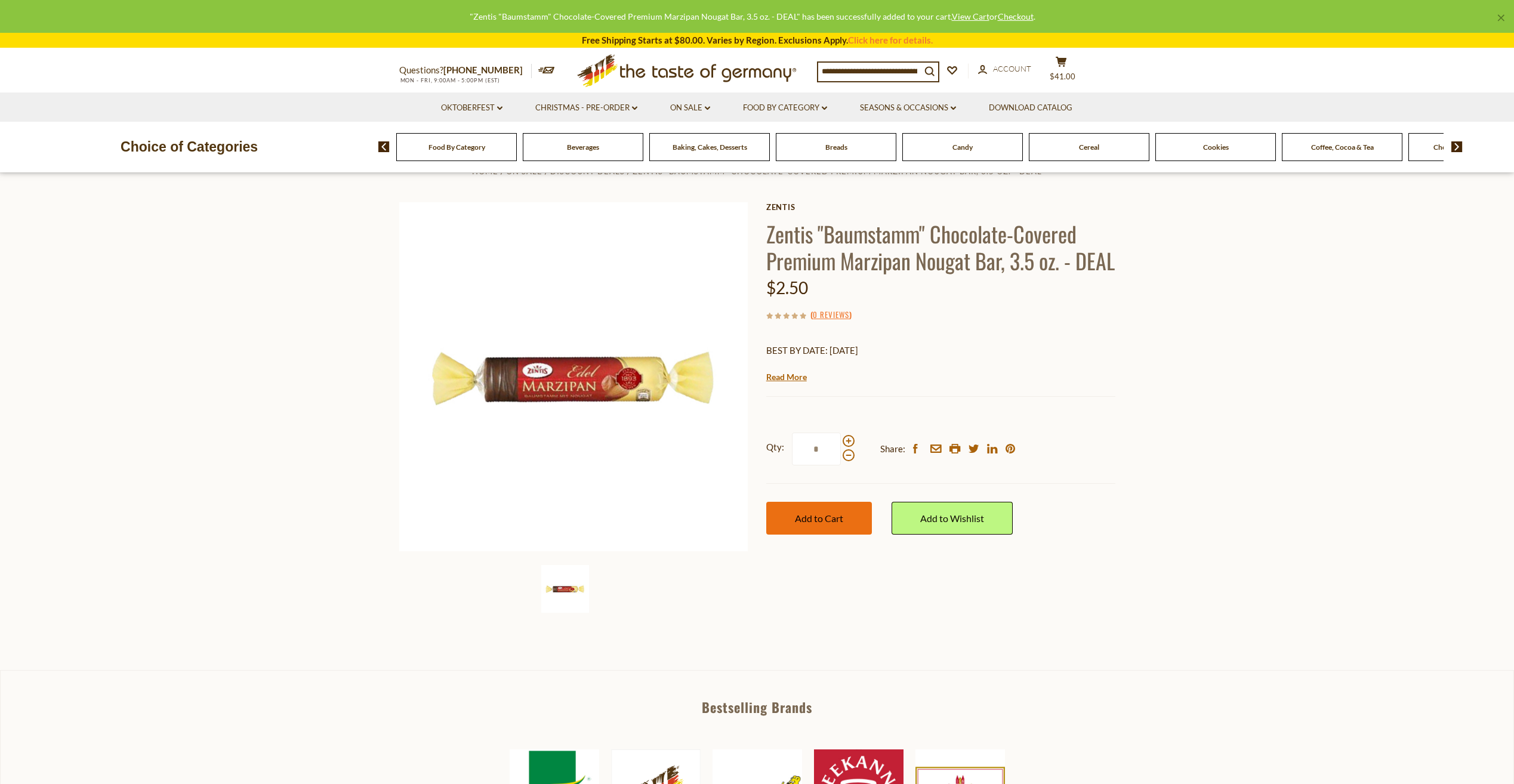
click at [829, 524] on span "Add to Cart" at bounding box center [819, 518] width 48 height 12
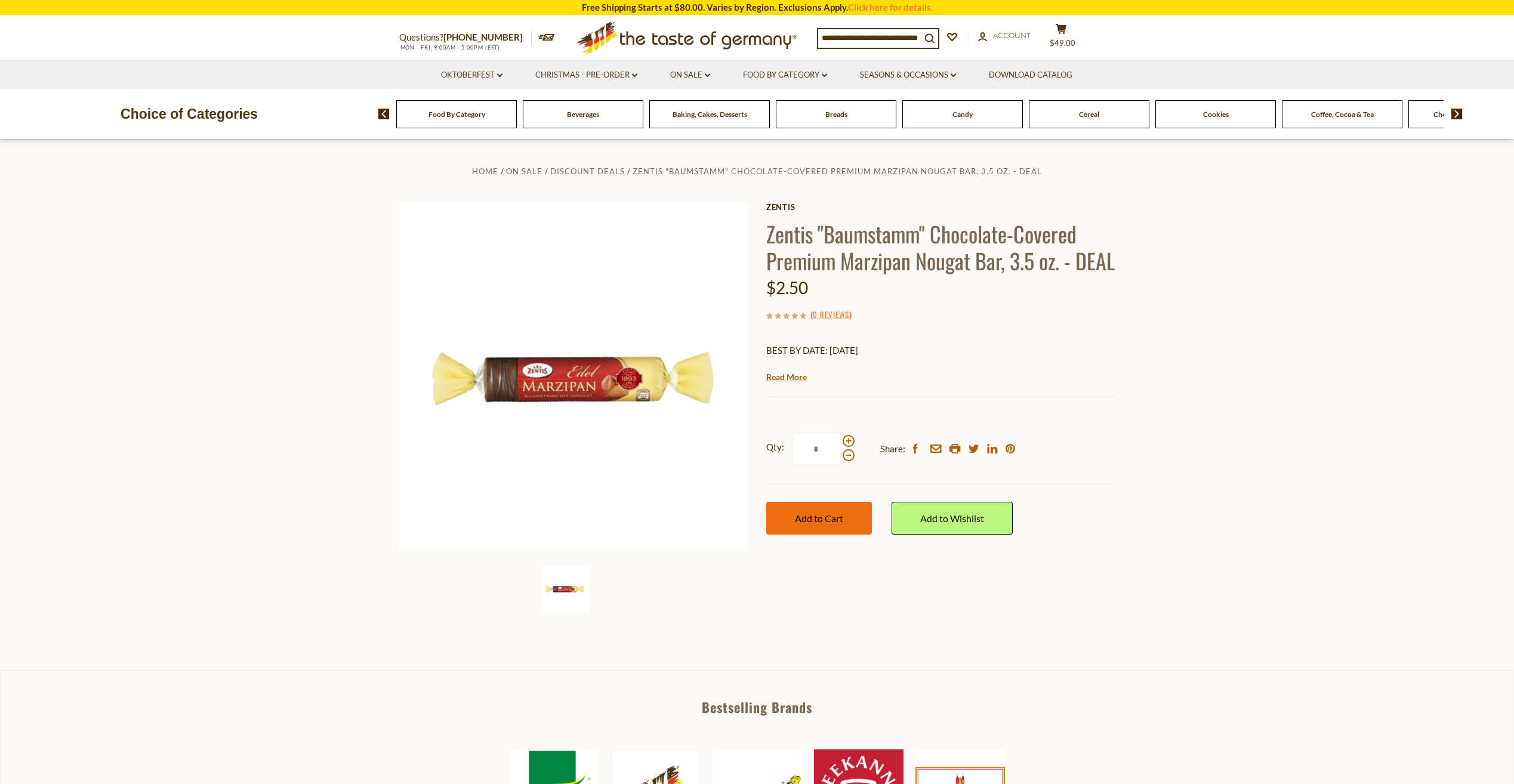
click at [829, 524] on span "Add to Cart" at bounding box center [819, 518] width 48 height 12
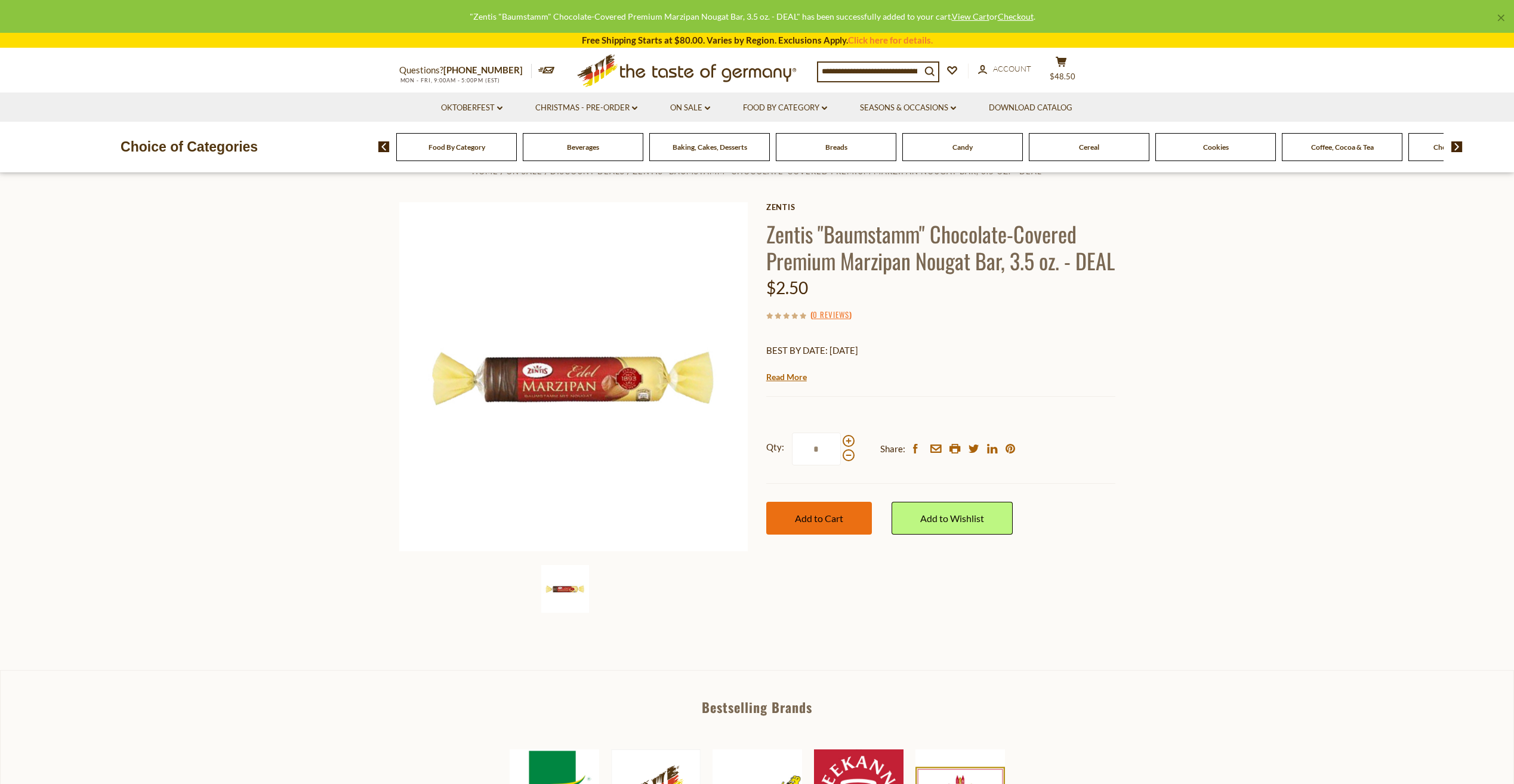
click at [829, 524] on span "Add to Cart" at bounding box center [819, 518] width 48 height 12
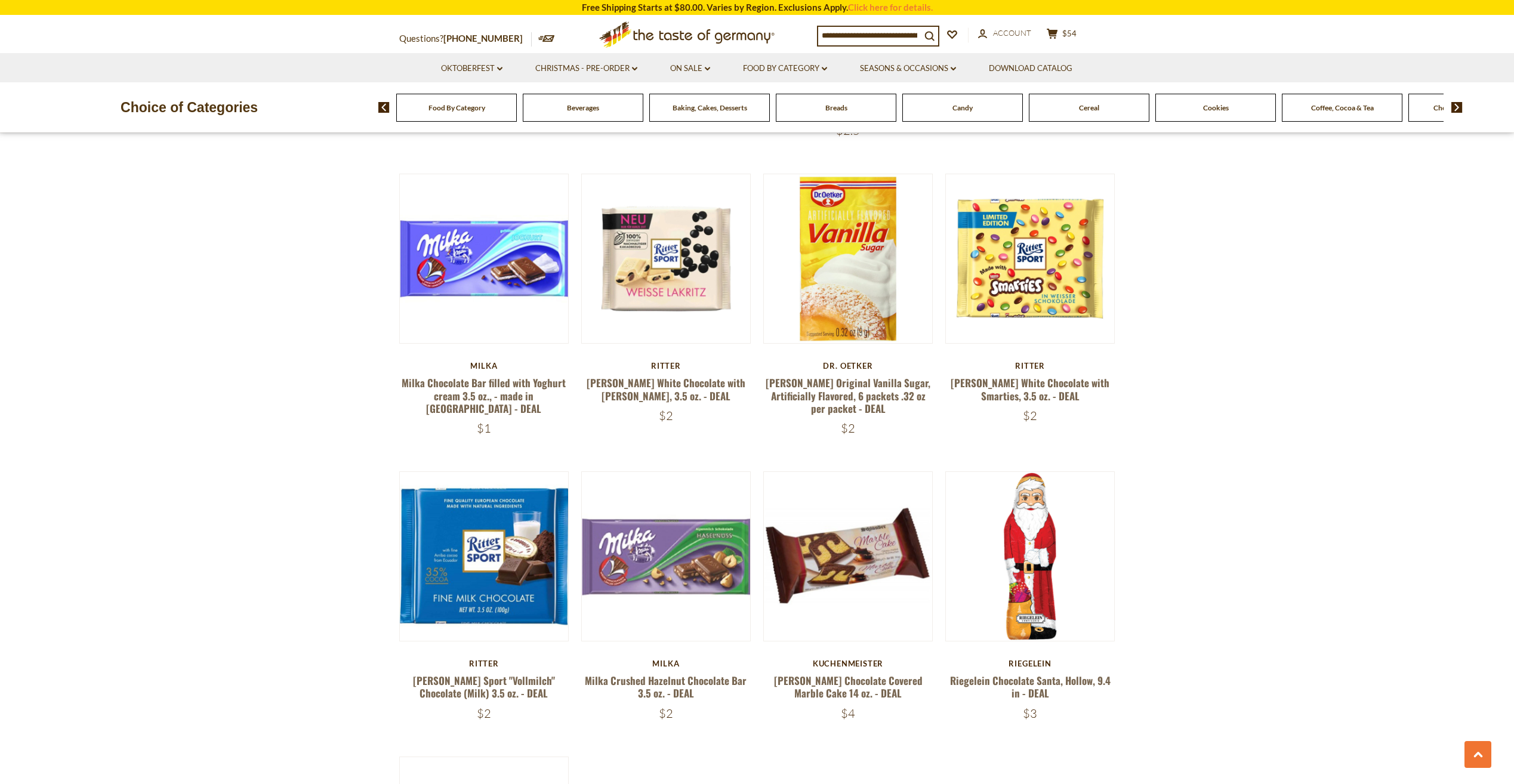
scroll to position [1589, 0]
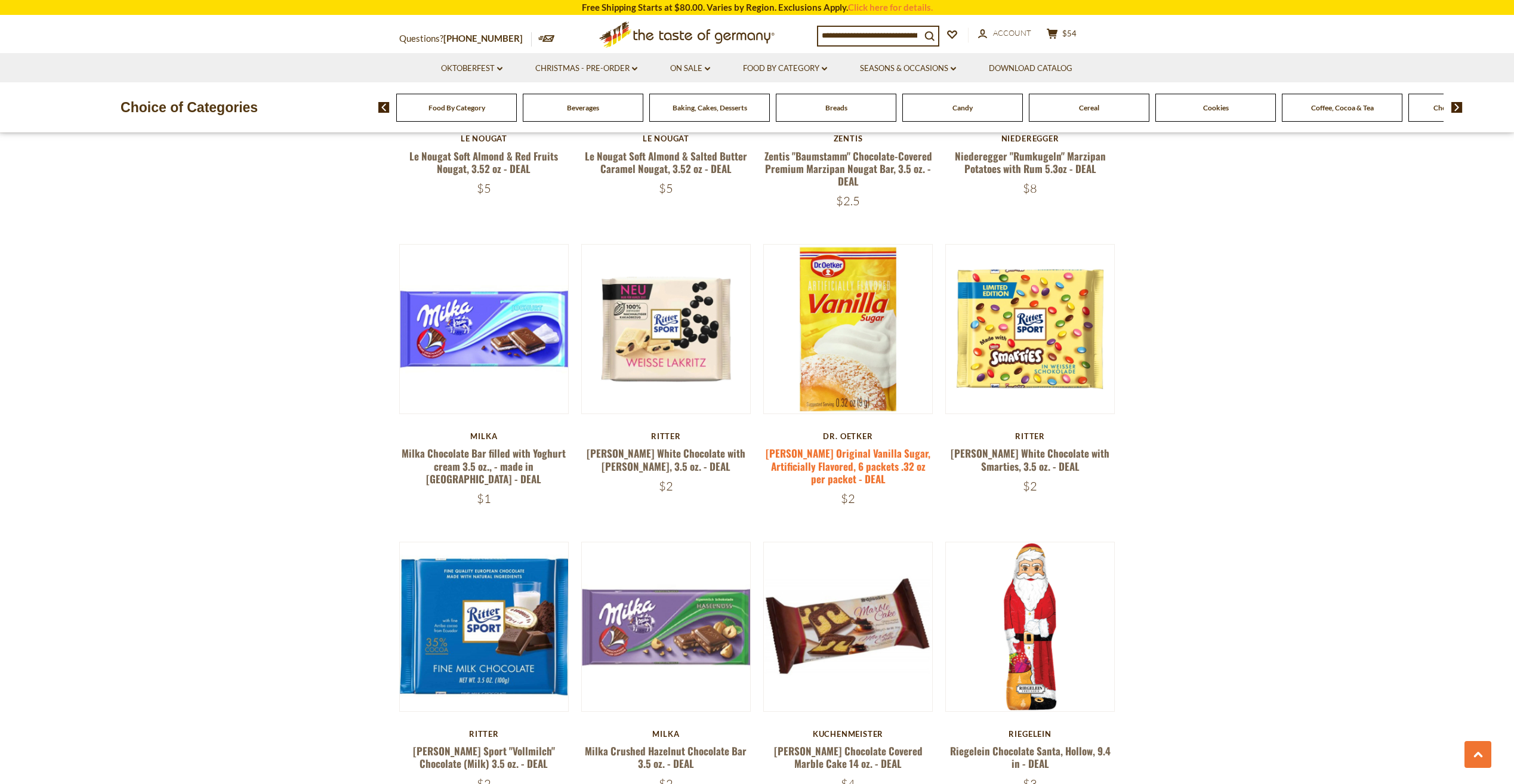
click at [854, 448] on link "[PERSON_NAME] Original Vanilla Sugar, Artificially Flavored, 6 packets .32 oz p…" at bounding box center [848, 466] width 165 height 40
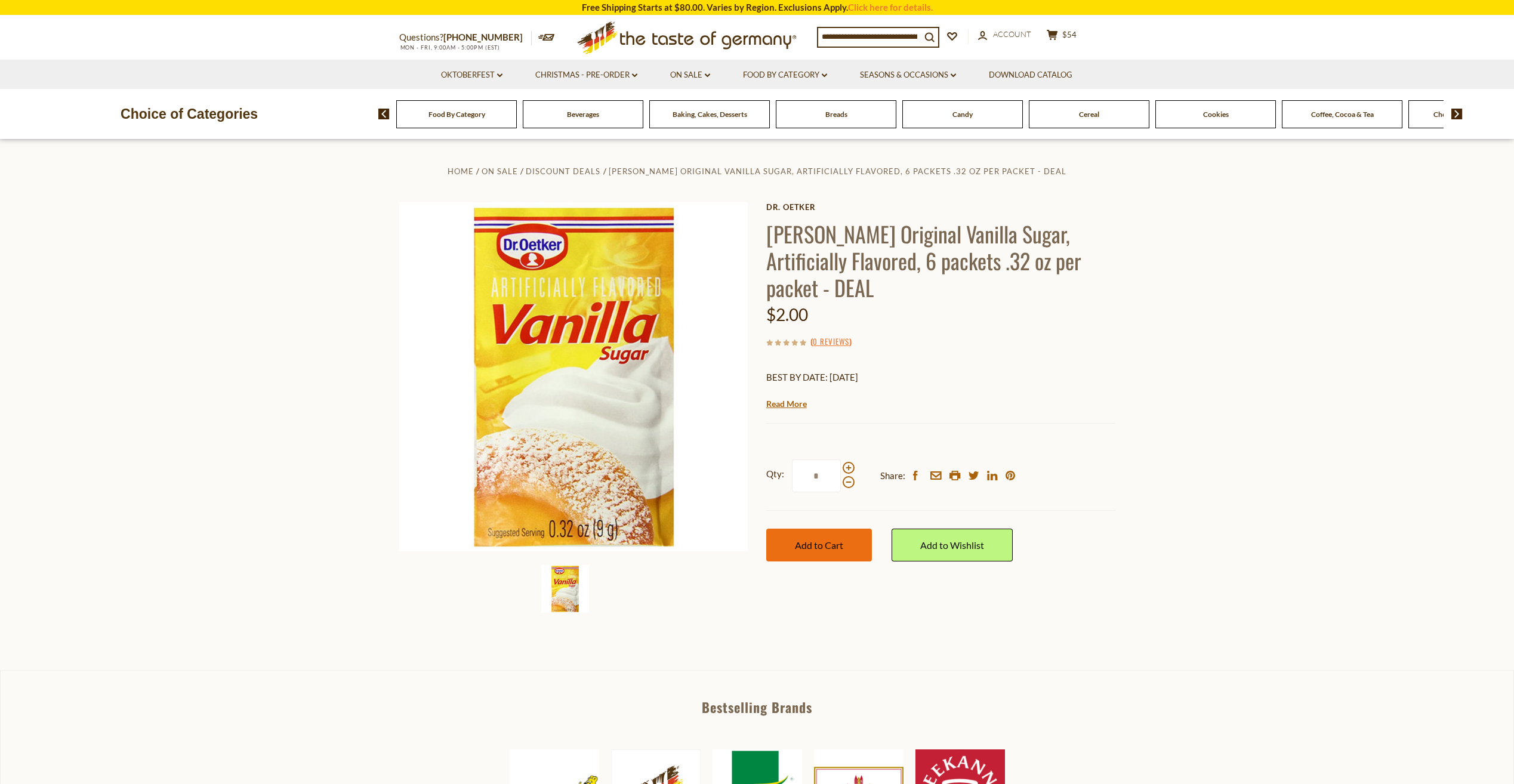
click at [819, 501] on div "Qty: * Share: facebook email printer twitter linkedin pinterest Add to Cart" at bounding box center [941, 510] width 349 height 138
click at [817, 540] on span "Add to Cart" at bounding box center [819, 545] width 48 height 12
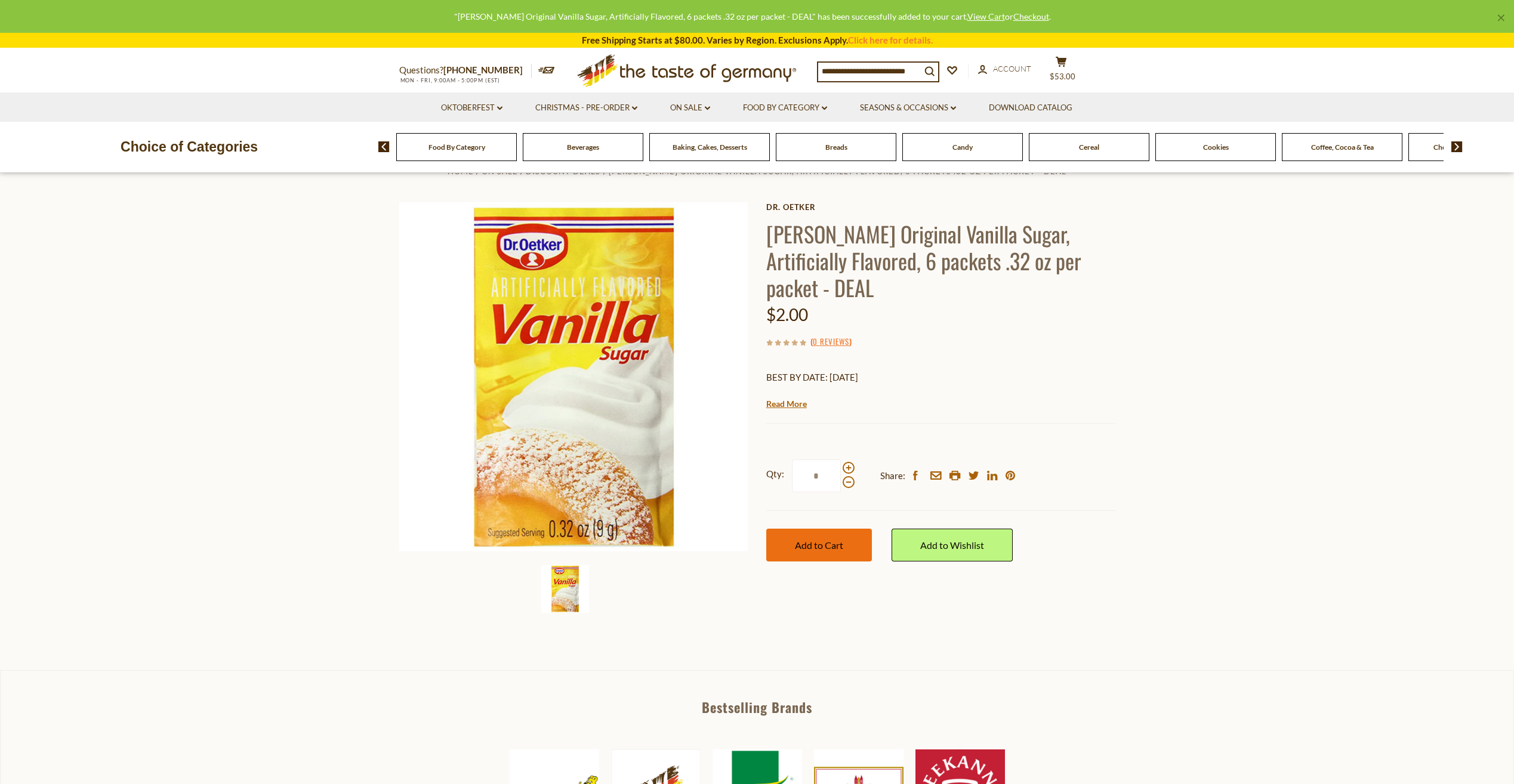
click at [817, 540] on span "Add to Cart" at bounding box center [819, 545] width 48 height 12
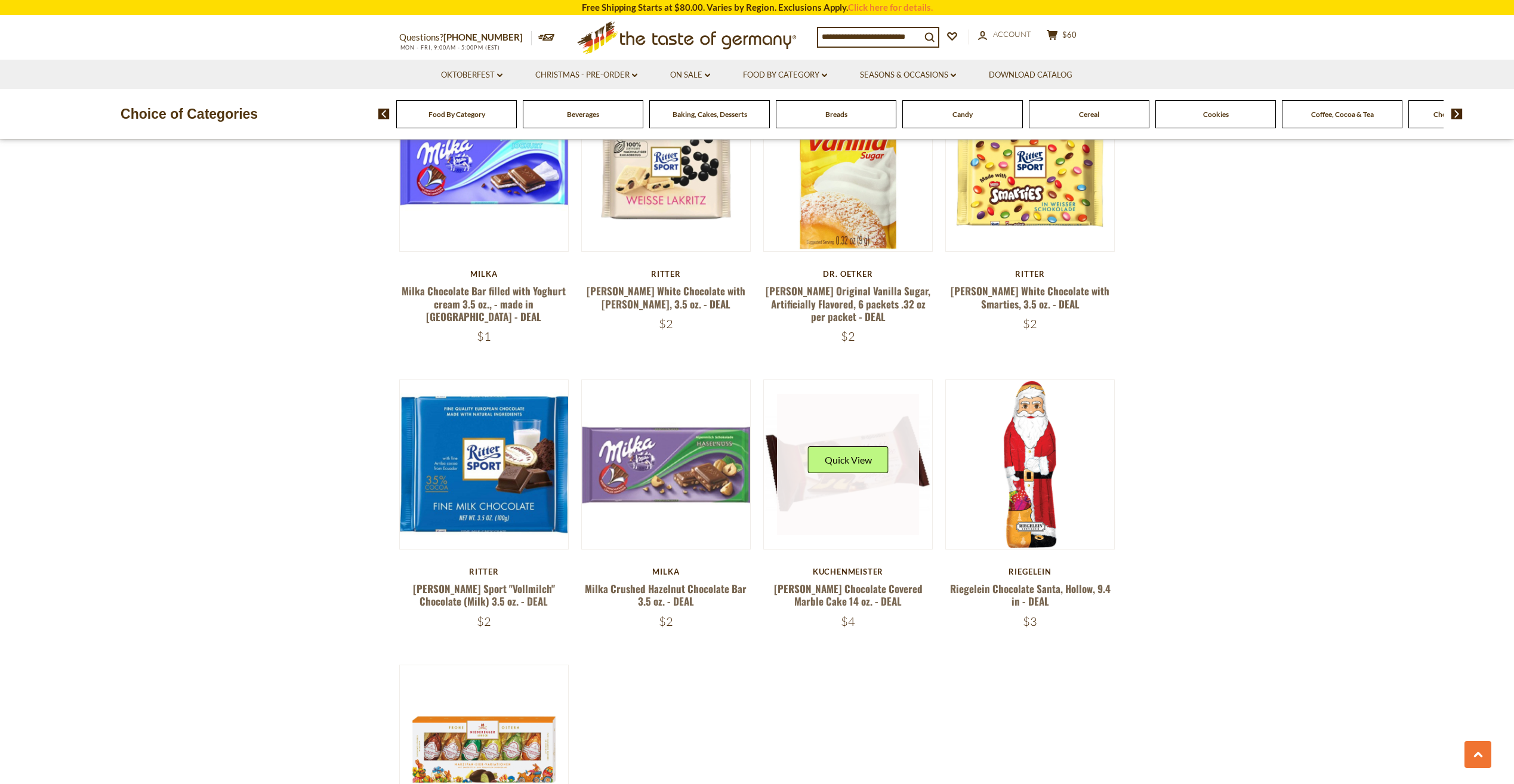
scroll to position [1768, 0]
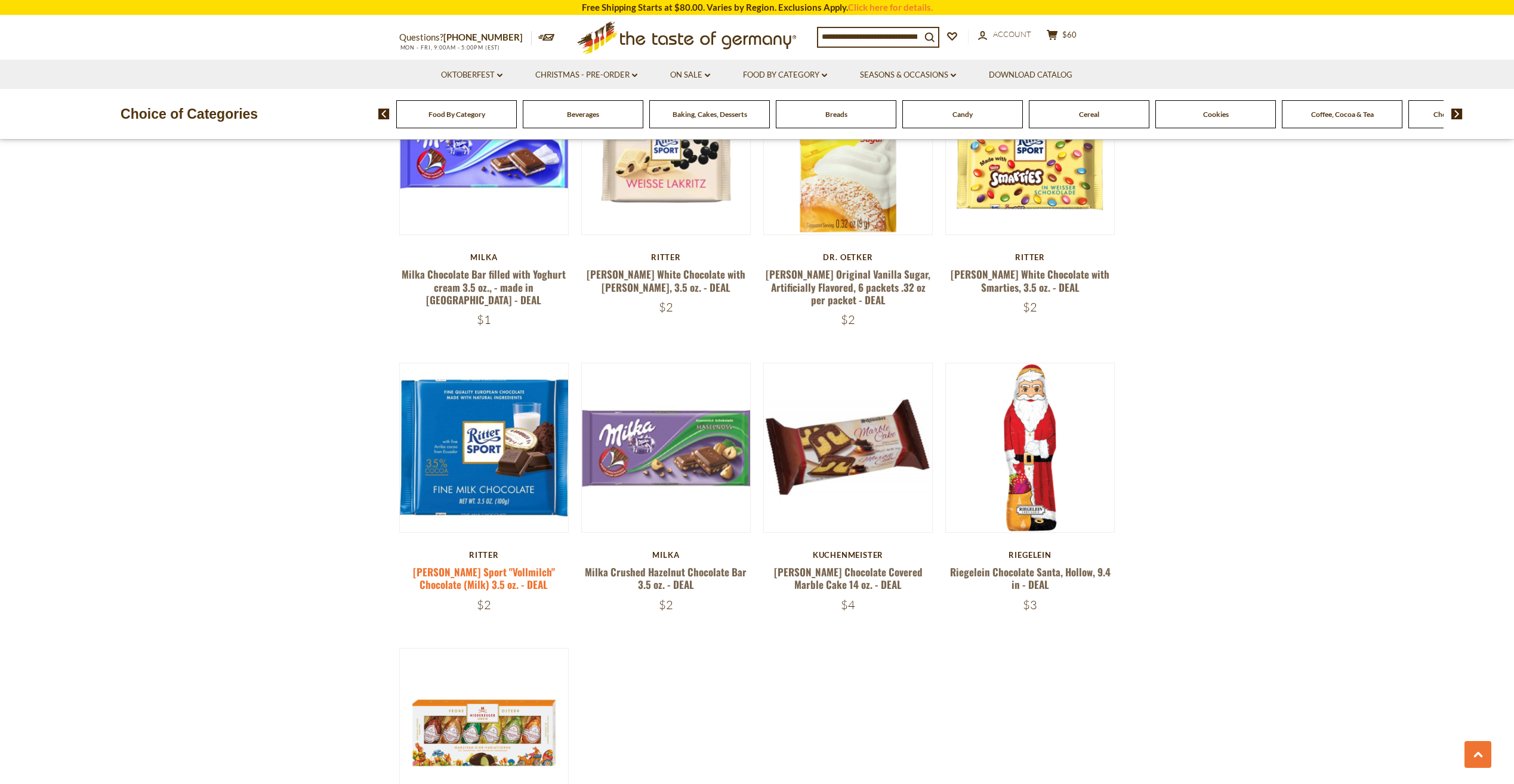
click at [500, 569] on link "[PERSON_NAME] Sport "Vollmilch" Chocolate (Milk) 3.5 oz. - DEAL" at bounding box center [483, 578] width 142 height 28
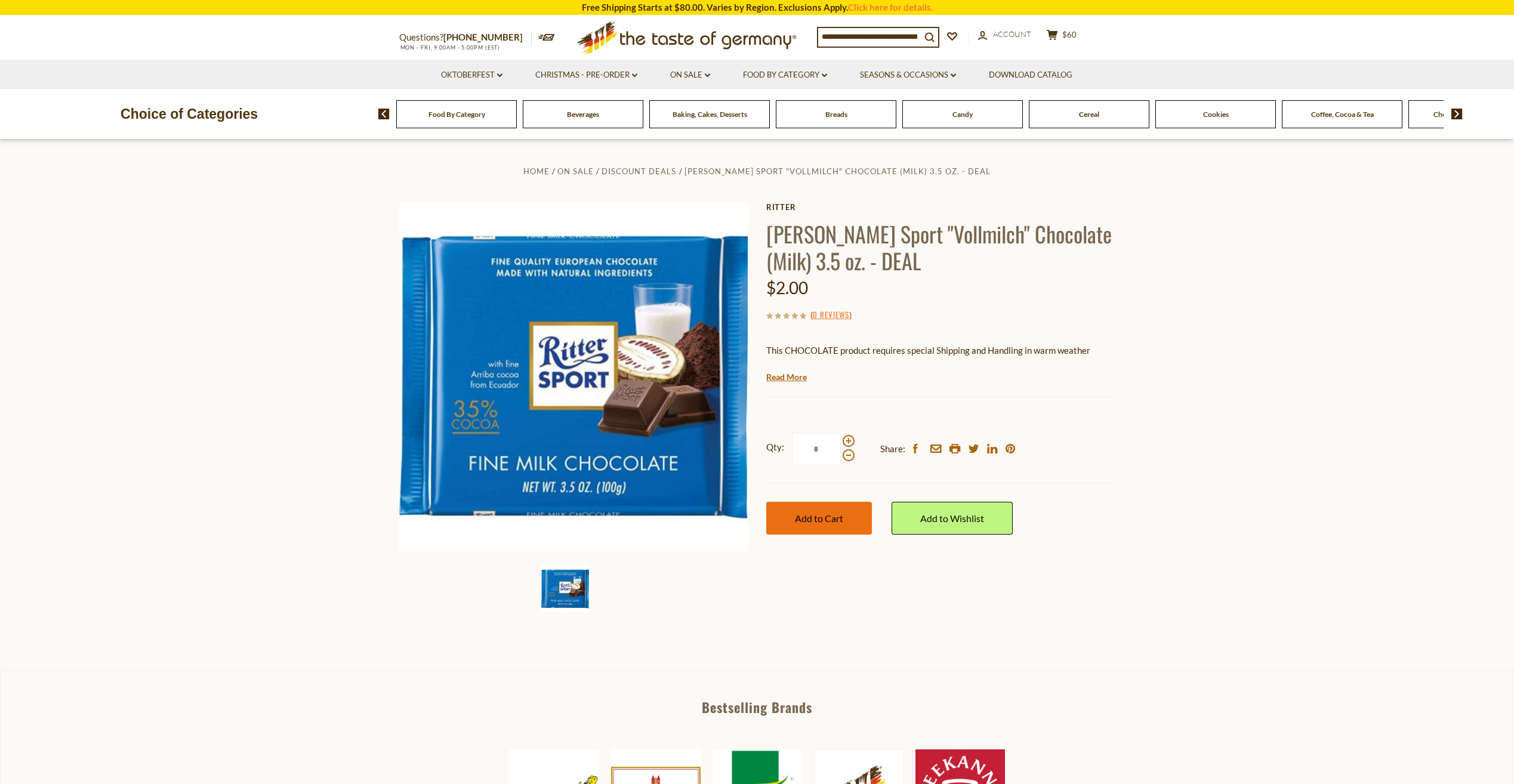
click at [813, 525] on button "Add to Cart" at bounding box center [819, 518] width 106 height 33
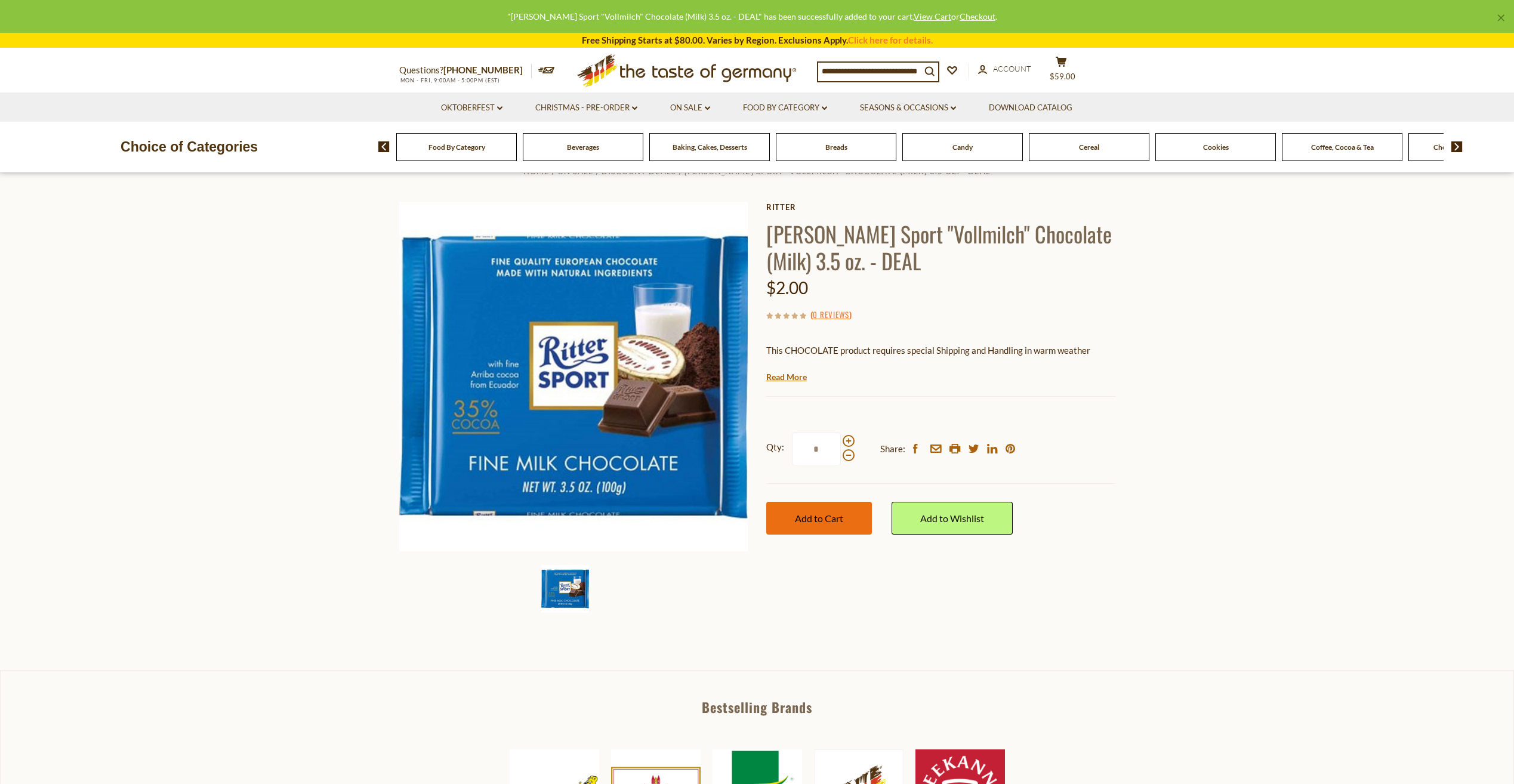
click at [813, 525] on button "Add to Cart" at bounding box center [819, 518] width 106 height 33
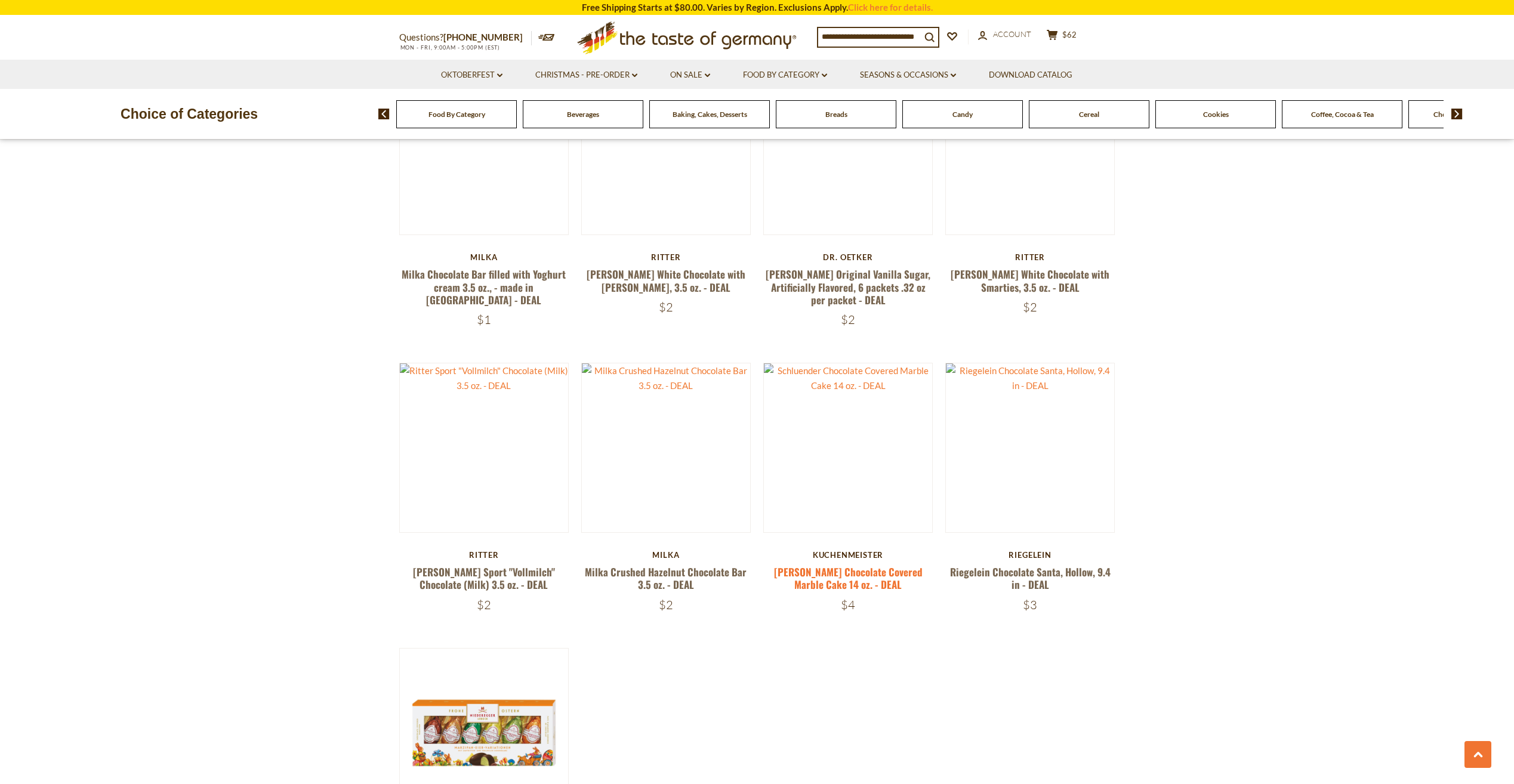
click at [854, 565] on link "[PERSON_NAME] Chocolate Covered Marble Cake 14 oz. - DEAL" at bounding box center [848, 578] width 149 height 28
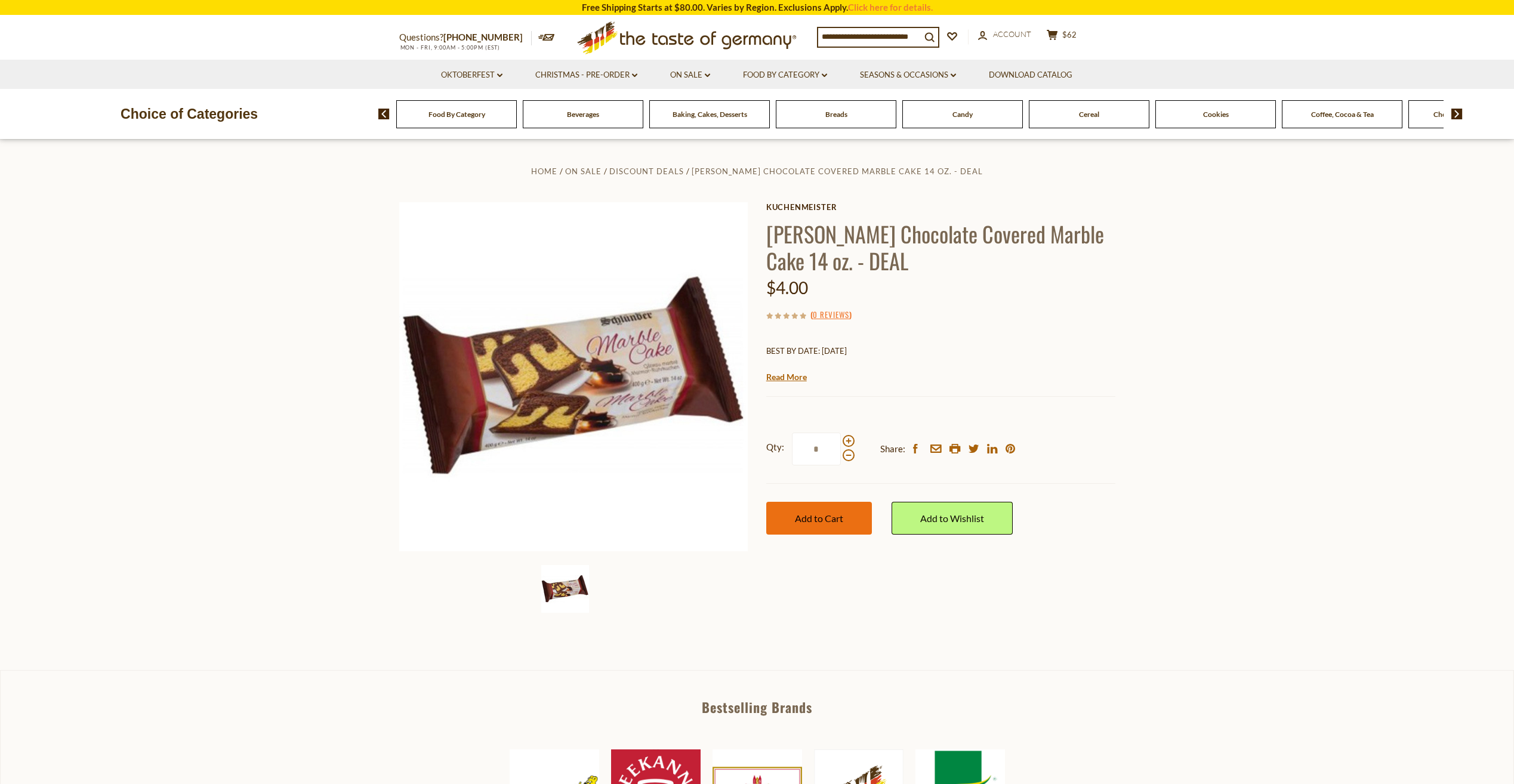
click at [838, 521] on span "Add to Cart" at bounding box center [819, 518] width 48 height 12
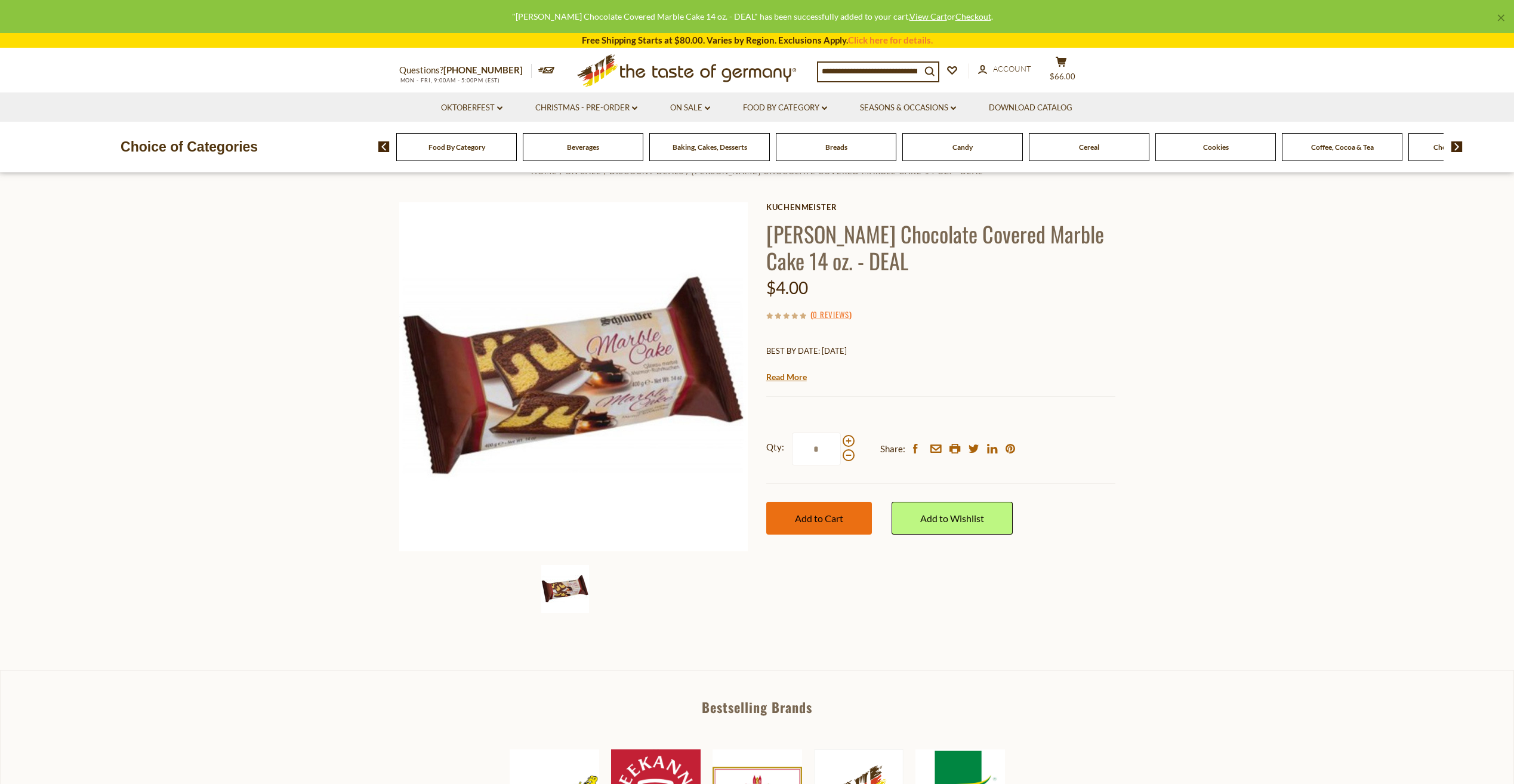
click at [838, 521] on span "Add to Cart" at bounding box center [819, 518] width 48 height 12
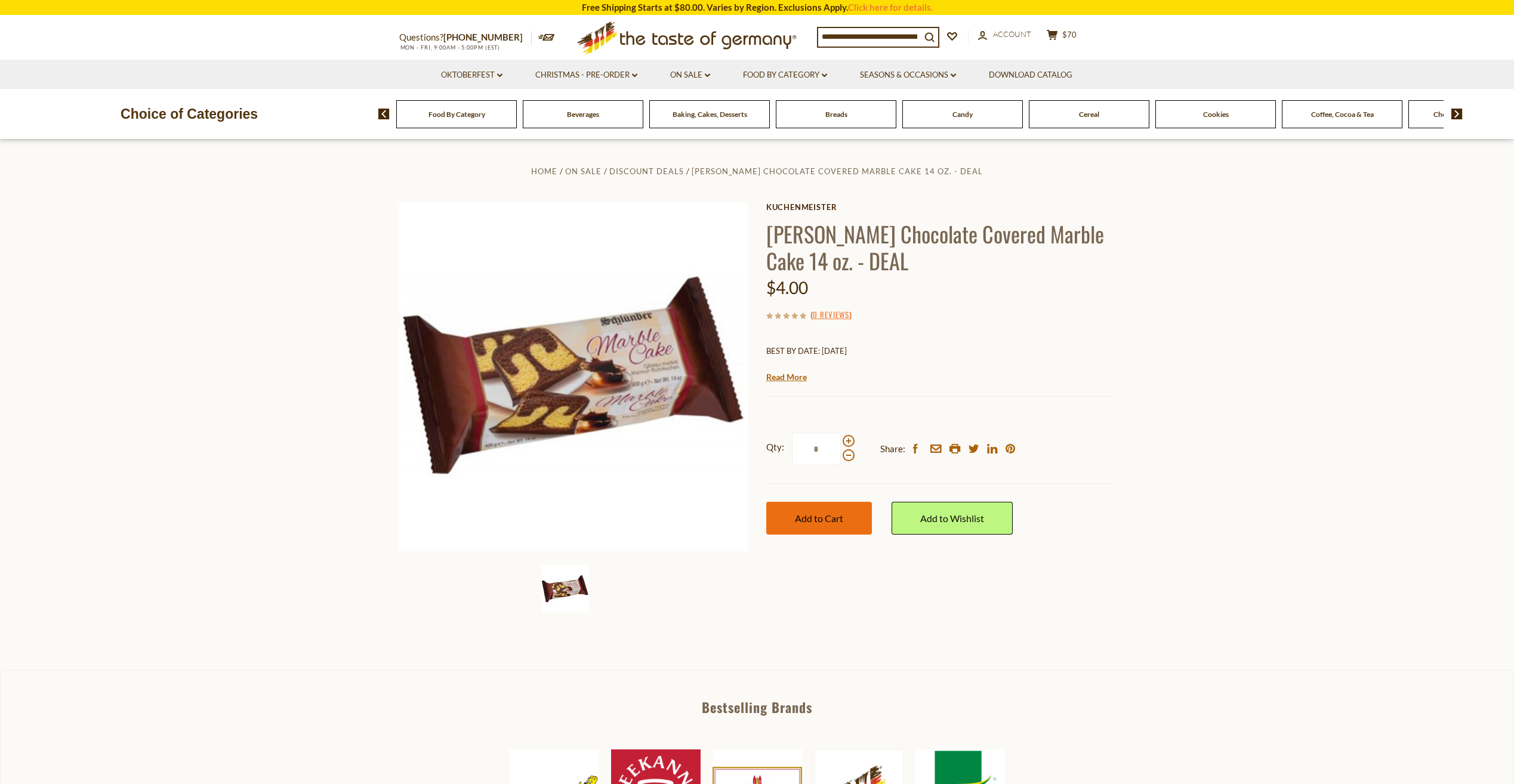
click at [838, 521] on span "Add to Cart" at bounding box center [819, 518] width 48 height 12
click at [830, 529] on button "Add to Cart" at bounding box center [819, 518] width 106 height 33
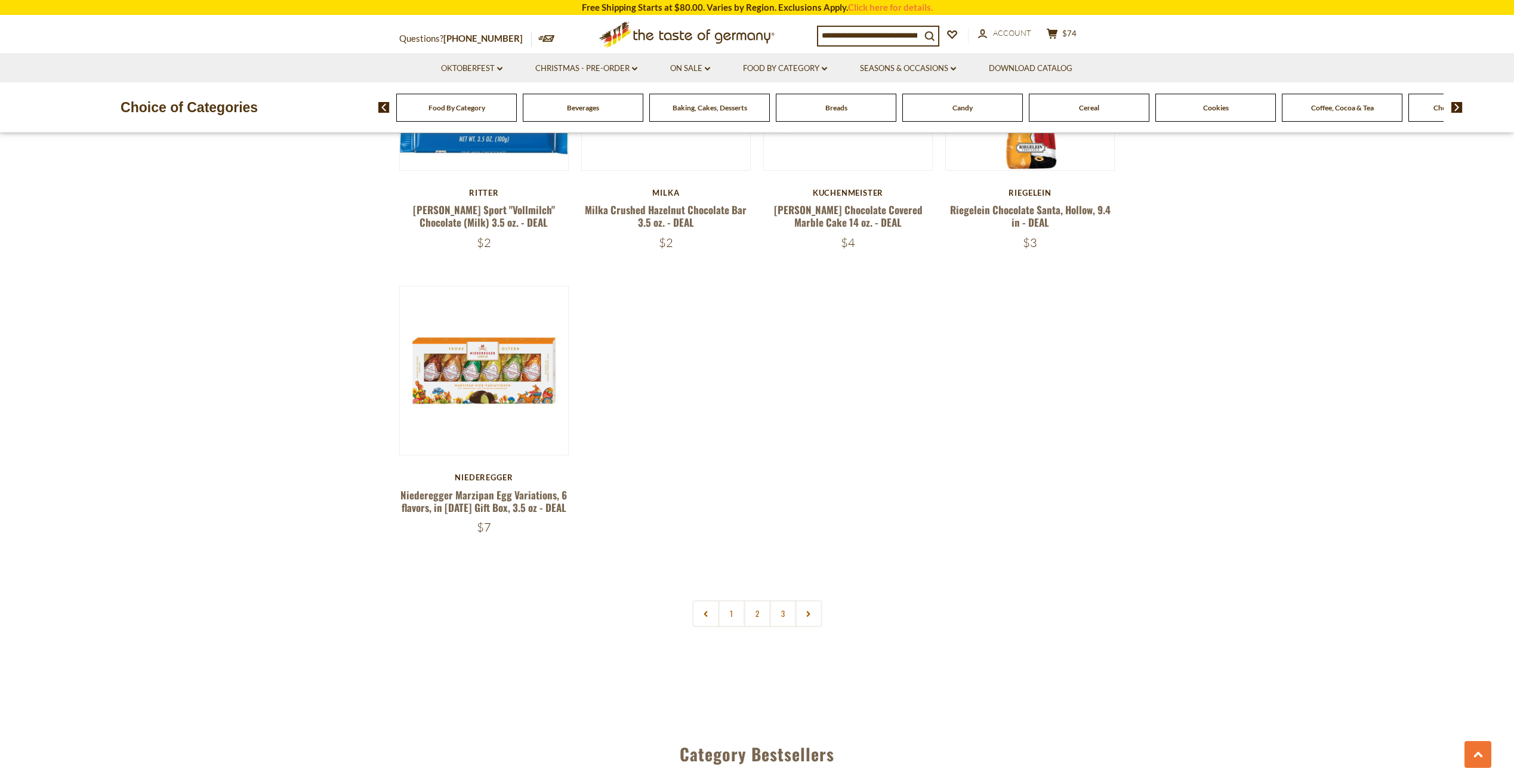
scroll to position [2186, 0]
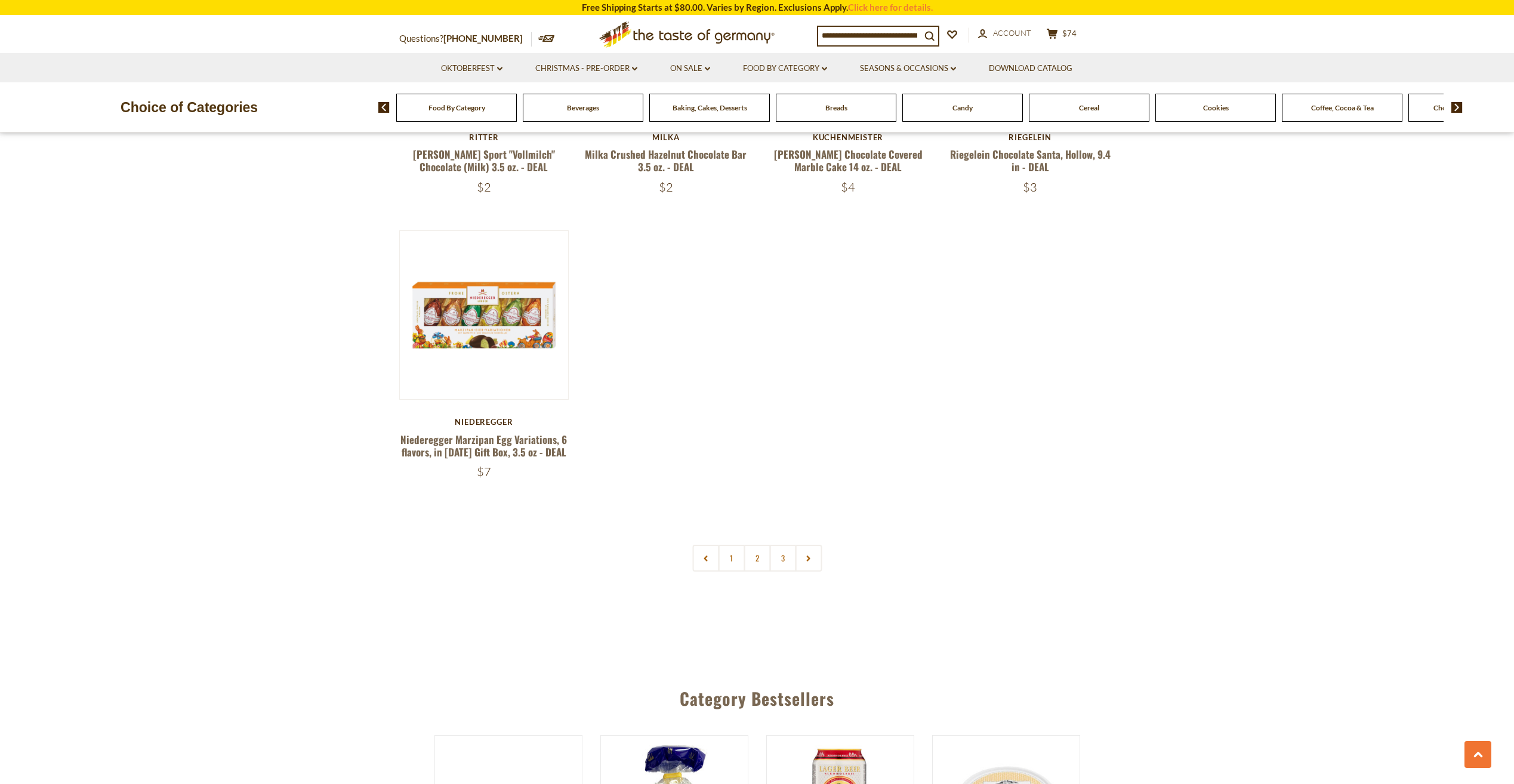
click at [805, 550] on link at bounding box center [809, 558] width 27 height 27
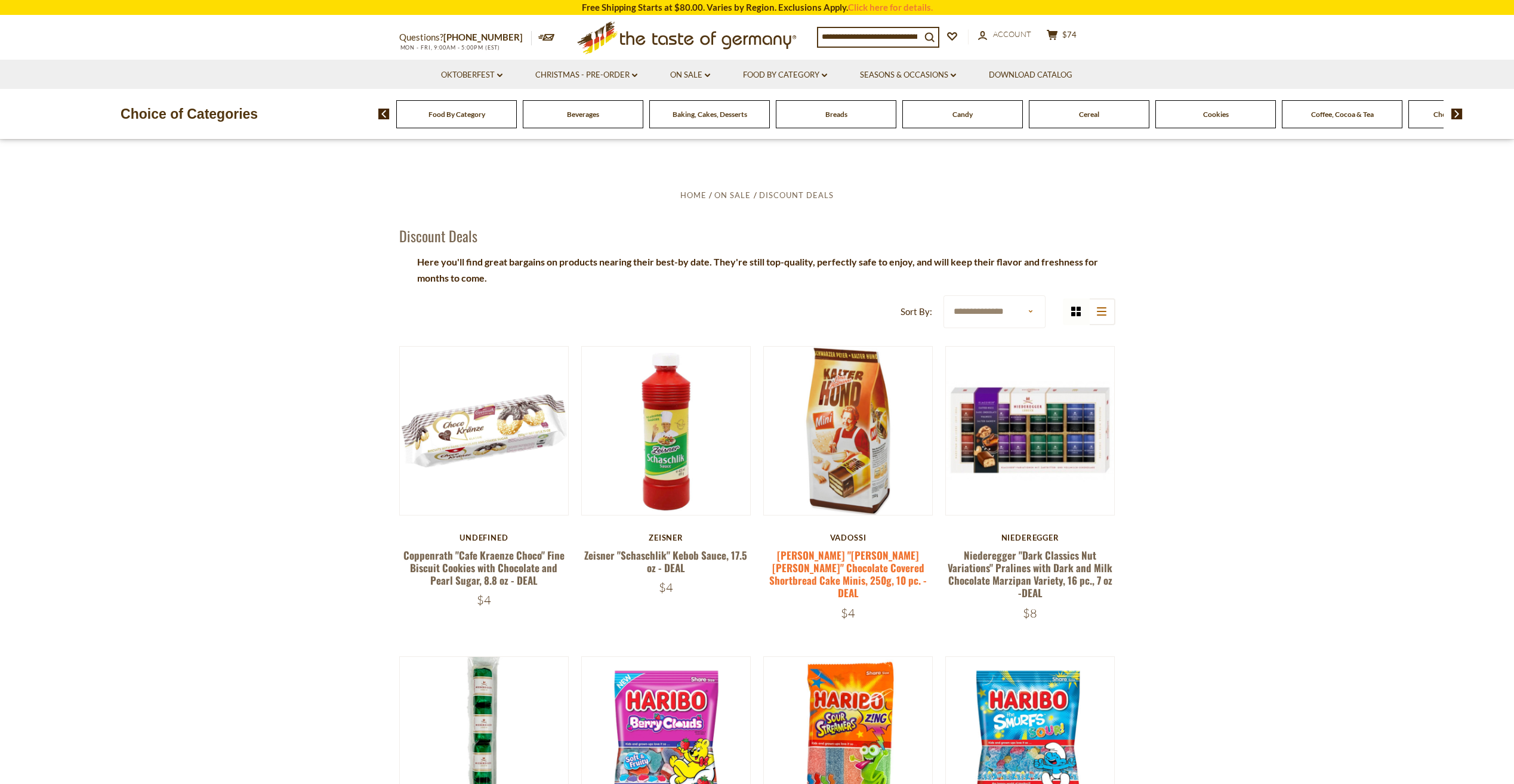
click at [871, 569] on link "[PERSON_NAME] "[PERSON_NAME] [PERSON_NAME]" Chocolate Covered Shortbread Cake M…" at bounding box center [848, 574] width 157 height 53
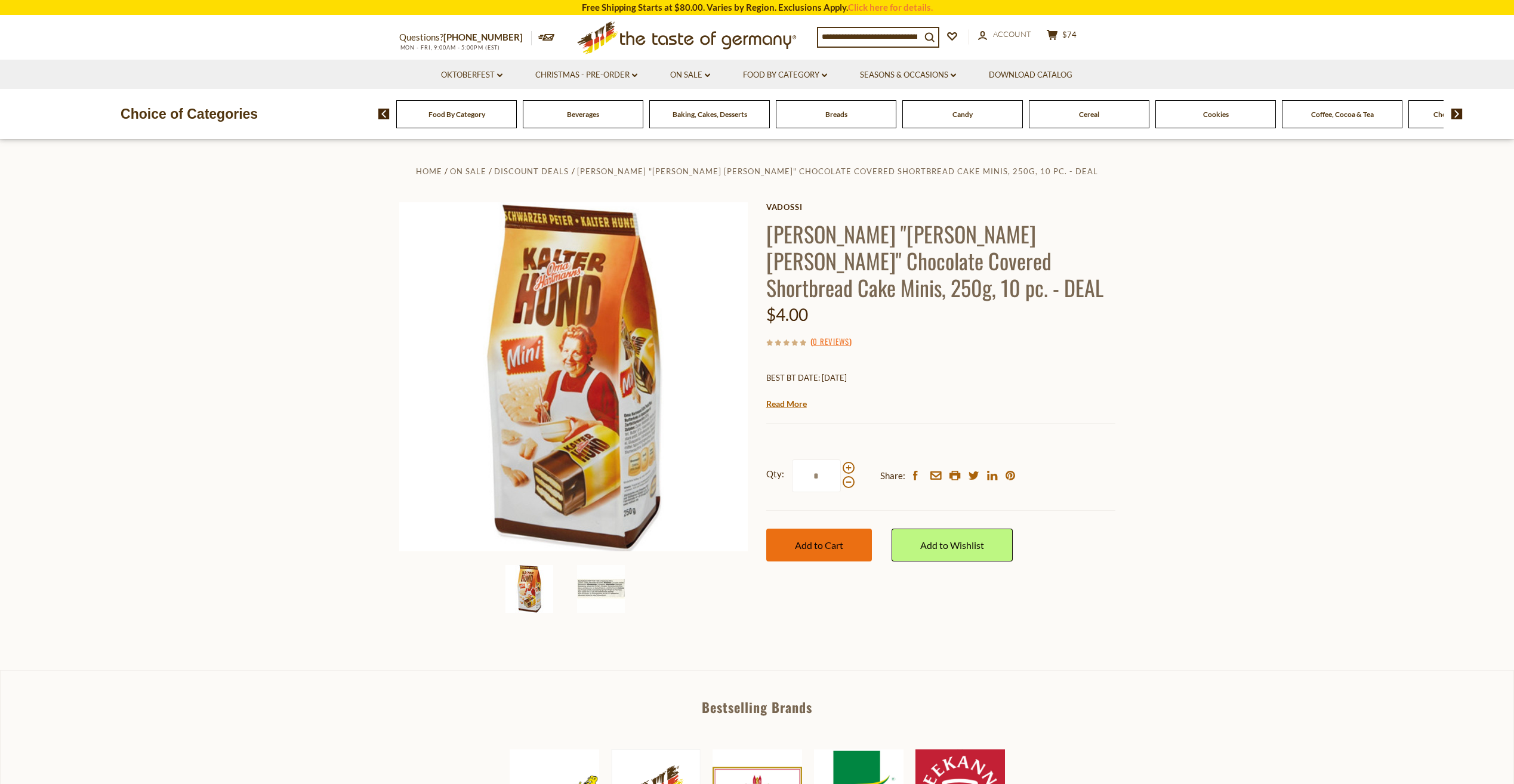
click at [822, 543] on span "Add to Cart" at bounding box center [819, 545] width 48 height 12
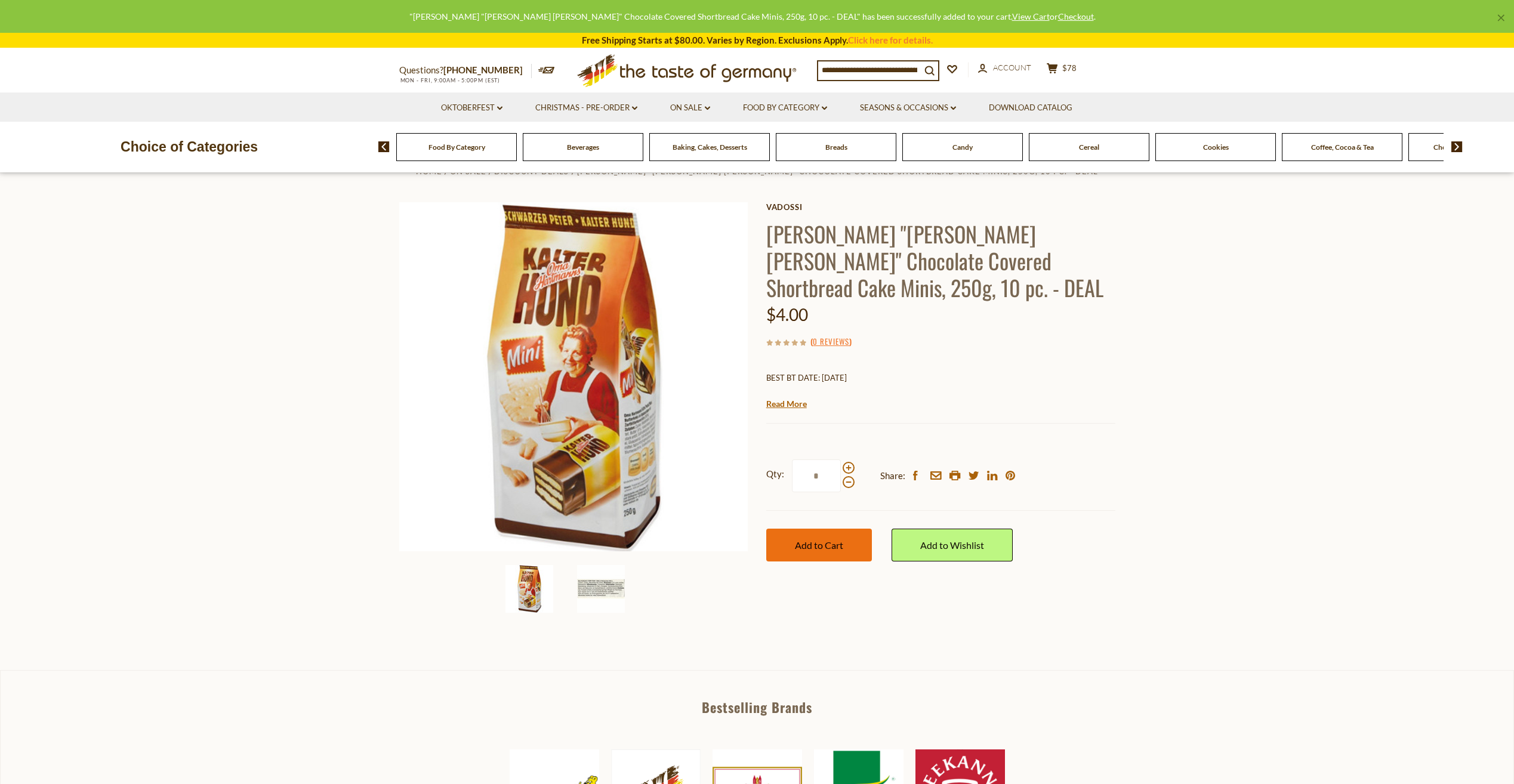
click at [841, 543] on span "Add to Cart" at bounding box center [819, 545] width 48 height 12
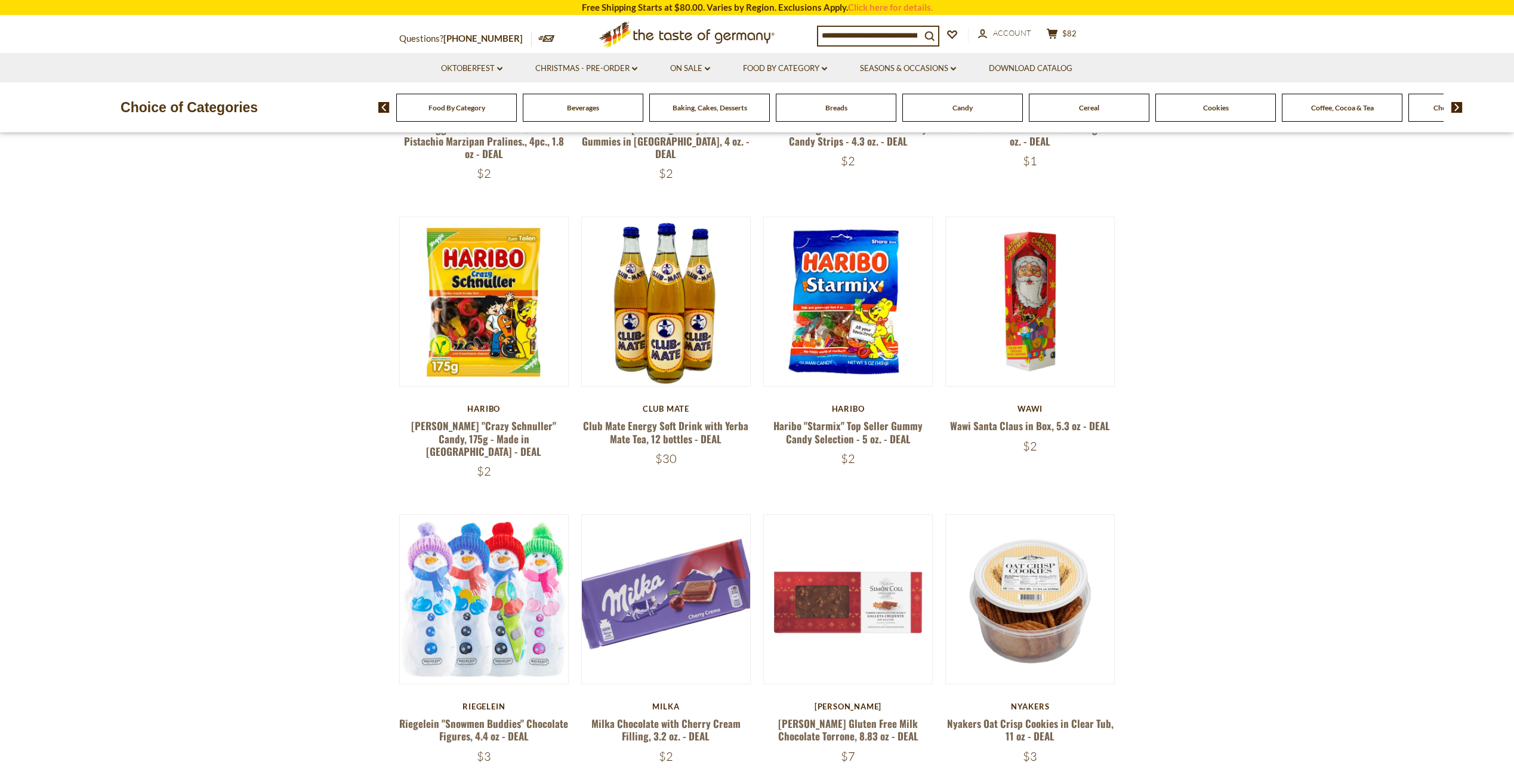
scroll to position [776, 0]
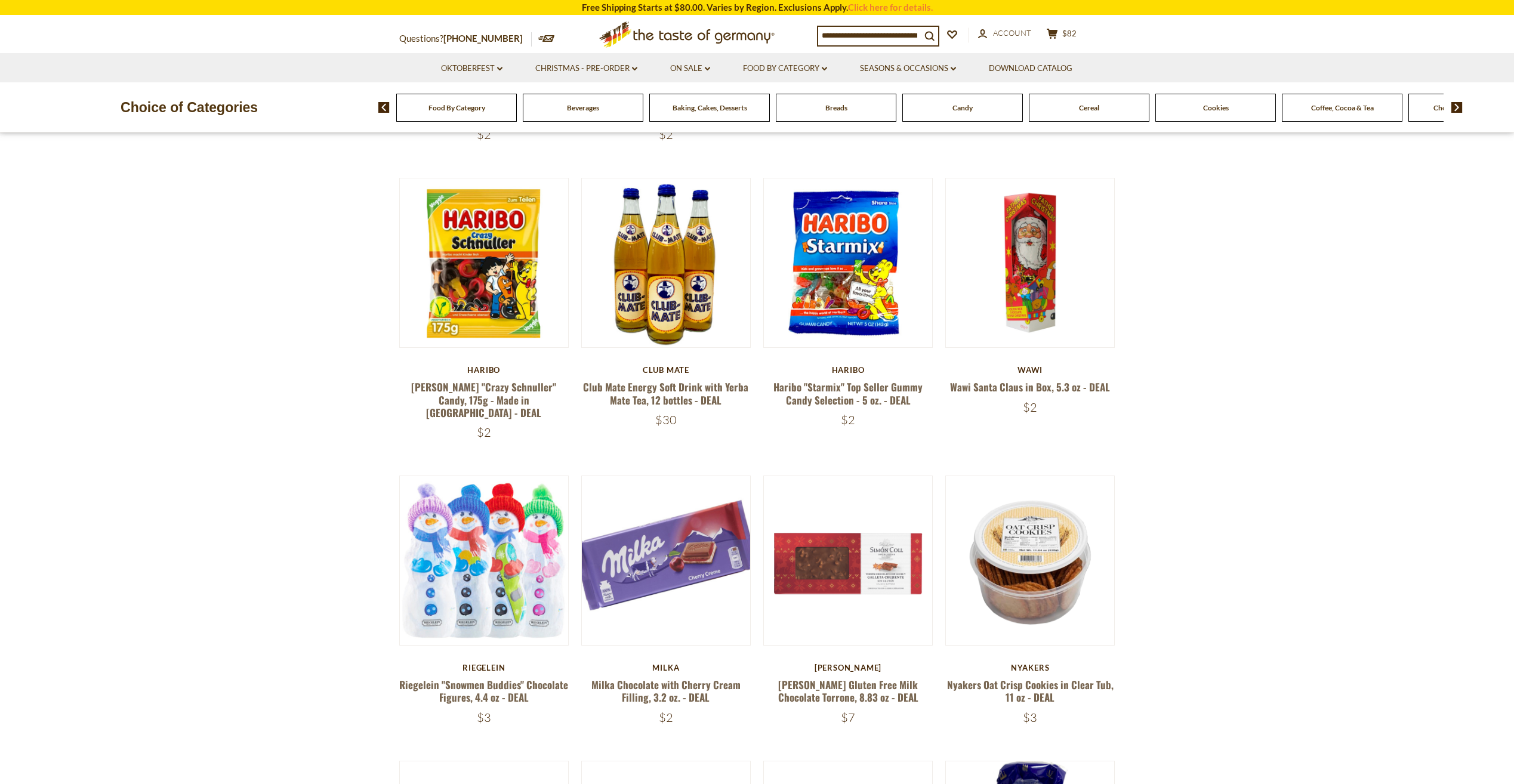
click at [870, 663] on div "Simon Coll Simón Coll Gluten Free Milk Chocolate Torrone, 8.83 oz - DEAL $7" at bounding box center [848, 694] width 170 height 62
click at [879, 677] on link "[PERSON_NAME] Gluten Free Milk Chocolate Torrone, 8.83 oz - DEAL" at bounding box center [848, 690] width 141 height 28
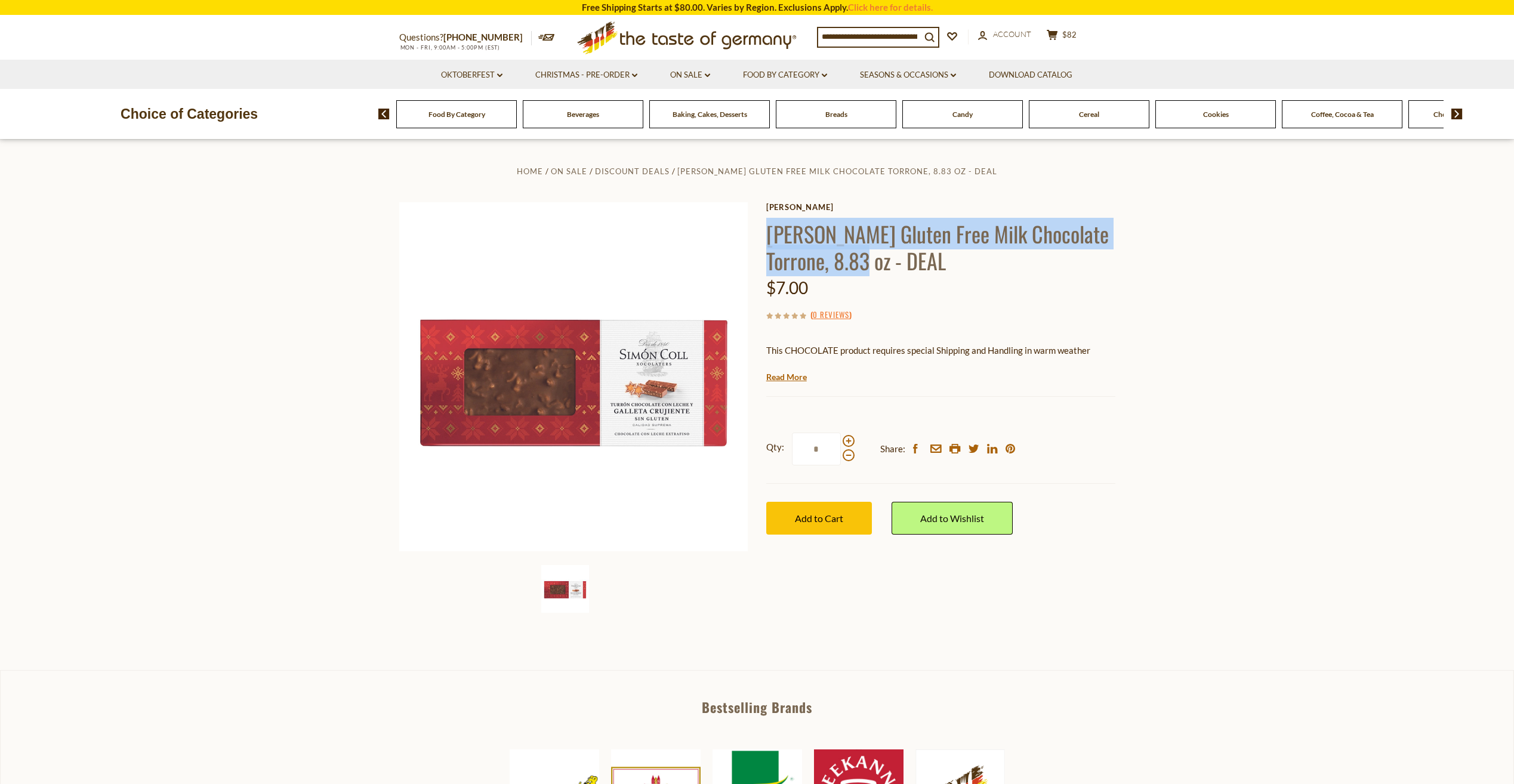
drag, startPoint x: 768, startPoint y: 236, endPoint x: 887, endPoint y: 259, distance: 121.2
click at [887, 259] on h1 "[PERSON_NAME] Gluten Free Milk Chocolate Torrone, 8.83 oz - DEAL" at bounding box center [941, 247] width 349 height 54
copy h1 "Simón Coll Gluten Free Milk Chocolate Torrone, 8.83 oz"
click at [774, 527] on button "Add to Cart" at bounding box center [819, 518] width 106 height 33
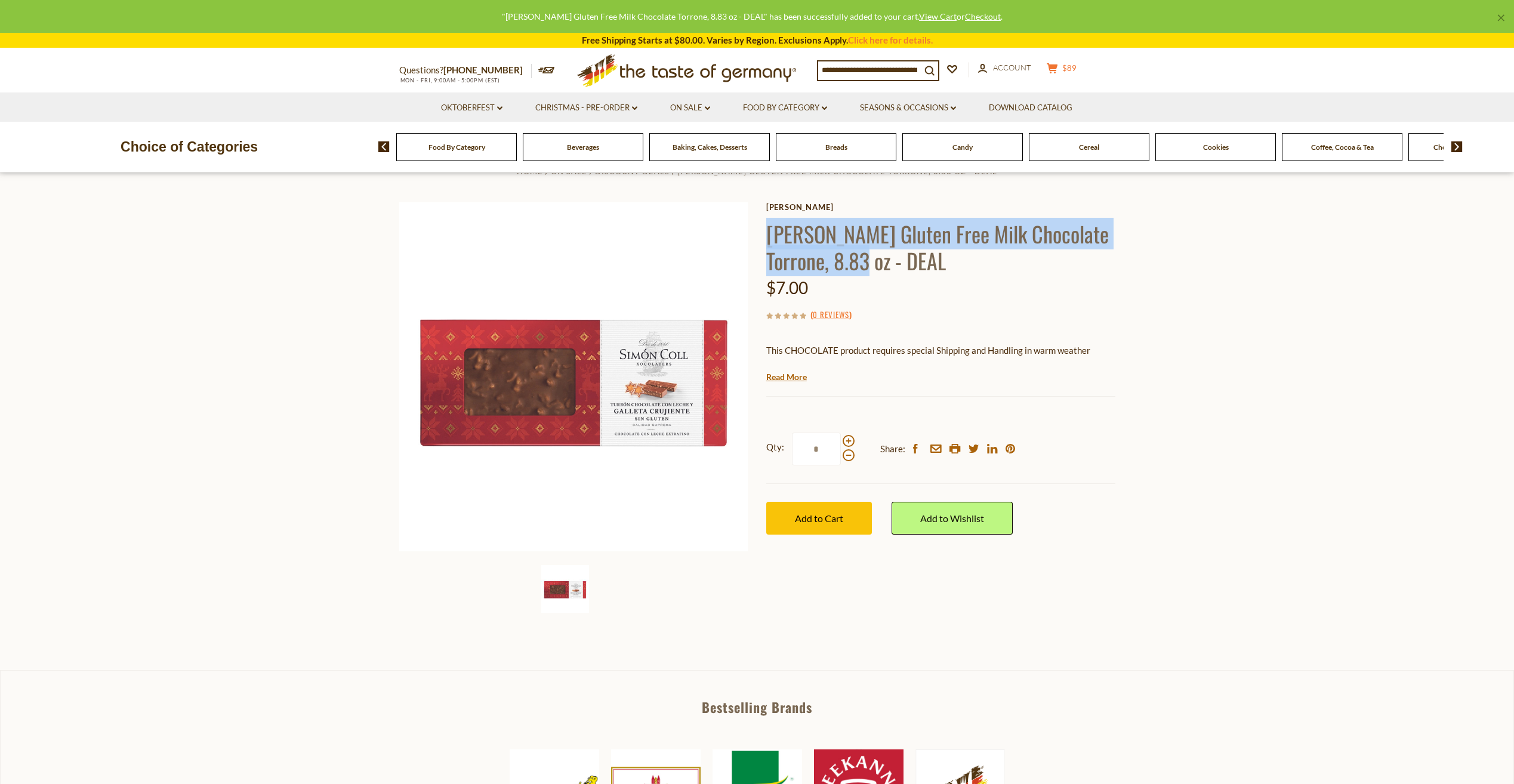
click at [1072, 71] on span "$89" at bounding box center [1069, 68] width 14 height 10
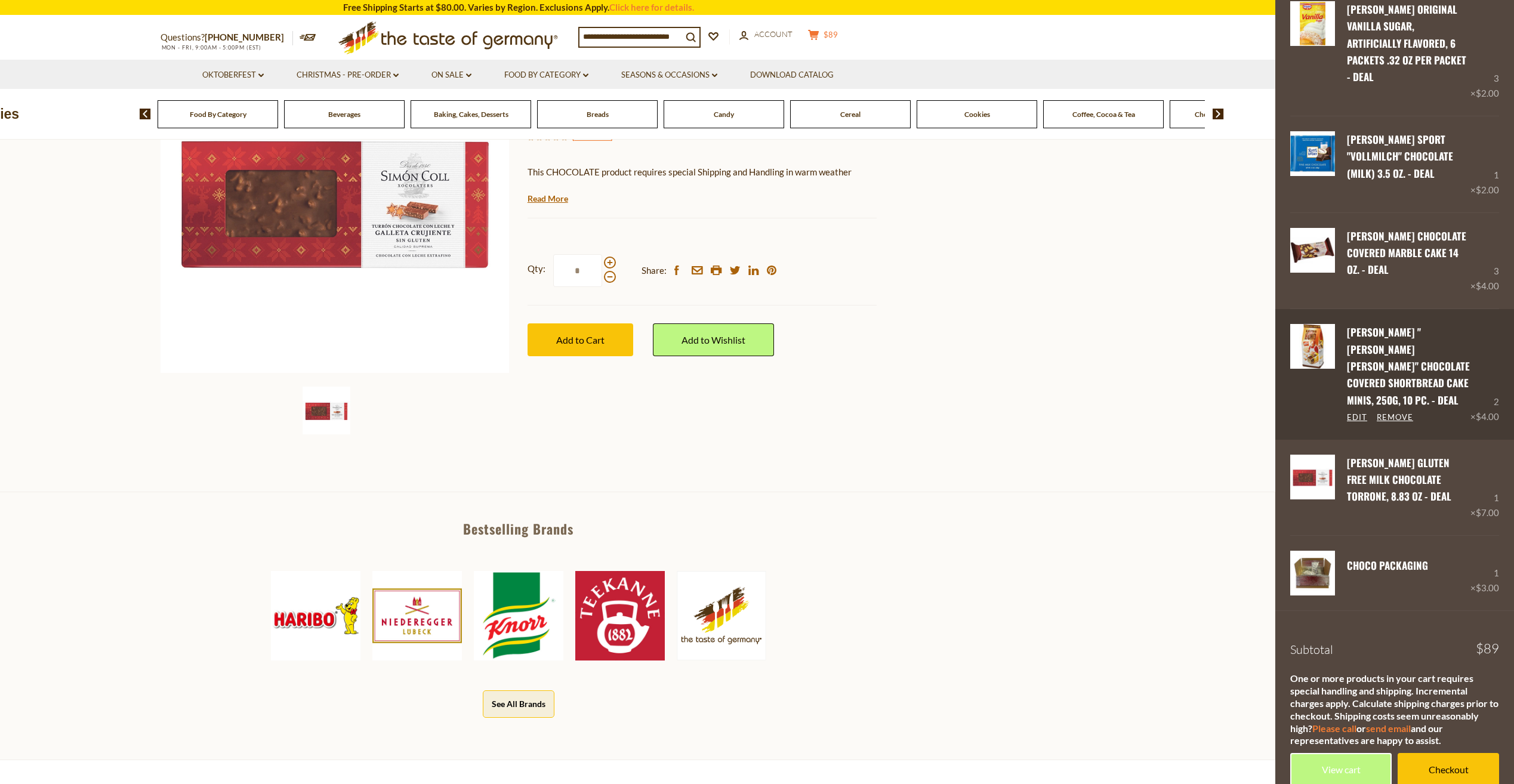
scroll to position [477, 0]
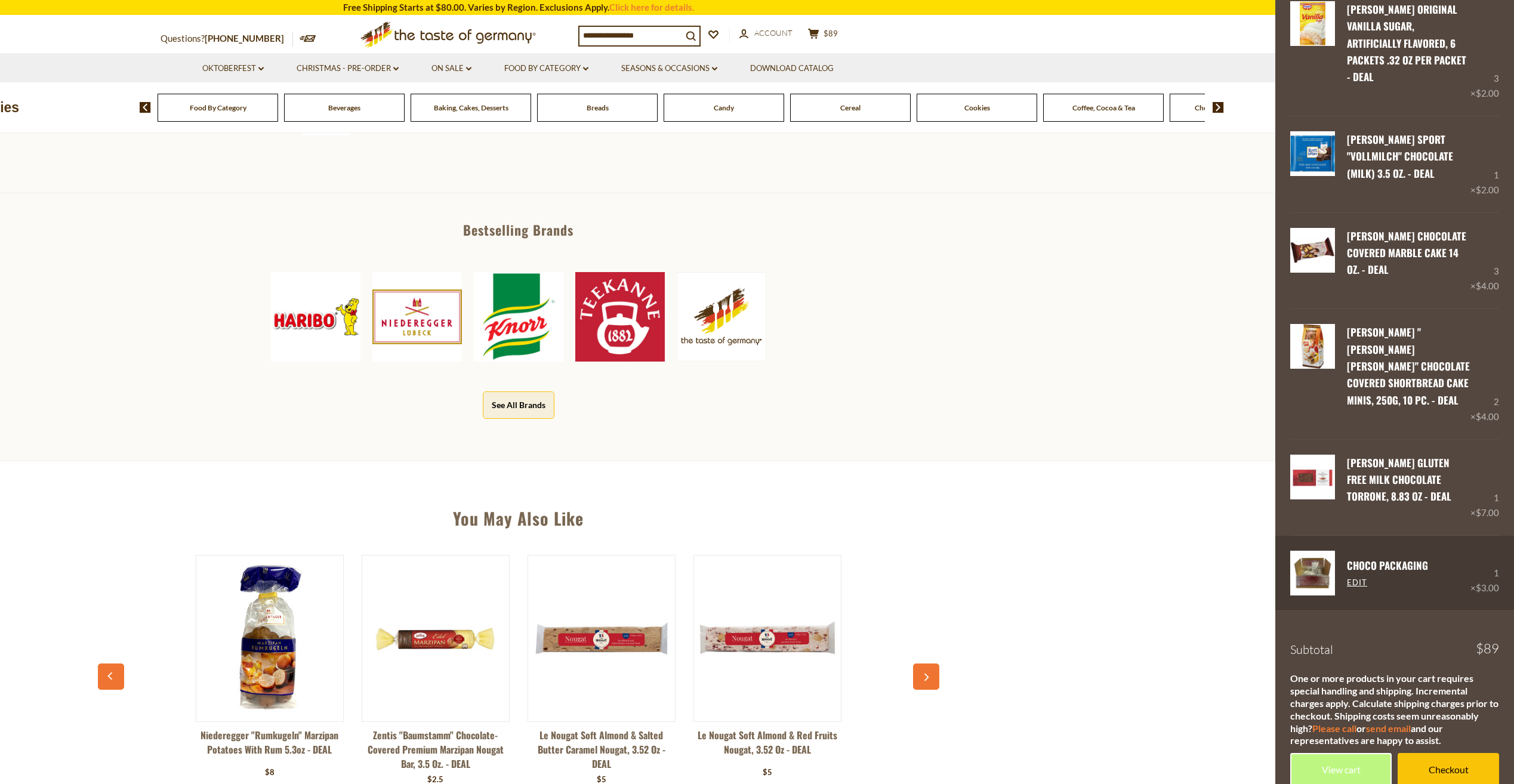
click at [1375, 558] on link "CHOCO Packaging" at bounding box center [1388, 565] width 81 height 15
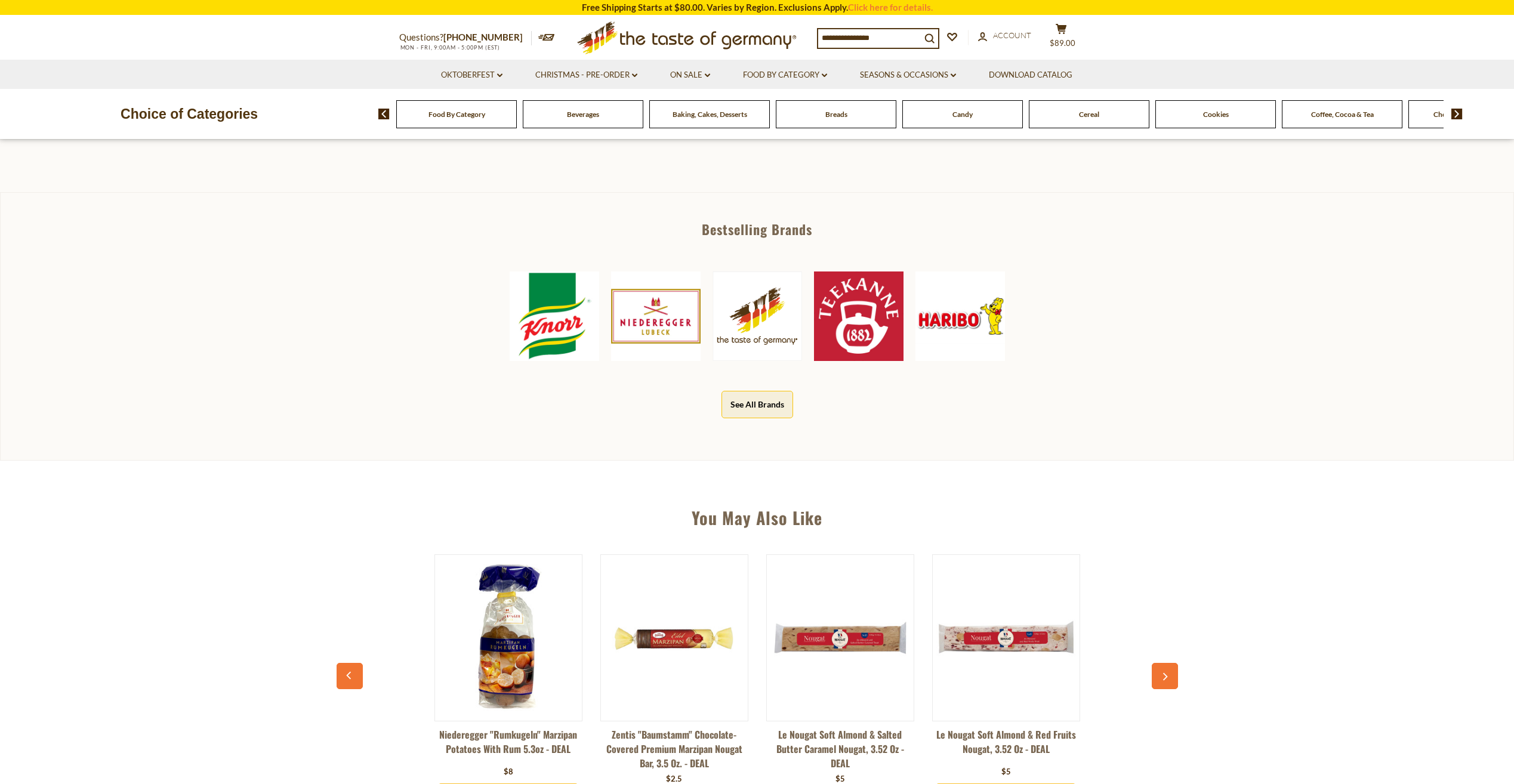
scroll to position [477, 0]
click at [1070, 38] on span "$89" at bounding box center [1069, 34] width 14 height 10
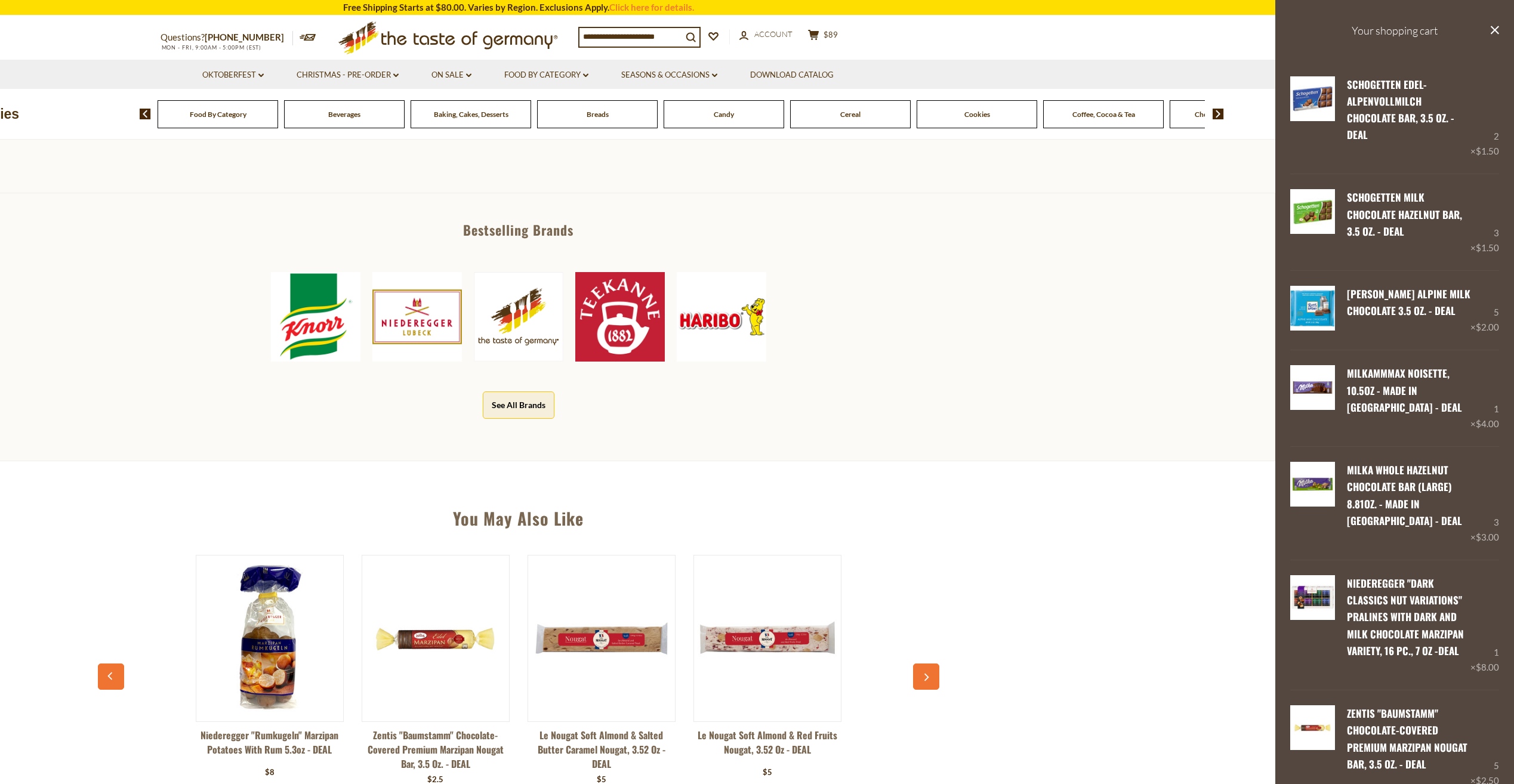
click at [1062, 372] on div "Knorr Niederegger The Taste of Germany Teekanne Haribo" at bounding box center [519, 316] width 1362 height 125
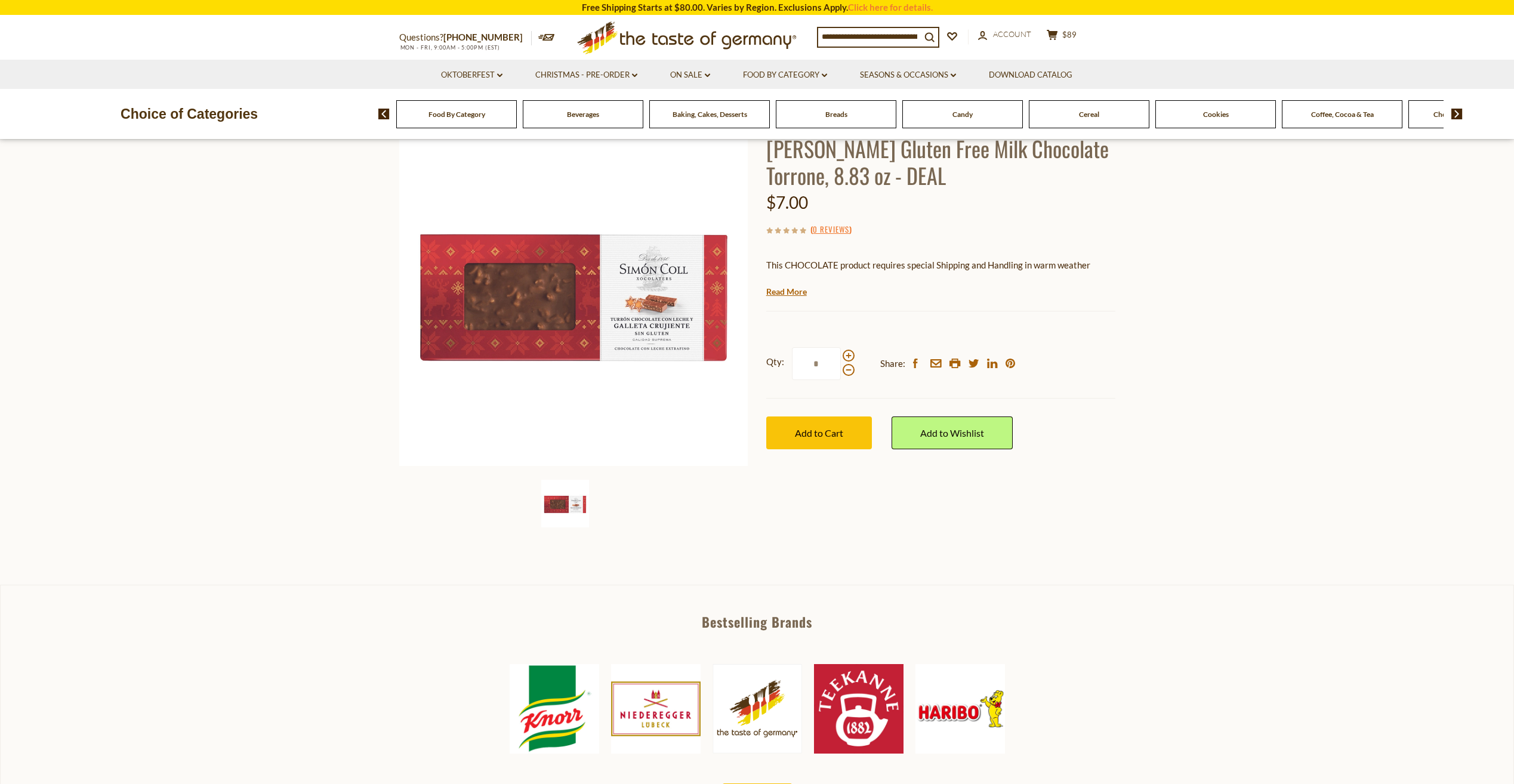
scroll to position [0, 0]
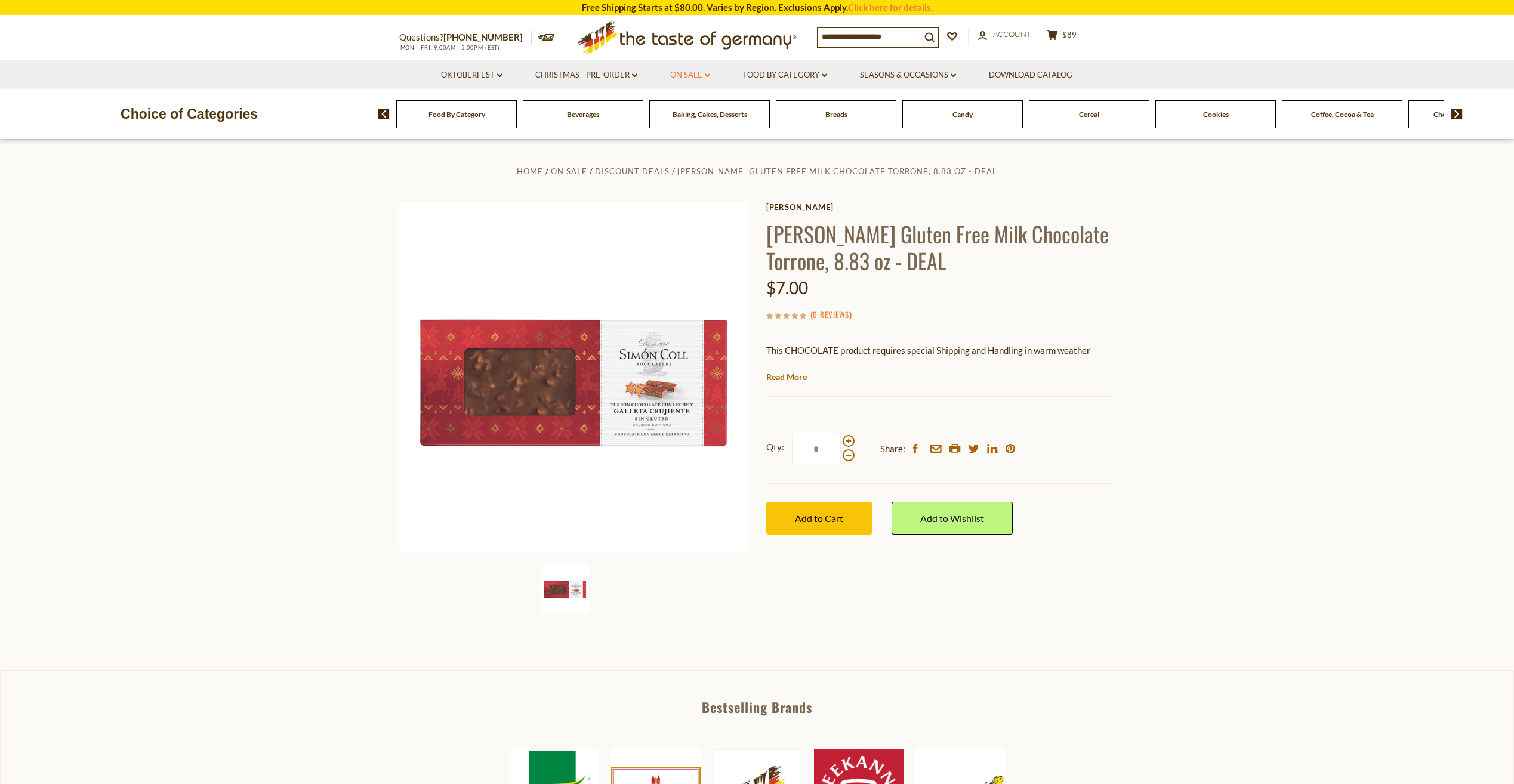
click at [701, 78] on link "On Sale dropdown_arrow" at bounding box center [690, 75] width 40 height 13
click at [699, 109] on link "All On Sale" at bounding box center [685, 106] width 43 height 11
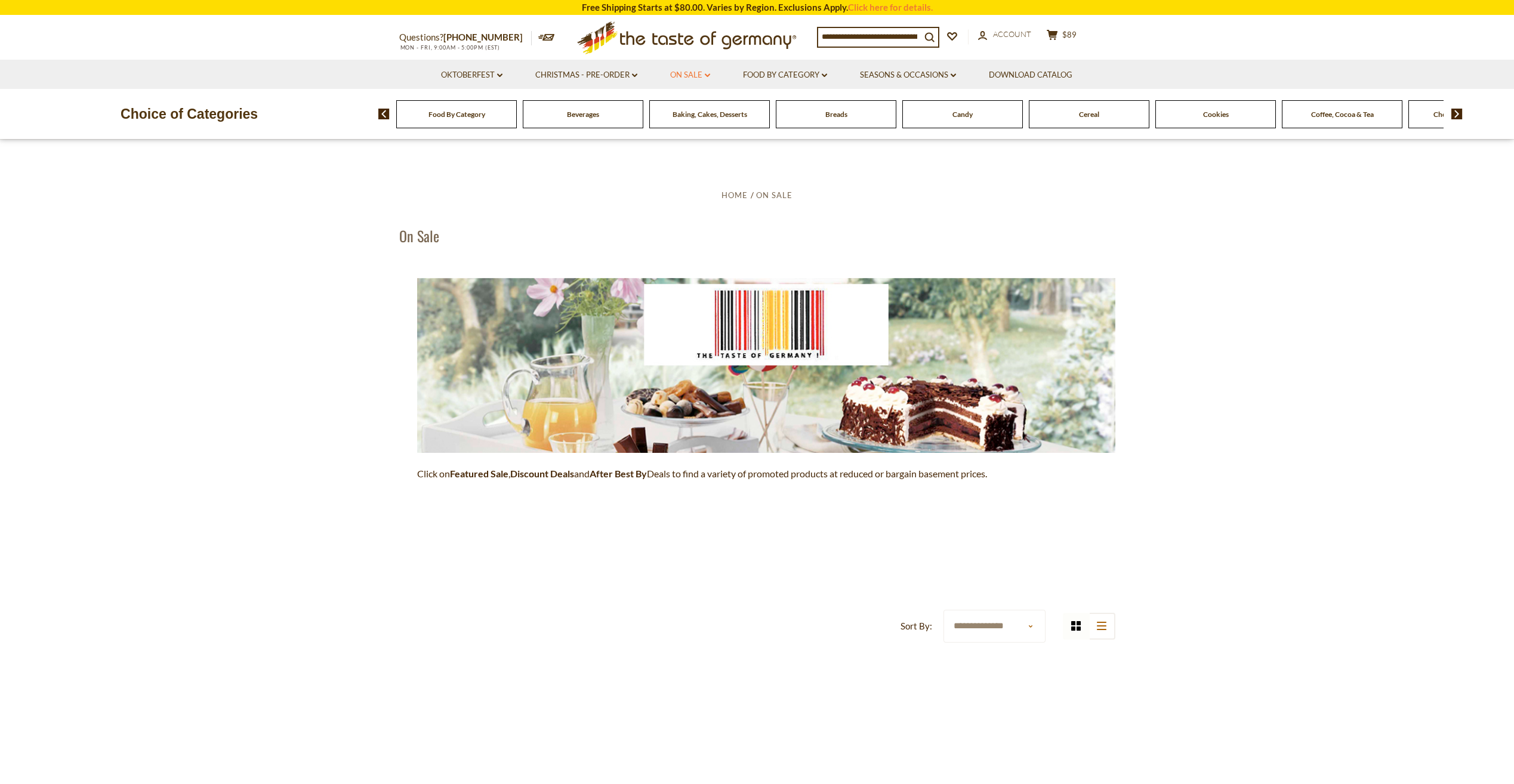
click at [684, 72] on link "On Sale dropdown_arrow" at bounding box center [690, 75] width 40 height 13
click at [697, 126] on link "Feature Sale" at bounding box center [688, 126] width 49 height 11
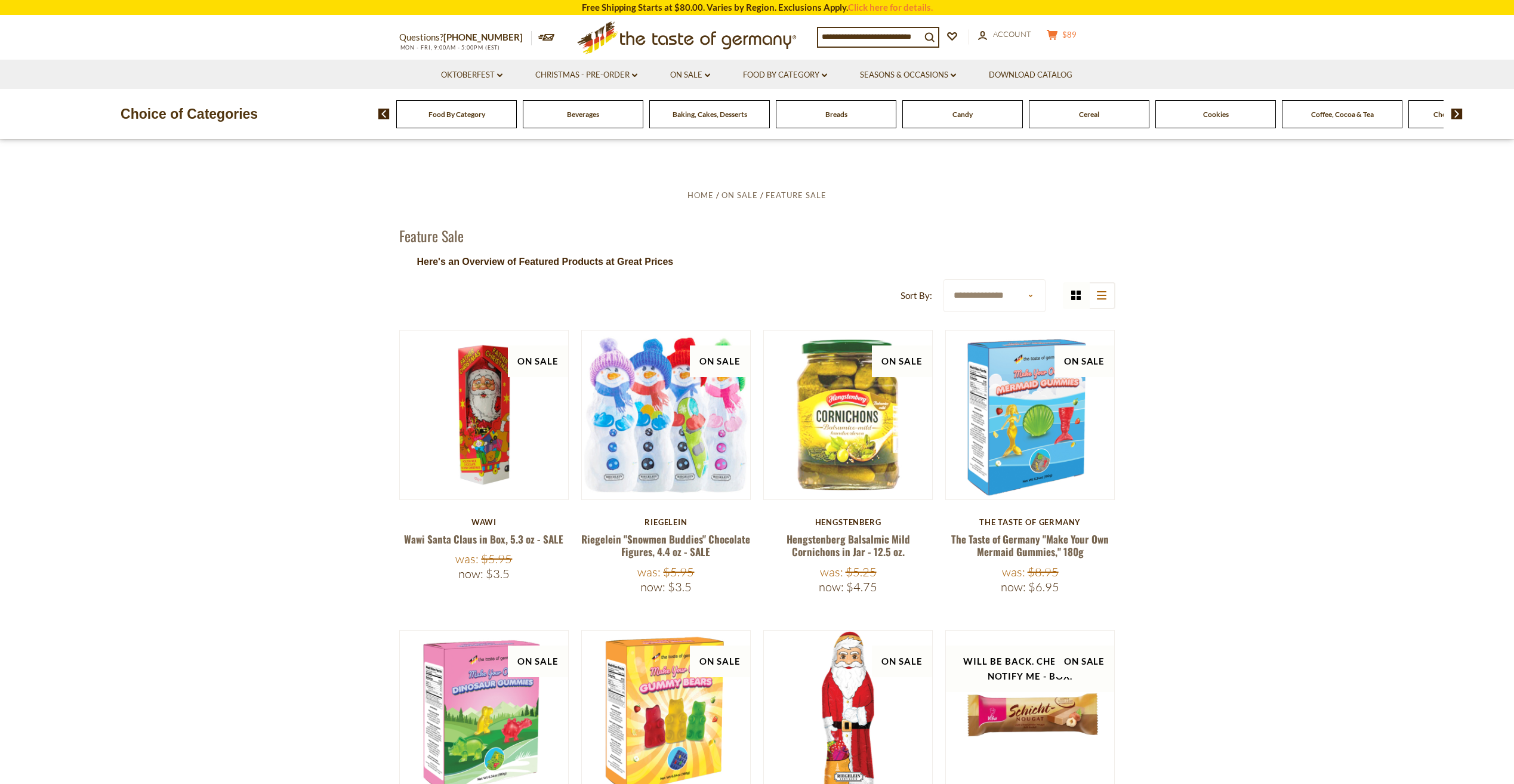
click at [1058, 35] on icon "cart" at bounding box center [1053, 35] width 12 height 10
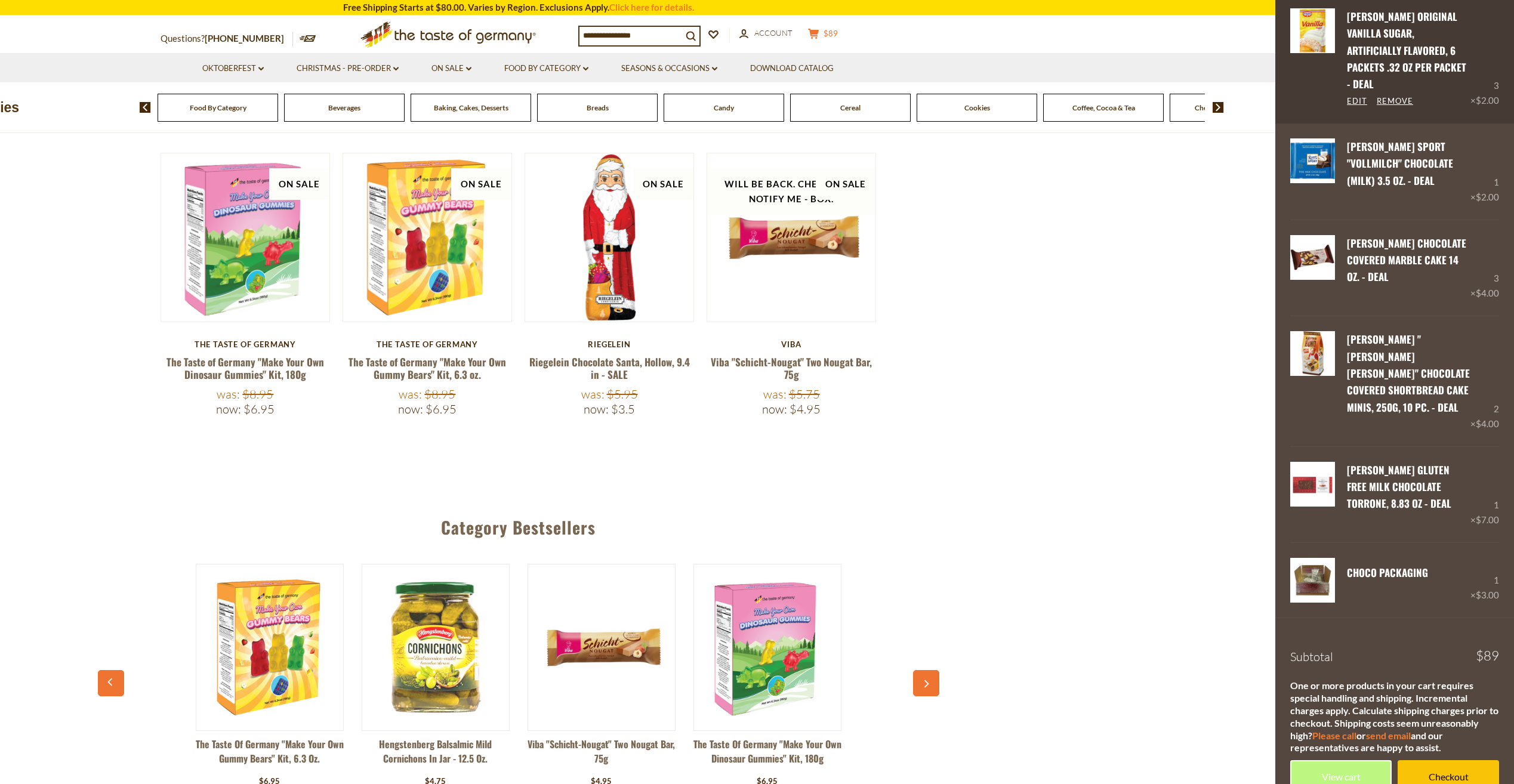
scroll to position [817, 0]
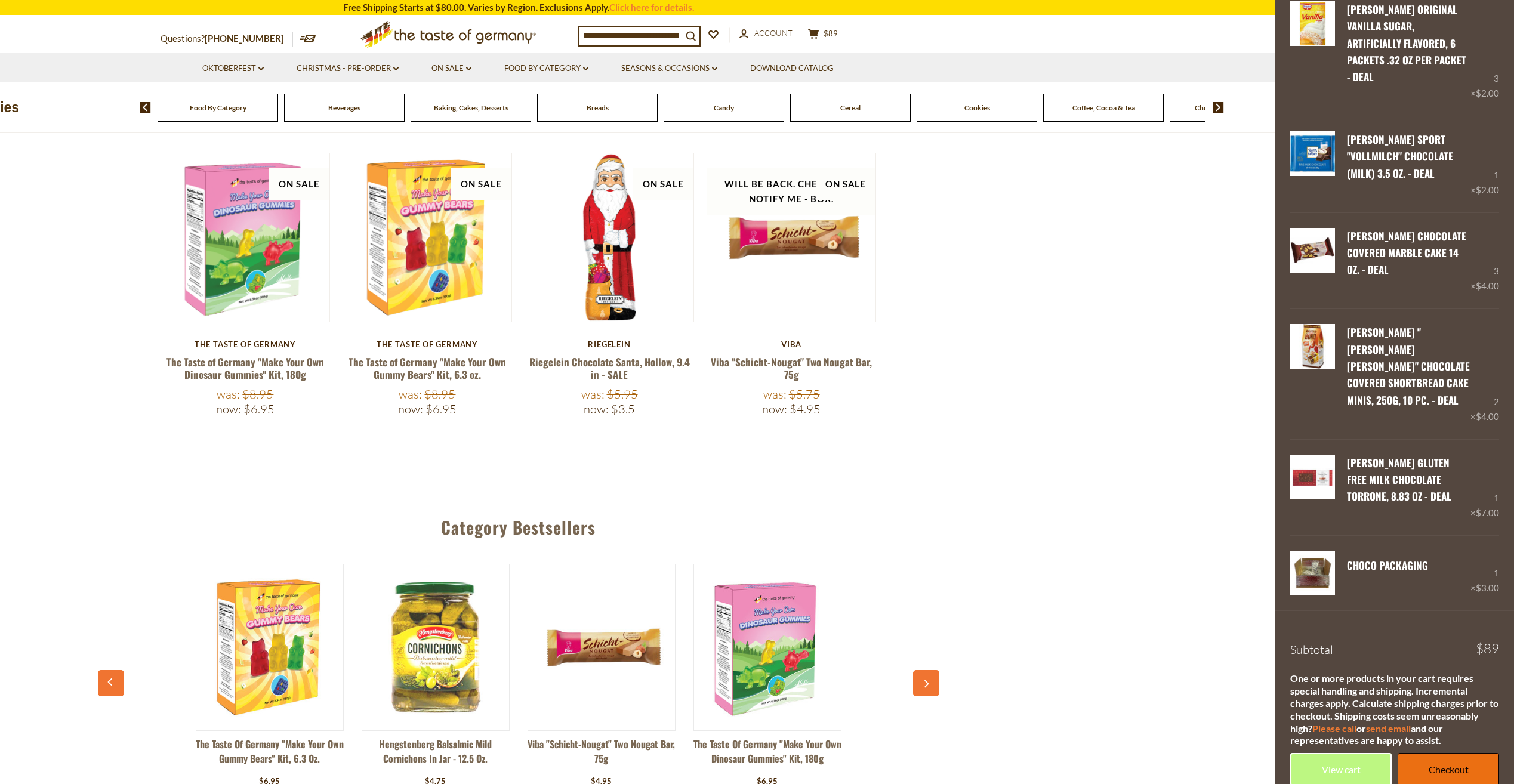
click at [1434, 753] on link "Checkout" at bounding box center [1449, 769] width 101 height 33
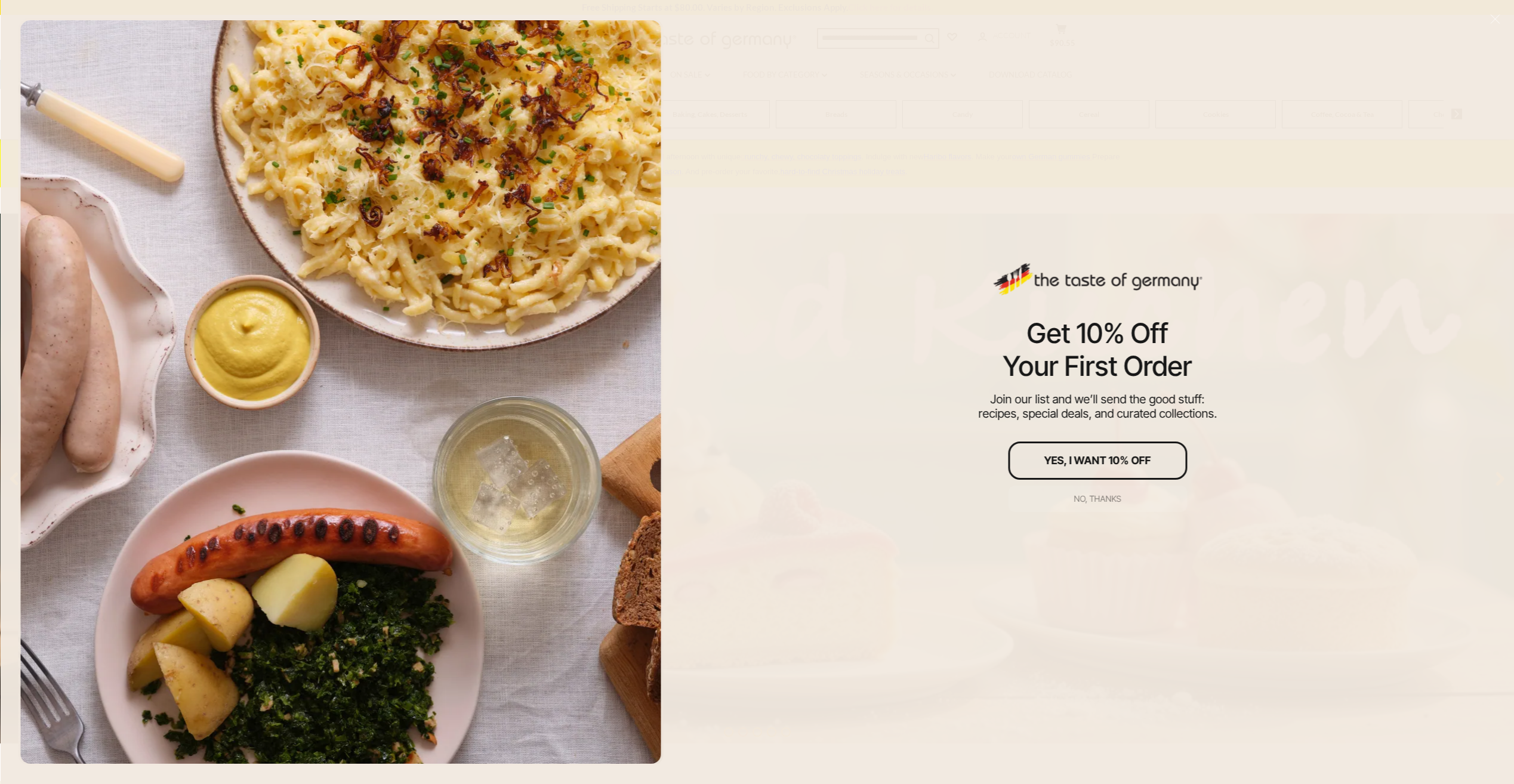
click at [1114, 505] on button "No, thanks" at bounding box center [1097, 499] width 179 height 26
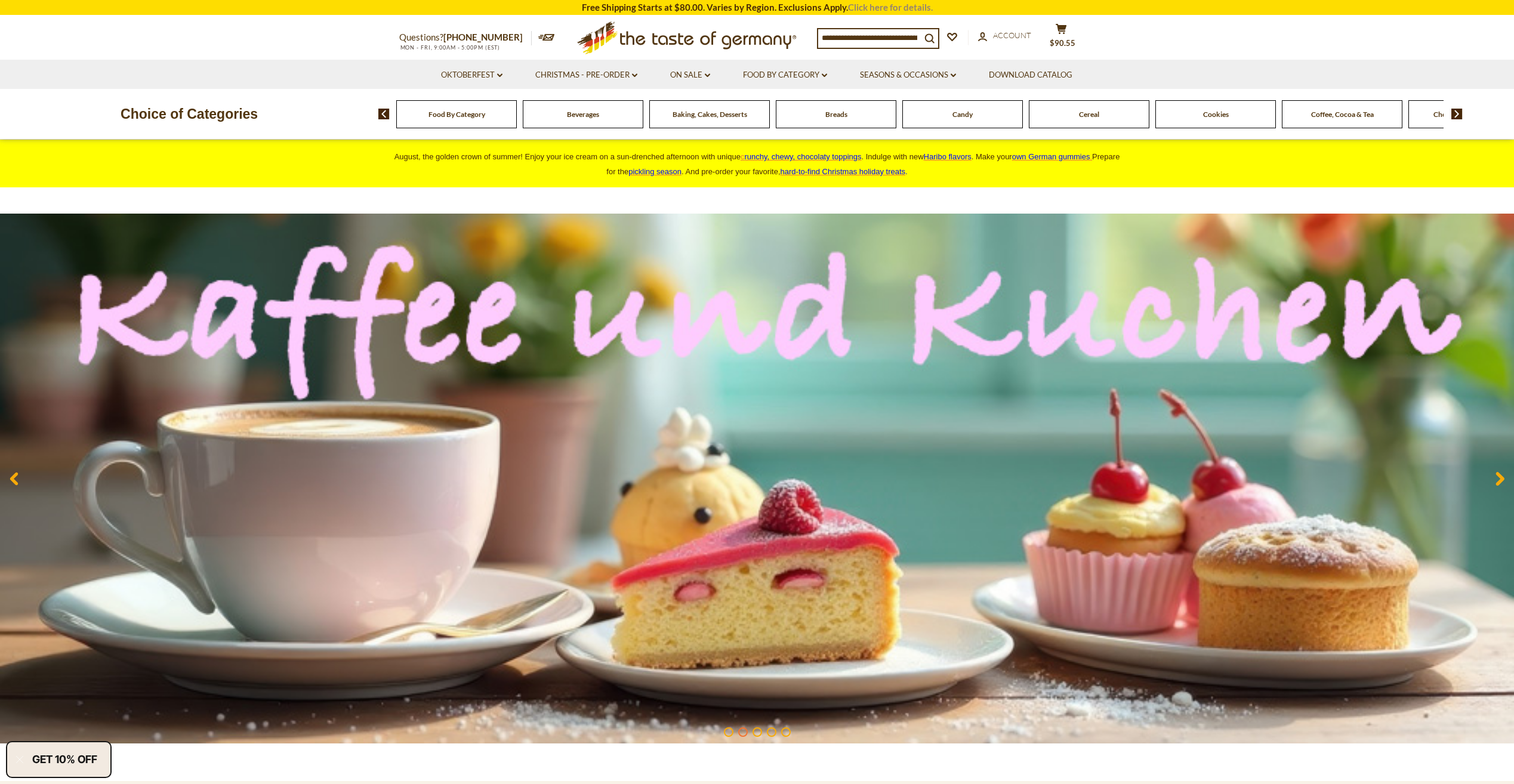
click at [877, 7] on link "Click here for details." at bounding box center [890, 7] width 85 height 11
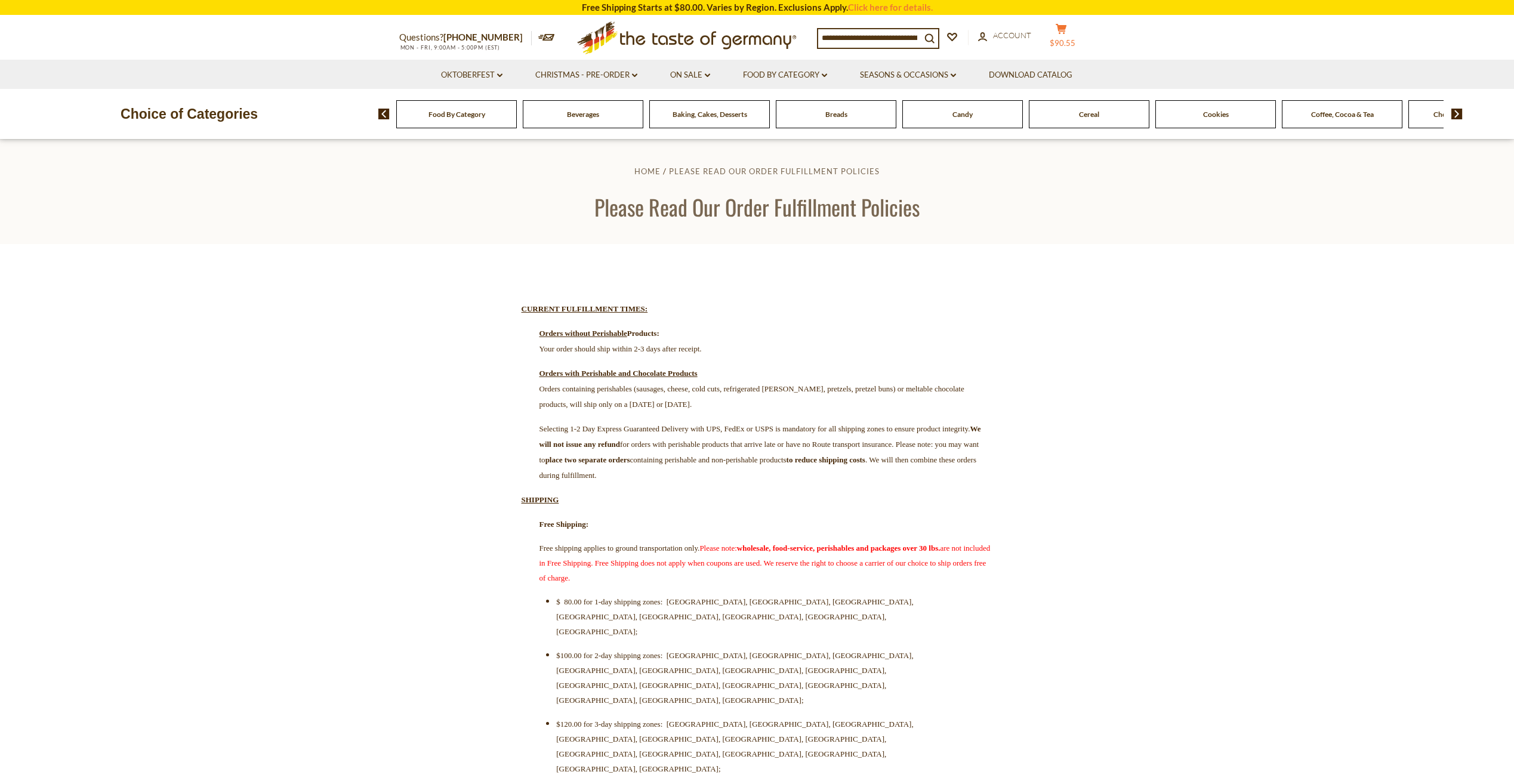
click at [1071, 36] on button "cart $90.55" at bounding box center [1062, 38] width 36 height 30
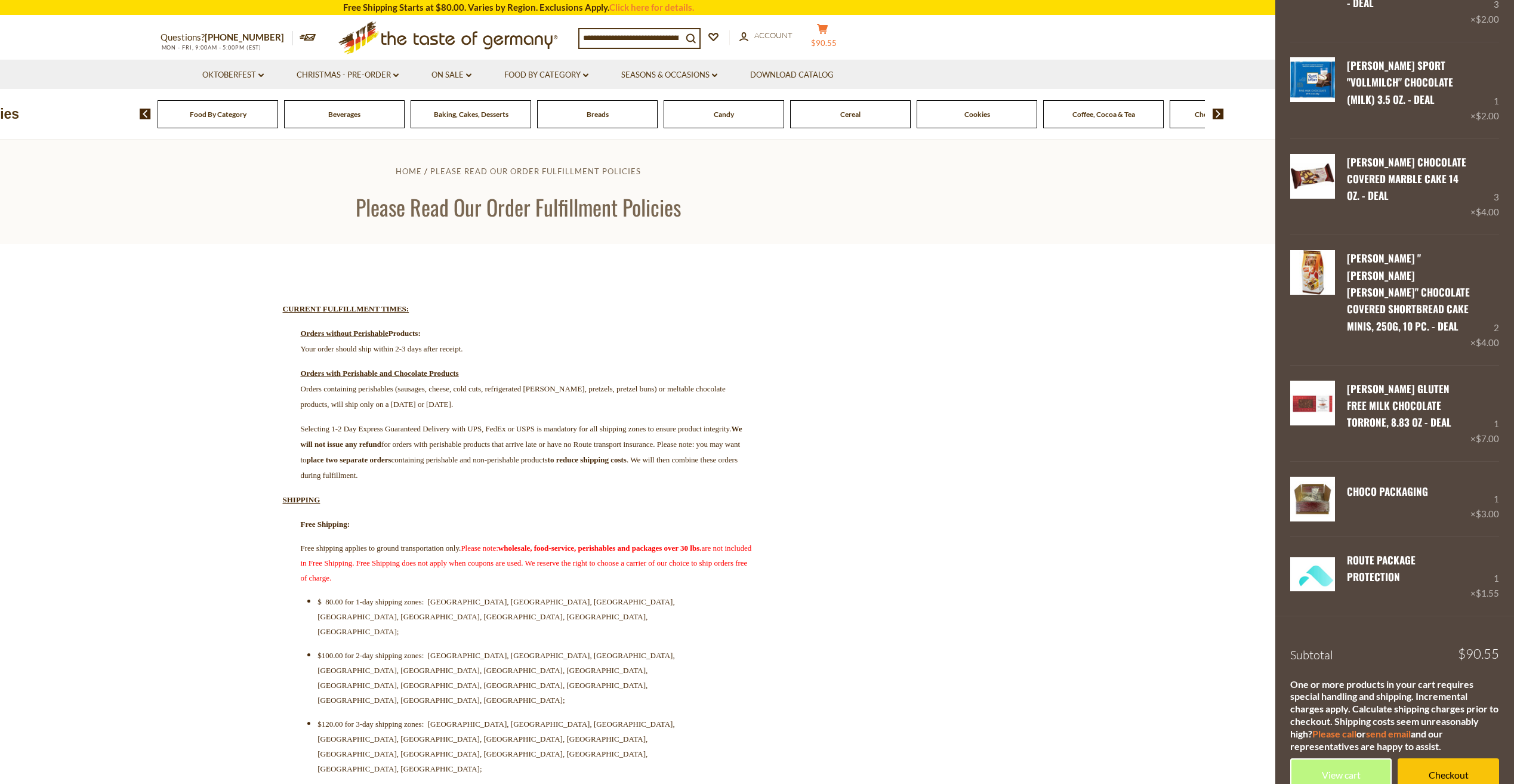
scroll to position [897, 0]
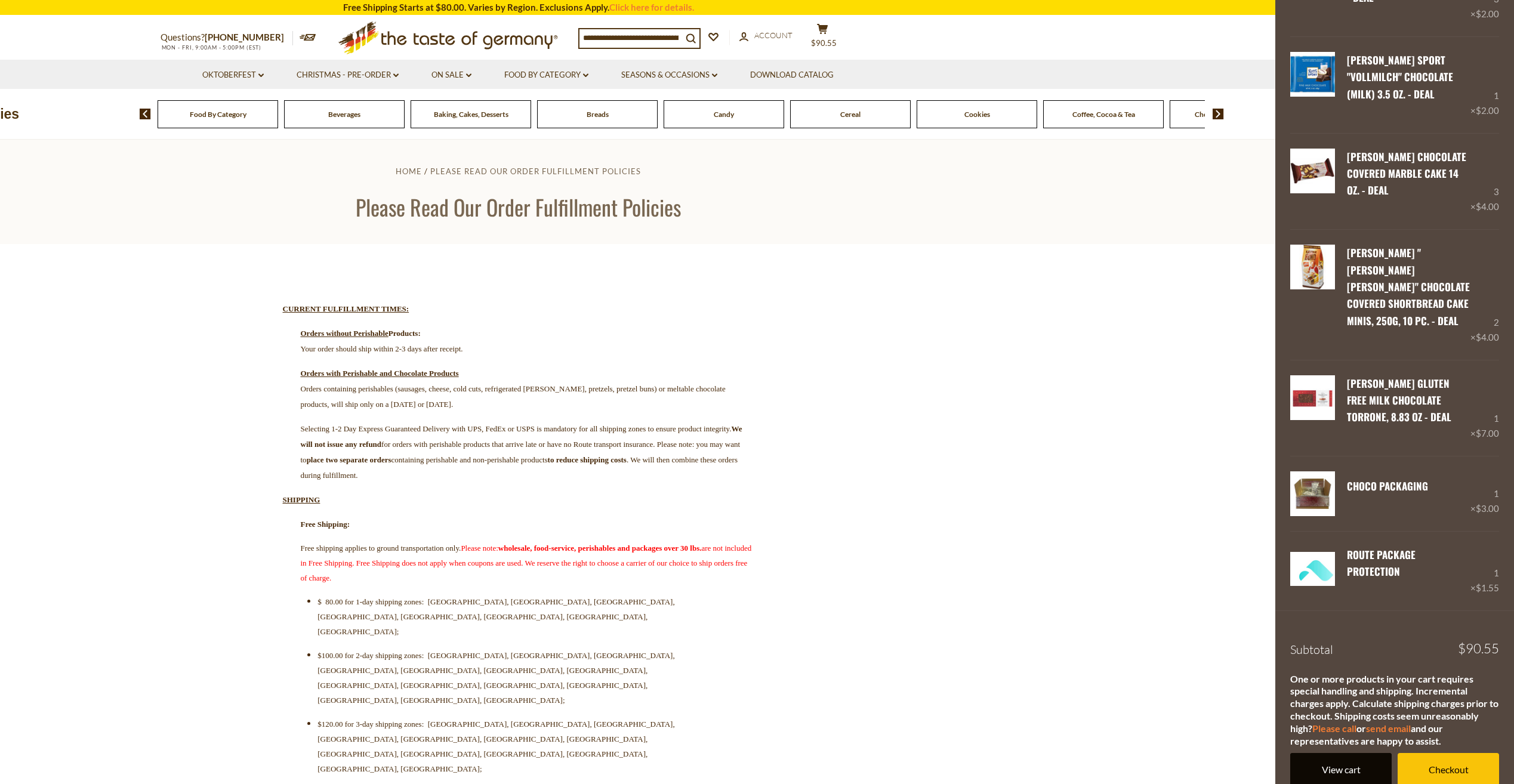
click at [1349, 762] on link "View cart" at bounding box center [1341, 769] width 101 height 33
